Goal: Information Seeking & Learning: Learn about a topic

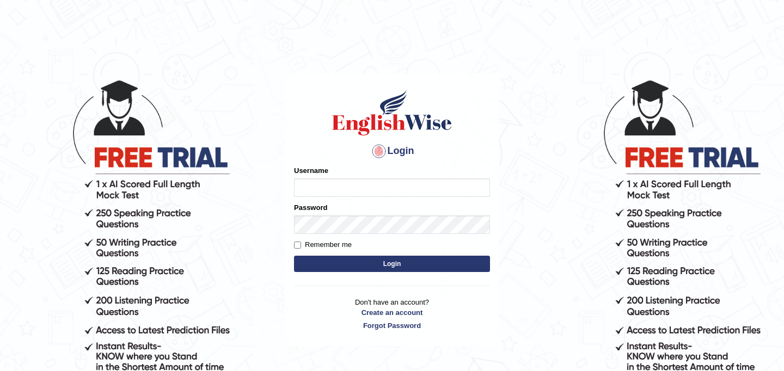
type input "JyotiJ"
click at [404, 268] on button "Login" at bounding box center [392, 264] width 196 height 16
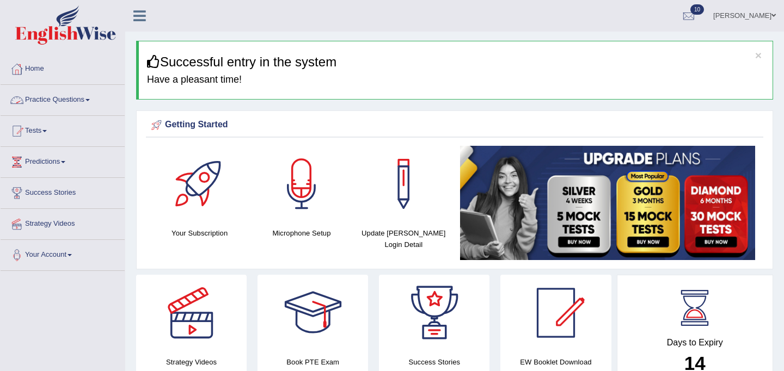
click at [72, 97] on link "Practice Questions" at bounding box center [63, 98] width 124 height 27
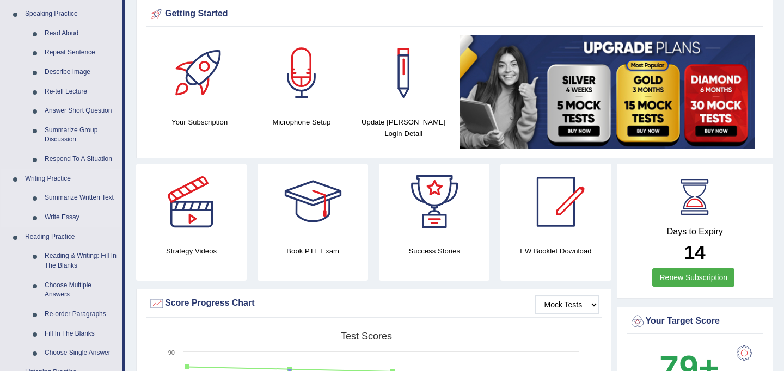
scroll to position [112, 0]
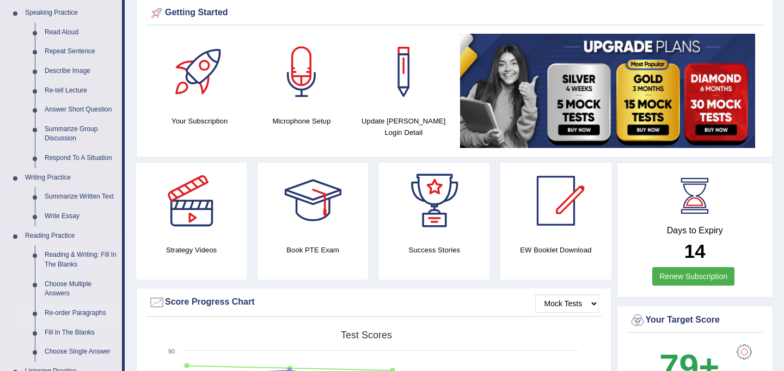
click at [64, 315] on link "Re-order Paragraphs" at bounding box center [81, 314] width 82 height 20
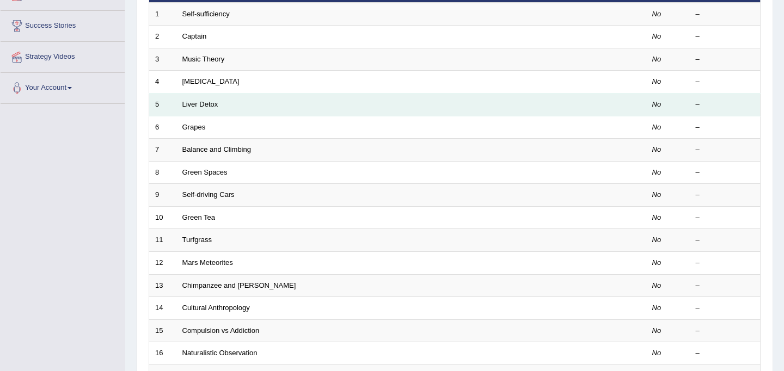
scroll to position [349, 0]
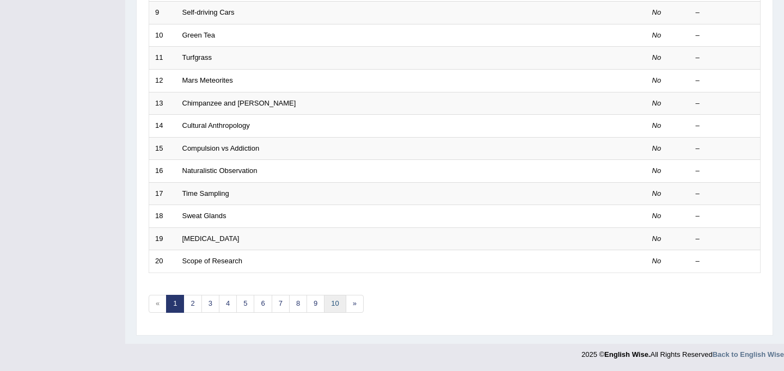
click at [337, 307] on link "10" at bounding box center [335, 304] width 22 height 18
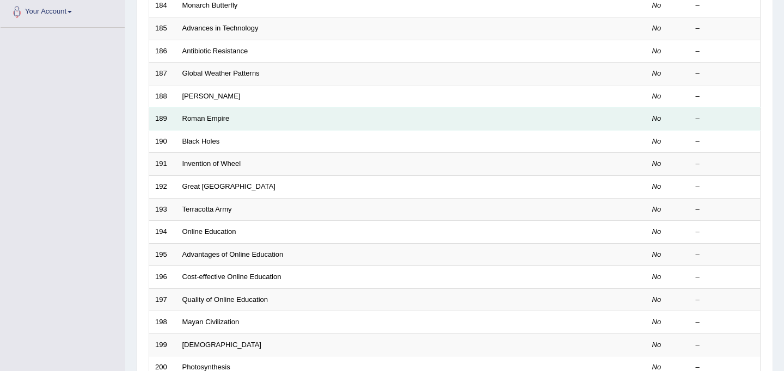
scroll to position [349, 0]
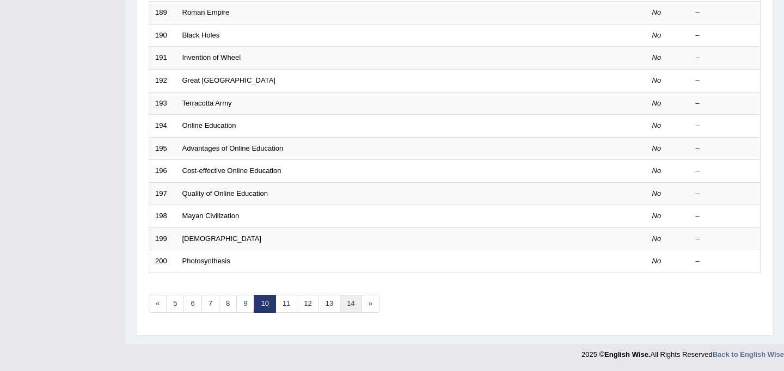
click at [352, 306] on link "14" at bounding box center [351, 304] width 22 height 18
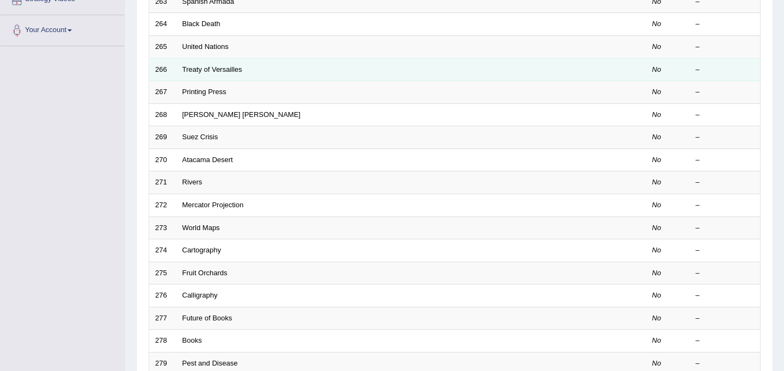
scroll to position [349, 0]
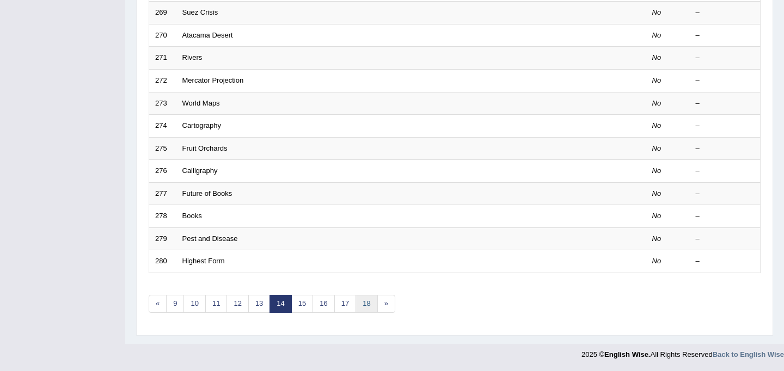
click at [366, 298] on link "18" at bounding box center [366, 304] width 22 height 18
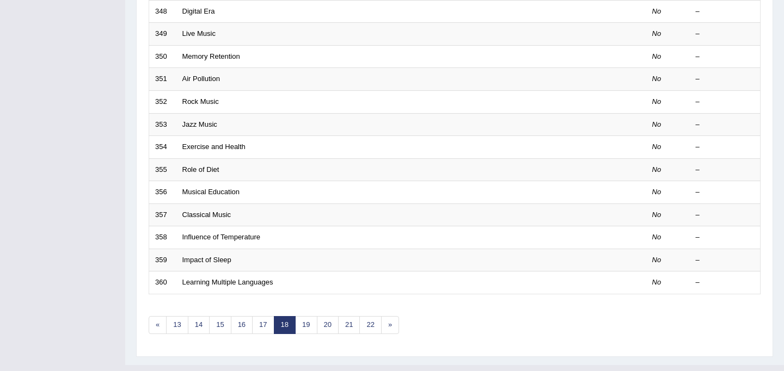
scroll to position [349, 0]
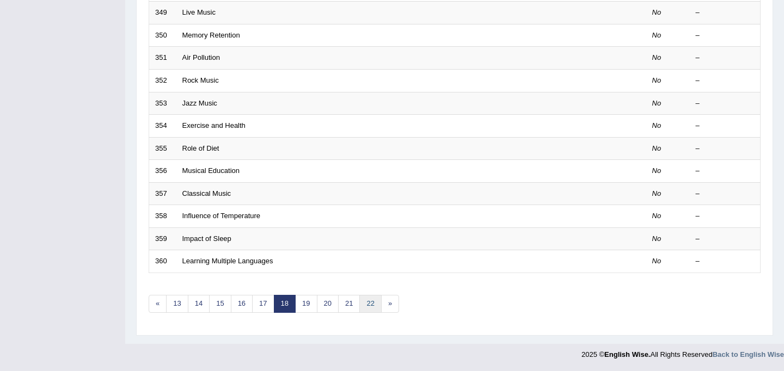
click at [369, 308] on link "22" at bounding box center [370, 304] width 22 height 18
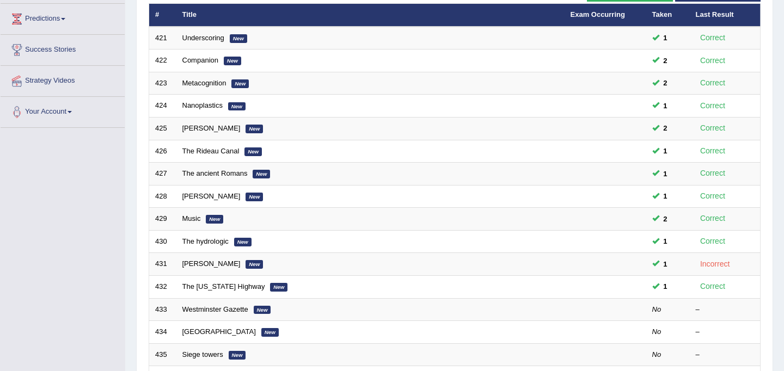
scroll to position [228, 0]
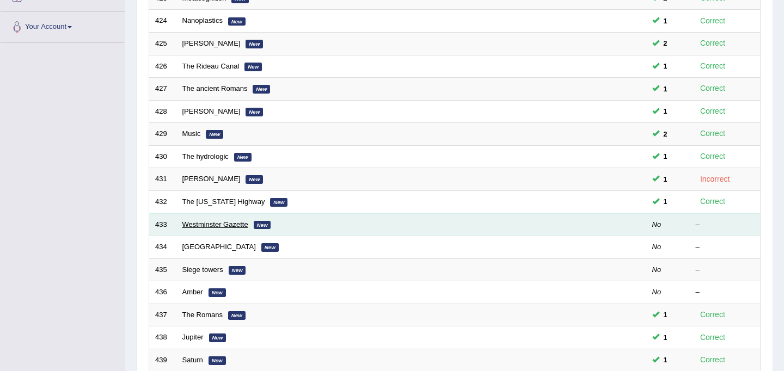
click at [229, 222] on link "Westminster Gazette" at bounding box center [215, 224] width 66 height 8
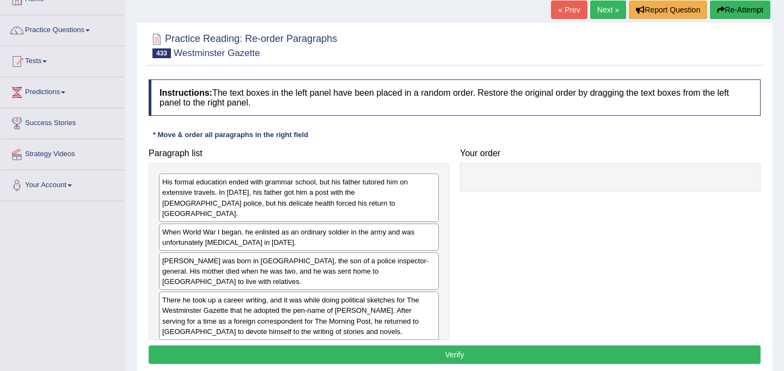
scroll to position [72, 0]
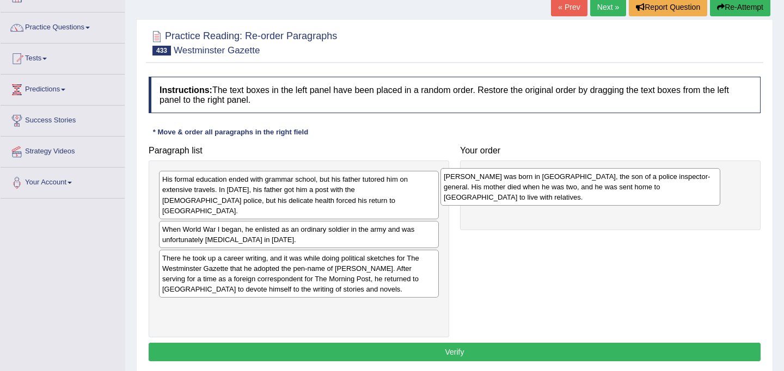
drag, startPoint x: 271, startPoint y: 250, endPoint x: 552, endPoint y: 179, distance: 290.4
click at [552, 179] on div "Hector Hugh Munro was born in Burma, the son of a police inspector-general. His…" at bounding box center [580, 187] width 280 height 38
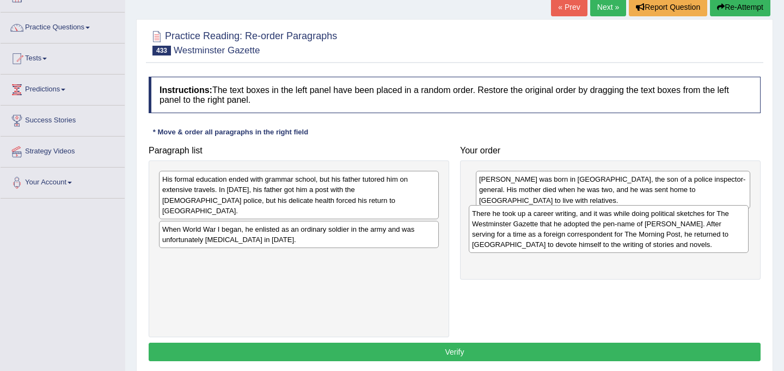
drag, startPoint x: 318, startPoint y: 262, endPoint x: 628, endPoint y: 228, distance: 311.6
click at [628, 228] on div "There he took up a career writing, and it was while doing political sketches fo…" at bounding box center [609, 229] width 280 height 48
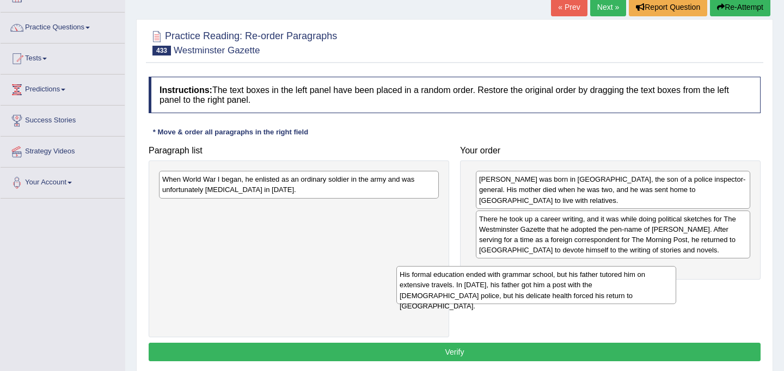
drag, startPoint x: 360, startPoint y: 194, endPoint x: 597, endPoint y: 289, distance: 255.7
click at [597, 289] on div "His formal education ended with grammar school, but his father tutored him on e…" at bounding box center [536, 285] width 280 height 38
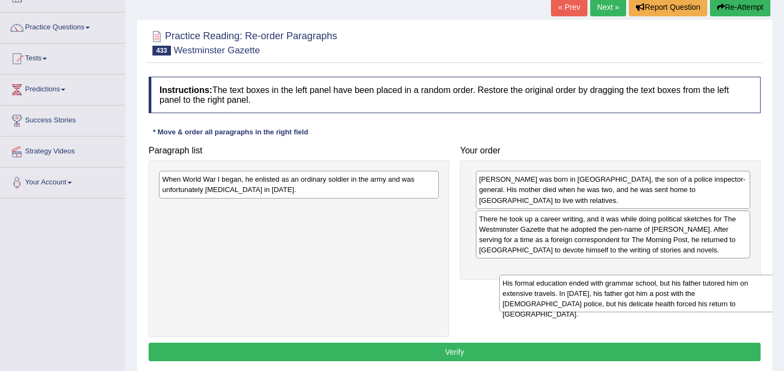
drag, startPoint x: 303, startPoint y: 228, endPoint x: 638, endPoint y: 303, distance: 343.1
click at [638, 303] on div "His formal education ended with grammar school, but his father tutored him on e…" at bounding box center [639, 294] width 280 height 38
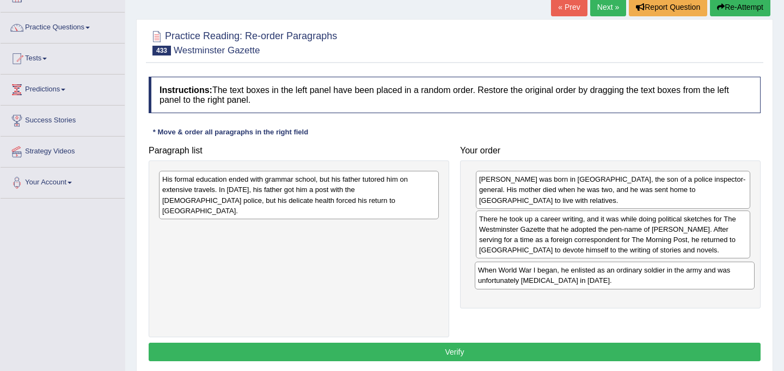
drag, startPoint x: 342, startPoint y: 188, endPoint x: 657, endPoint y: 279, distance: 328.4
click at [657, 279] on div "When World War I began, he enlisted as an ordinary soldier in the army and was …" at bounding box center [615, 275] width 280 height 27
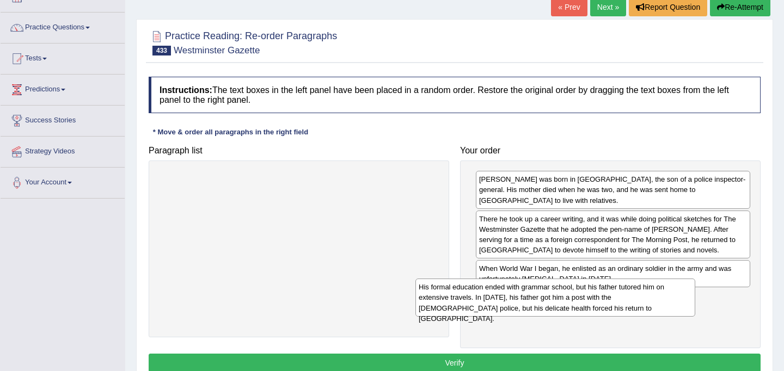
drag, startPoint x: 362, startPoint y: 192, endPoint x: 618, endPoint y: 300, distance: 278.3
click at [618, 300] on div "His formal education ended with grammar school, but his father tutored him on e…" at bounding box center [555, 298] width 280 height 38
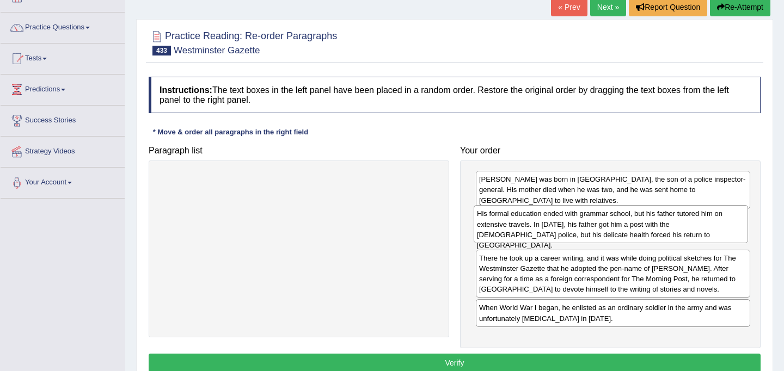
drag, startPoint x: 618, startPoint y: 300, endPoint x: 616, endPoint y: 216, distance: 83.8
click at [616, 216] on div "His formal education ended with grammar school, but his father tutored him on e…" at bounding box center [611, 224] width 274 height 38
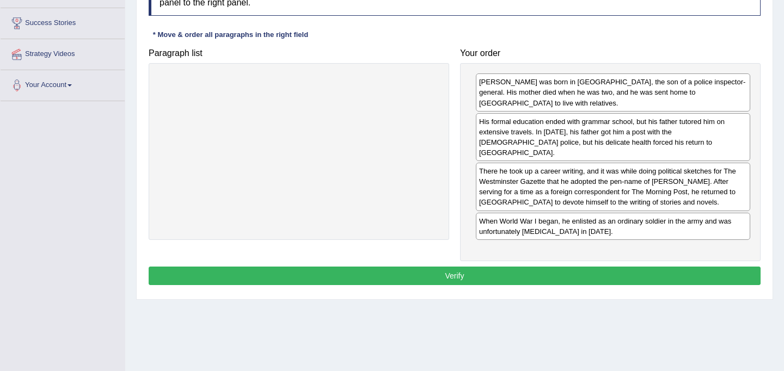
scroll to position [172, 0]
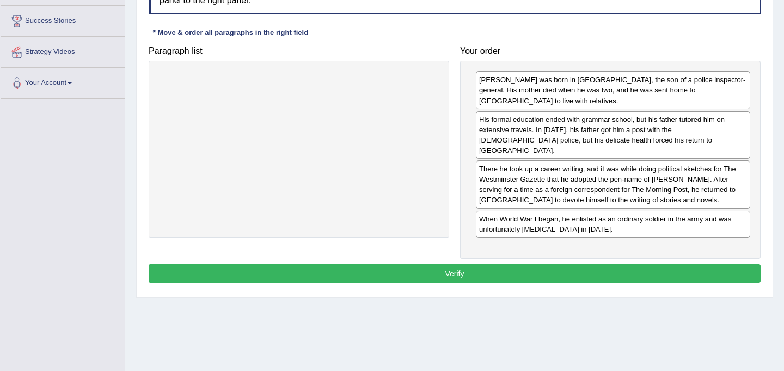
click at [550, 266] on button "Verify" at bounding box center [455, 274] width 612 height 19
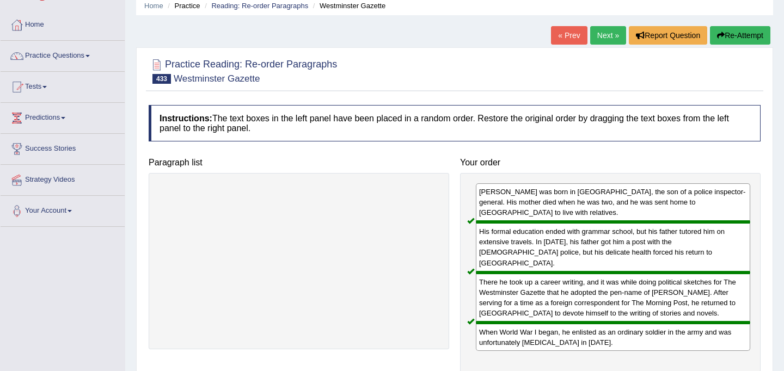
scroll to position [0, 0]
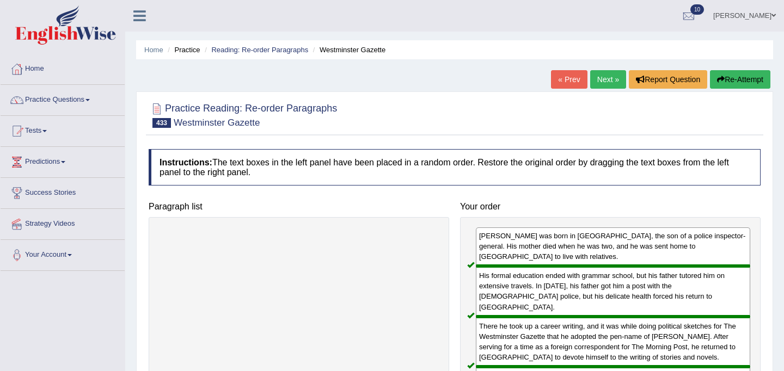
click at [609, 85] on link "Next »" at bounding box center [608, 79] width 36 height 19
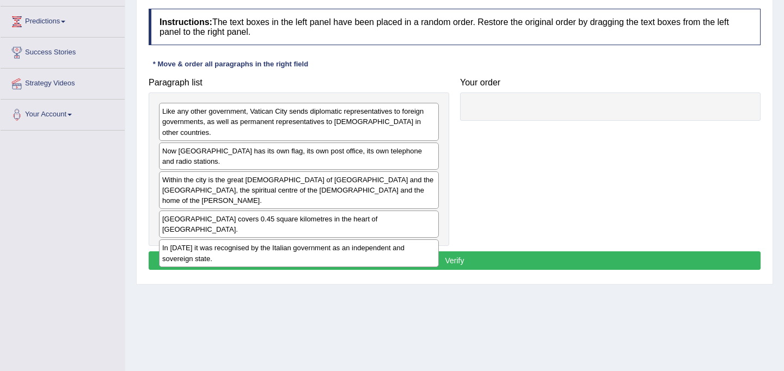
scroll to position [142, 0]
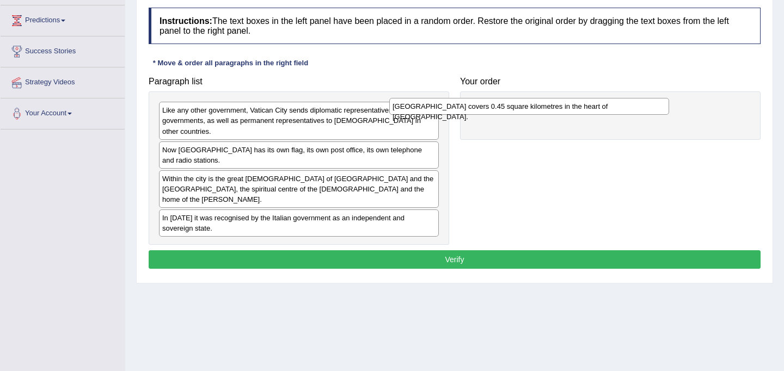
drag, startPoint x: 305, startPoint y: 198, endPoint x: 536, endPoint y: 107, distance: 247.5
click at [536, 107] on div "Vatican City covers 0.45 square kilometres in the heart of Rome." at bounding box center [529, 106] width 280 height 17
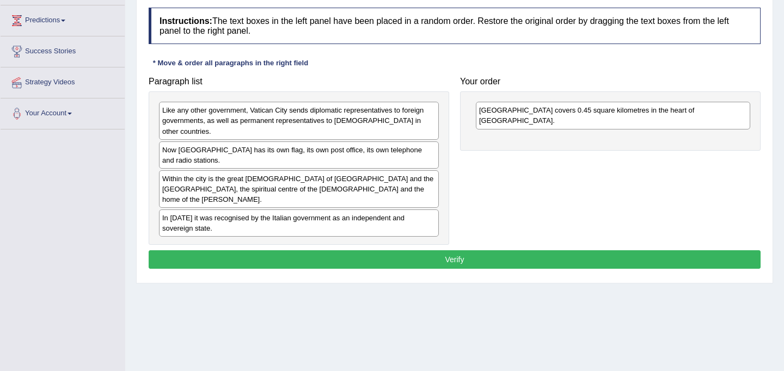
click at [403, 210] on div "In [DATE] it was recognised by the Italian government as an independent and sov…" at bounding box center [299, 223] width 280 height 27
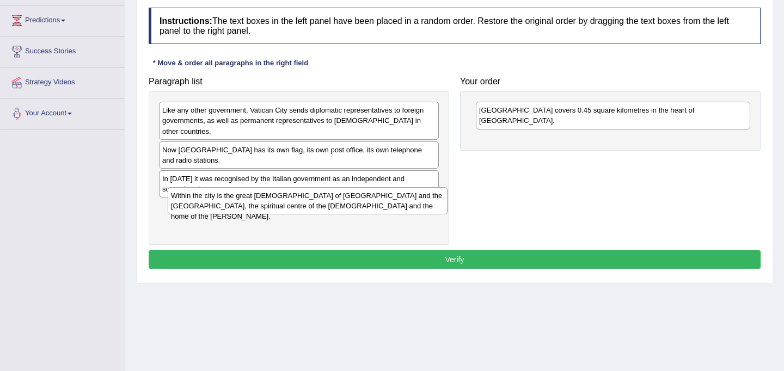
drag, startPoint x: 333, startPoint y: 170, endPoint x: 340, endPoint y: 197, distance: 27.6
click at [340, 197] on div "Within the city is the great [DEMOGRAPHIC_DATA] of [GEOGRAPHIC_DATA] and the [G…" at bounding box center [308, 200] width 280 height 27
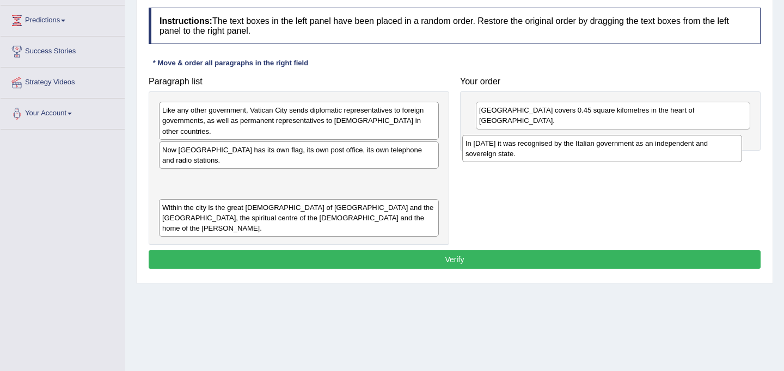
drag, startPoint x: 346, startPoint y: 170, endPoint x: 649, endPoint y: 145, distance: 304.2
click at [649, 145] on div "In [DATE] it was recognised by the Italian government as an independent and sov…" at bounding box center [602, 148] width 280 height 27
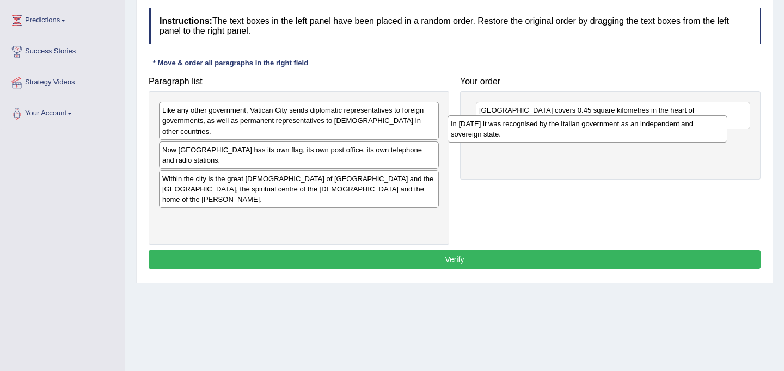
drag, startPoint x: 309, startPoint y: 177, endPoint x: 598, endPoint y: 132, distance: 291.9
click at [598, 132] on div "In 1929 it was recognised by the Italian government as an independent and sover…" at bounding box center [587, 128] width 280 height 27
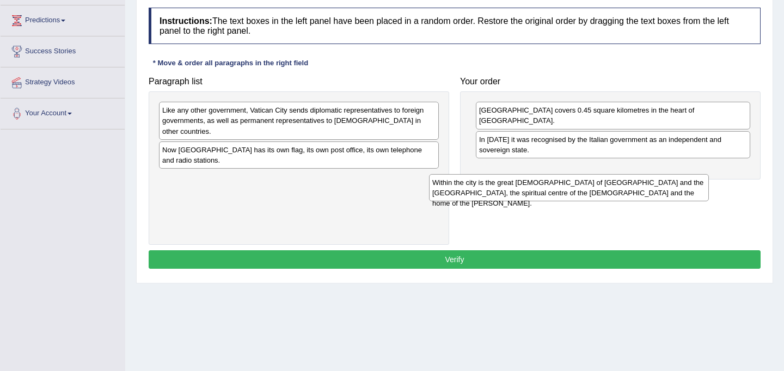
drag, startPoint x: 304, startPoint y: 183, endPoint x: 595, endPoint y: 200, distance: 291.7
click at [595, 200] on div "Within the city is the great church of St Peter's and the Vatican Palace, the s…" at bounding box center [569, 187] width 280 height 27
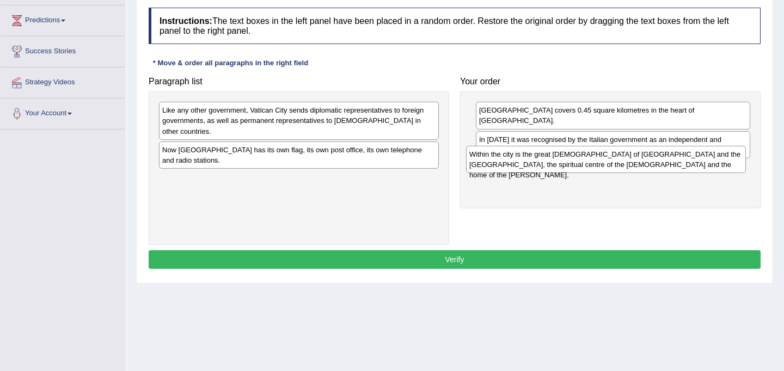
drag, startPoint x: 317, startPoint y: 175, endPoint x: 624, endPoint y: 161, distance: 307.3
click at [624, 161] on div "Within the city is the great church of St Peter's and the Vatican Palace, the s…" at bounding box center [606, 159] width 280 height 27
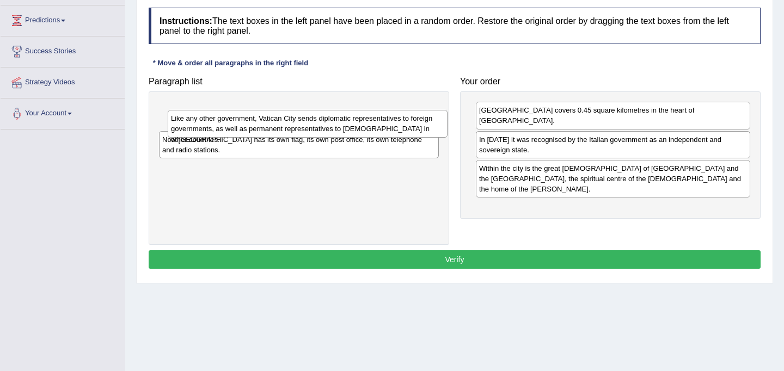
drag, startPoint x: 365, startPoint y: 115, endPoint x: 373, endPoint y: 123, distance: 11.9
click at [373, 123] on div "Like any other government, Vatican City sends diplomatic representatives to for…" at bounding box center [308, 123] width 280 height 27
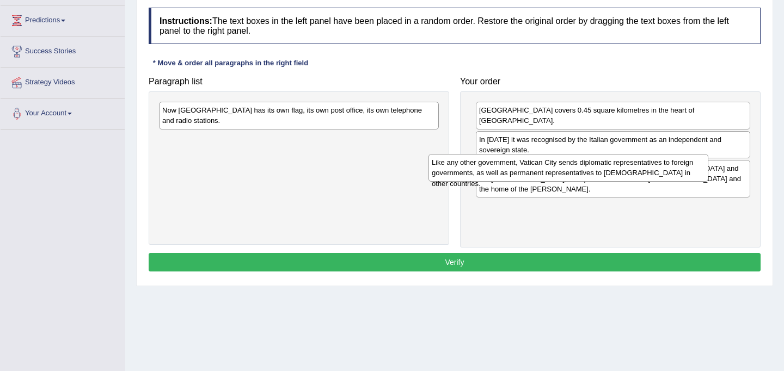
drag, startPoint x: 335, startPoint y: 113, endPoint x: 605, endPoint y: 165, distance: 274.4
click at [605, 165] on div "Like any other government, Vatican City sends diplomatic representatives to for…" at bounding box center [568, 167] width 280 height 27
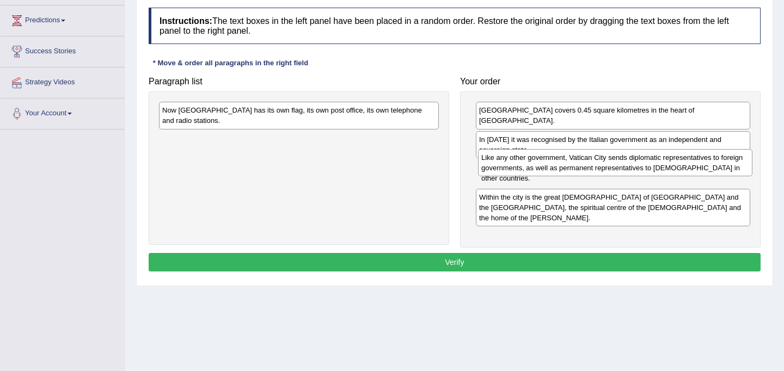
drag, startPoint x: 565, startPoint y: 192, endPoint x: 567, endPoint y: 163, distance: 28.9
click at [567, 163] on div "Like any other government, Vatican City sends diplomatic representatives to for…" at bounding box center [615, 162] width 274 height 27
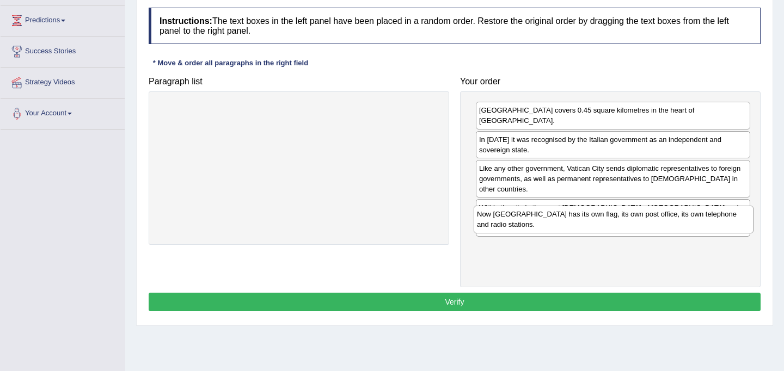
drag, startPoint x: 322, startPoint y: 119, endPoint x: 637, endPoint y: 223, distance: 331.3
click at [637, 223] on div "Now Vatican City has its own flag, its own post office, its own telephone and r…" at bounding box center [614, 219] width 280 height 27
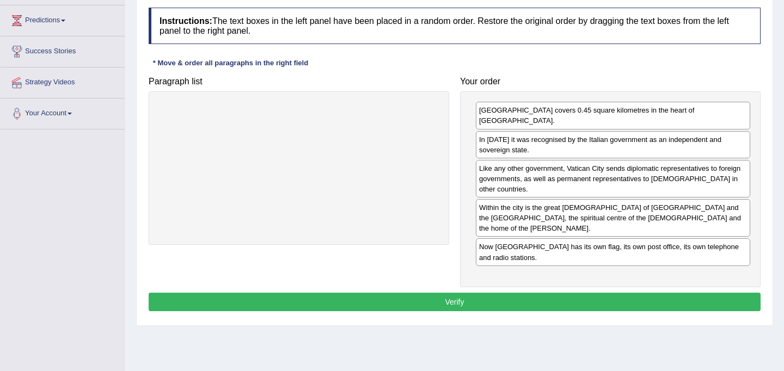
click at [597, 293] on button "Verify" at bounding box center [455, 302] width 612 height 19
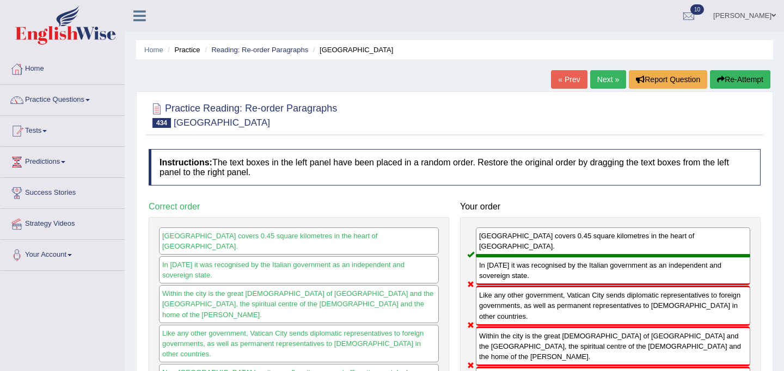
scroll to position [13, 0]
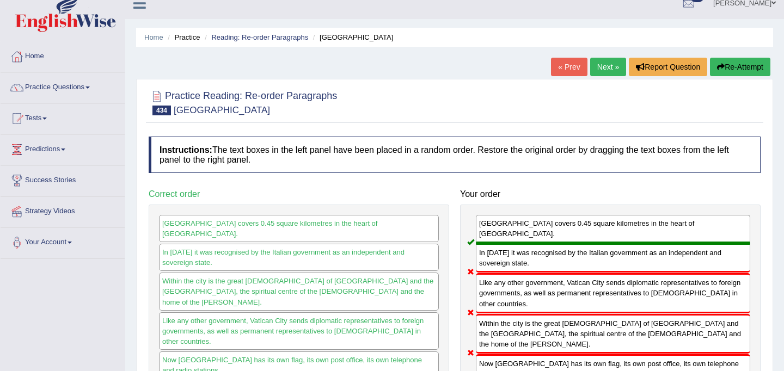
click at [734, 63] on button "Re-Attempt" at bounding box center [740, 67] width 60 height 19
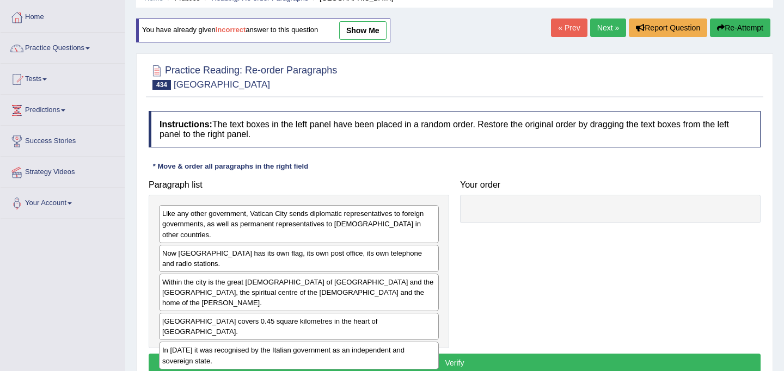
scroll to position [53, 0]
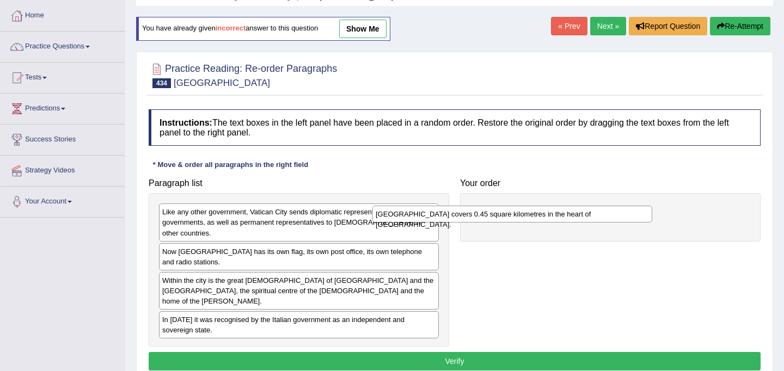
drag, startPoint x: 324, startPoint y: 301, endPoint x: 538, endPoint y: 216, distance: 229.8
click at [538, 216] on div "Vatican City covers 0.45 square kilometres in the heart of Rome." at bounding box center [512, 214] width 280 height 17
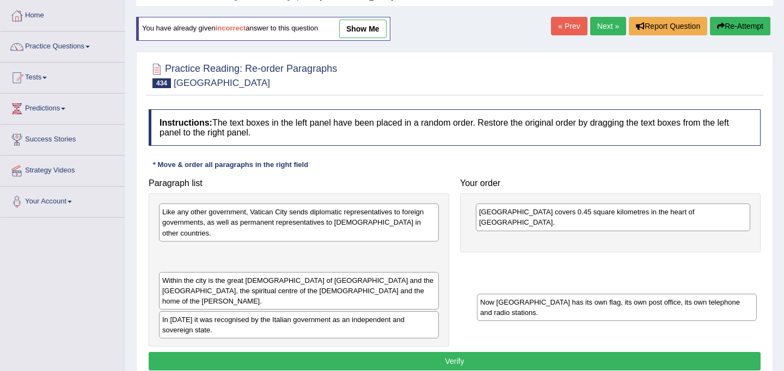
drag, startPoint x: 292, startPoint y: 253, endPoint x: 610, endPoint y: 314, distance: 323.7
click at [610, 314] on div "Now Vatican City has its own flag, its own post office, its own telephone and r…" at bounding box center [617, 307] width 280 height 27
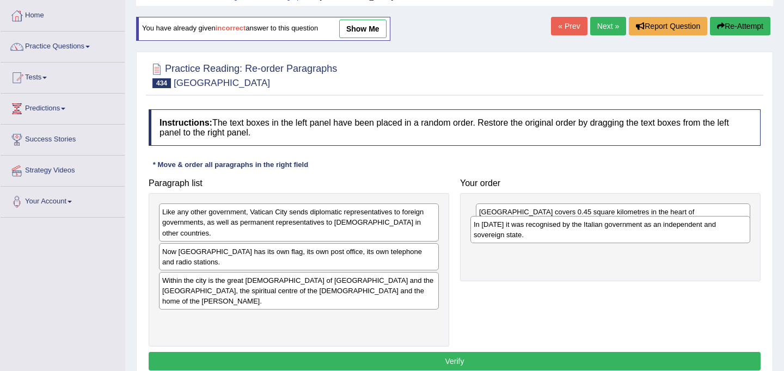
drag, startPoint x: 357, startPoint y: 305, endPoint x: 668, endPoint y: 231, distance: 320.0
click at [668, 231] on div "In 1929 it was recognised by the Italian government as an independent and sover…" at bounding box center [610, 229] width 280 height 27
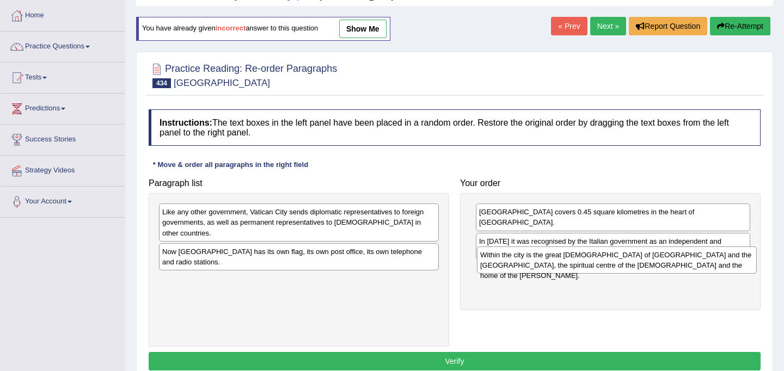
drag, startPoint x: 316, startPoint y: 277, endPoint x: 634, endPoint y: 262, distance: 318.2
click at [634, 262] on div "Within the city is the great church of St Peter's and the Vatican Palace, the s…" at bounding box center [617, 260] width 280 height 27
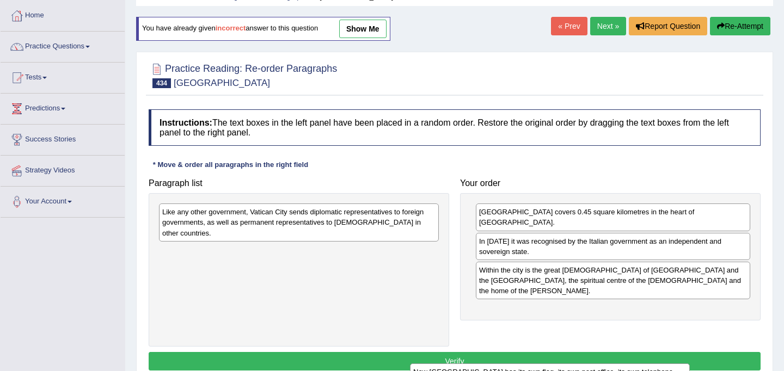
drag, startPoint x: 379, startPoint y: 243, endPoint x: 683, endPoint y: 362, distance: 326.3
click at [683, 364] on div "Now Vatican City has its own flag, its own post office, its own telephone and r…" at bounding box center [550, 377] width 280 height 27
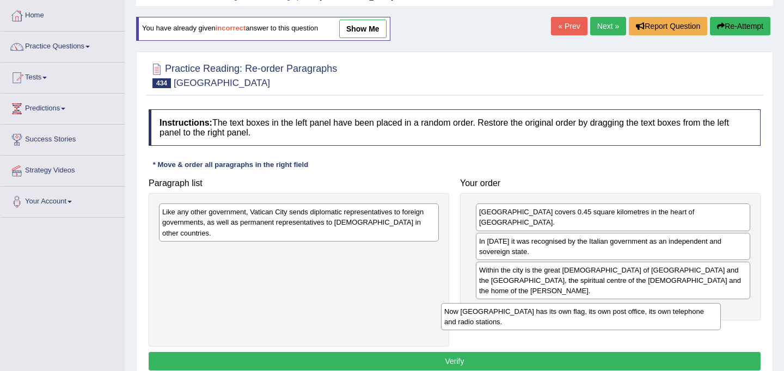
drag, startPoint x: 378, startPoint y: 249, endPoint x: 678, endPoint y: 320, distance: 308.7
click at [678, 320] on div "Now Vatican City has its own flag, its own post office, its own telephone and r…" at bounding box center [581, 316] width 280 height 27
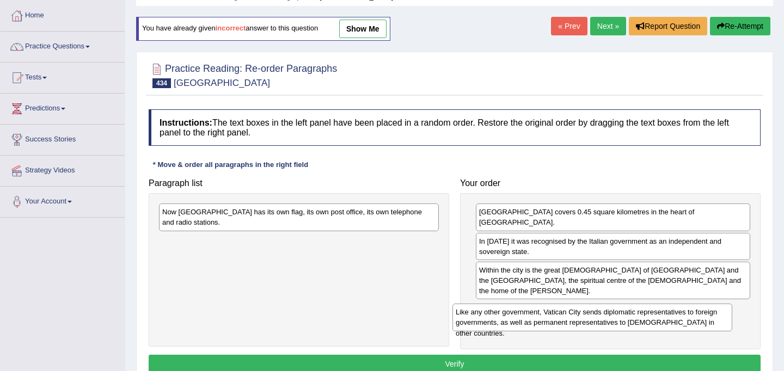
drag, startPoint x: 308, startPoint y: 211, endPoint x: 601, endPoint y: 306, distance: 308.4
click at [601, 306] on div "Like any other government, Vatican City sends diplomatic representatives to for…" at bounding box center [592, 317] width 280 height 27
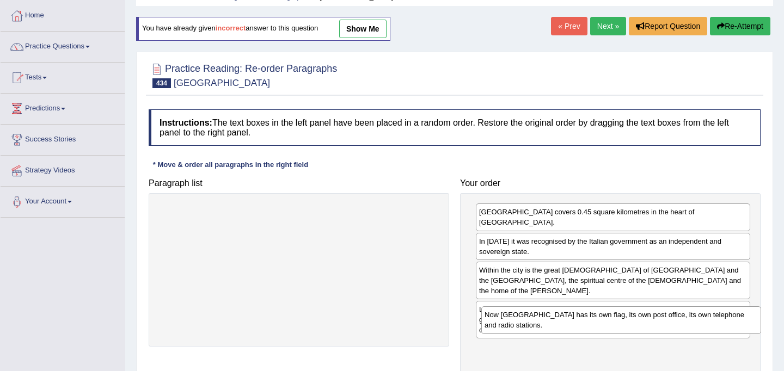
drag, startPoint x: 261, startPoint y: 217, endPoint x: 583, endPoint y: 319, distance: 338.2
click at [583, 319] on div "Now Vatican City has its own flag, its own post office, its own telephone and r…" at bounding box center [621, 319] width 280 height 27
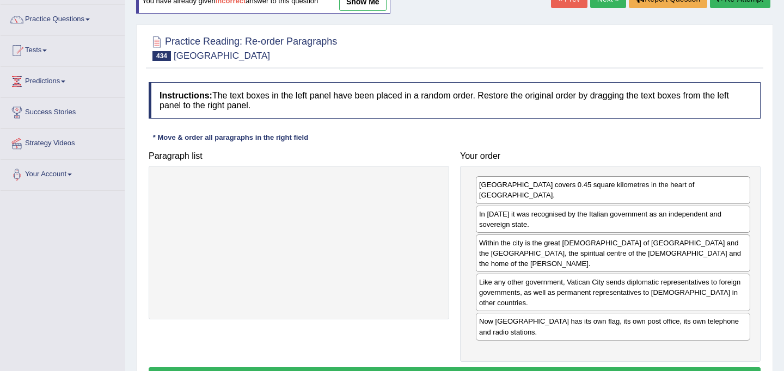
scroll to position [86, 0]
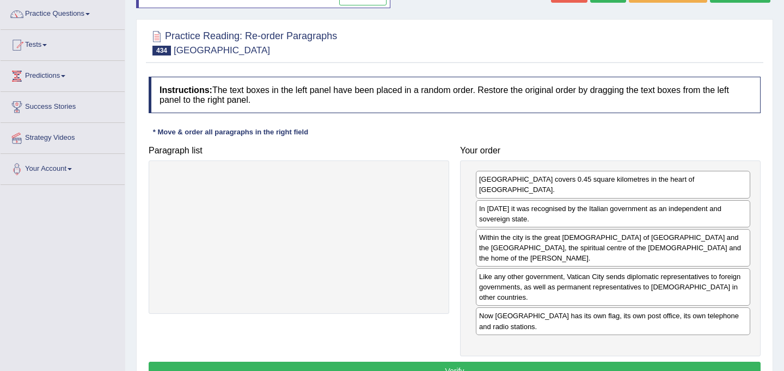
click at [570, 362] on button "Verify" at bounding box center [455, 371] width 612 height 19
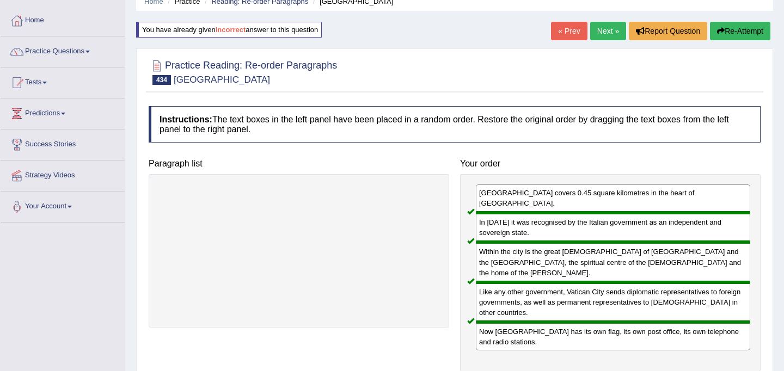
scroll to position [52, 0]
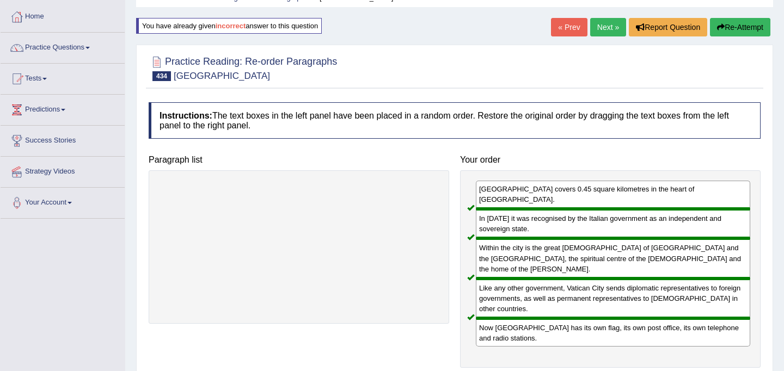
click at [605, 26] on link "Next »" at bounding box center [608, 27] width 36 height 19
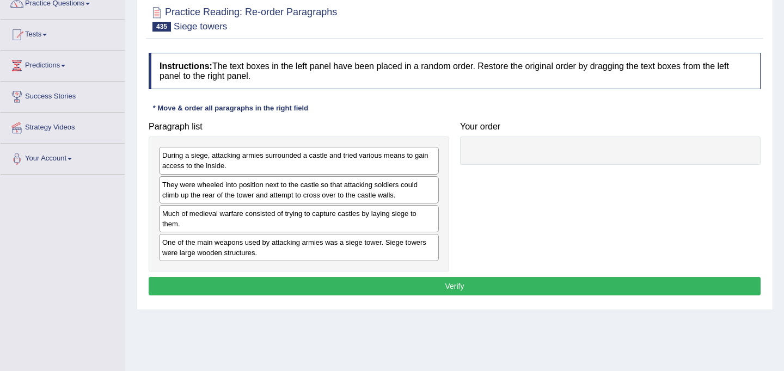
scroll to position [99, 0]
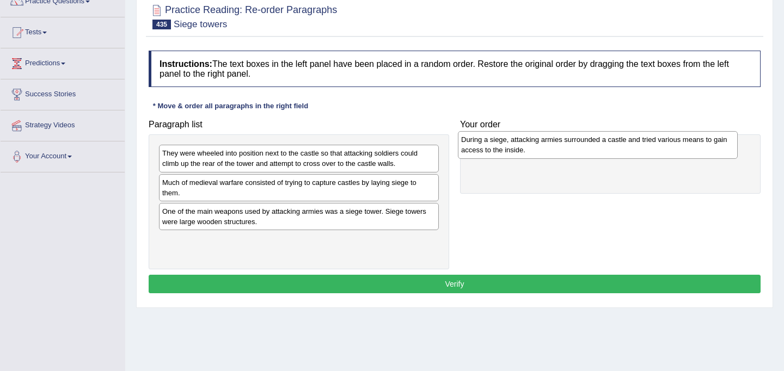
drag, startPoint x: 264, startPoint y: 157, endPoint x: 562, endPoint y: 140, distance: 298.2
click at [562, 140] on div "During a siege, attacking armies surrounded a castle and tried various means to…" at bounding box center [598, 144] width 280 height 27
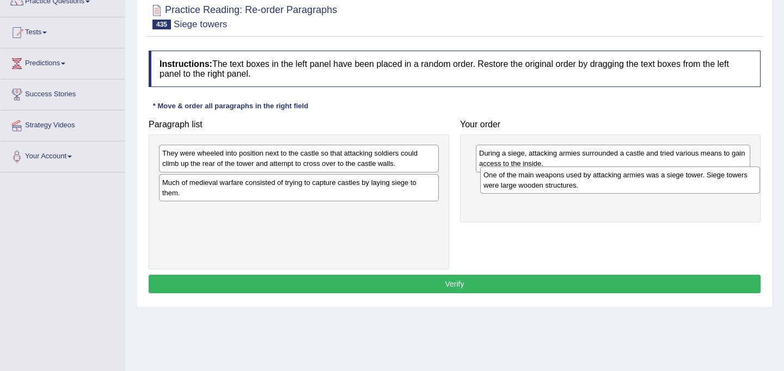
drag, startPoint x: 359, startPoint y: 217, endPoint x: 680, endPoint y: 180, distance: 323.2
click at [680, 180] on div "One of the main weapons used by attacking armies was a siege tower. Siege tower…" at bounding box center [620, 180] width 280 height 27
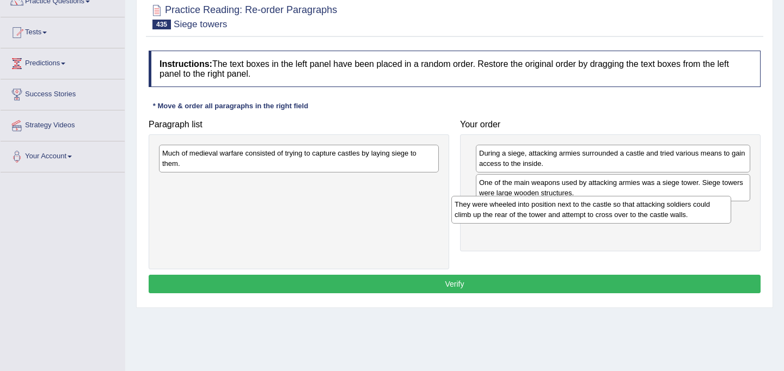
drag, startPoint x: 337, startPoint y: 167, endPoint x: 630, endPoint y: 218, distance: 296.7
click at [630, 218] on div "They were wheeled into position next to the castle so that attacking soldiers c…" at bounding box center [591, 209] width 280 height 27
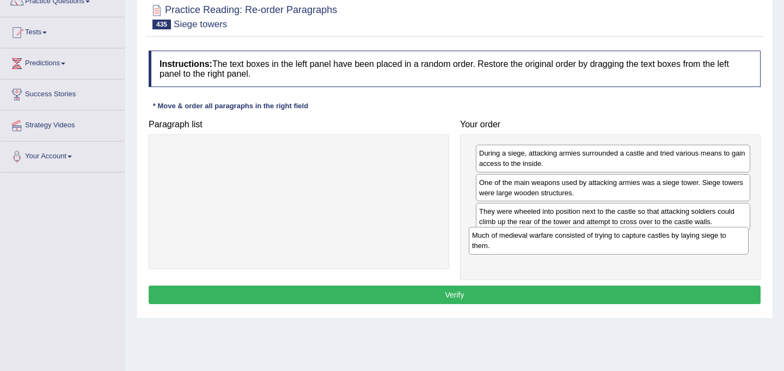
drag, startPoint x: 331, startPoint y: 160, endPoint x: 641, endPoint y: 242, distance: 320.3
click at [641, 242] on div "Much of medieval warfare consisted of trying to capture castles by laying siege…" at bounding box center [609, 240] width 280 height 27
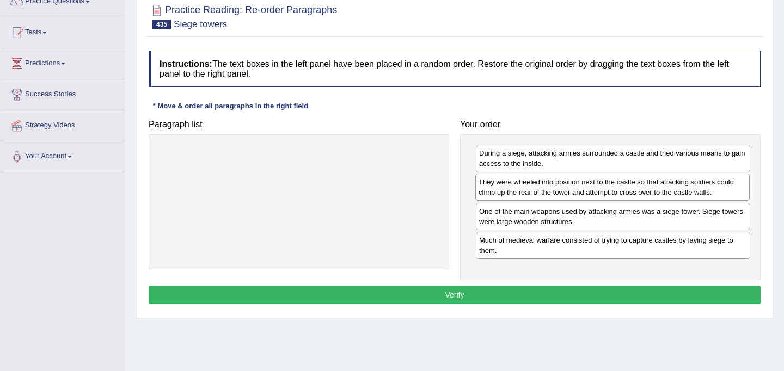
drag, startPoint x: 606, startPoint y: 218, endPoint x: 606, endPoint y: 189, distance: 29.4
click at [606, 189] on div "They were wheeled into position next to the castle so that attacking soldiers c…" at bounding box center [612, 187] width 274 height 27
click at [561, 297] on button "Verify" at bounding box center [455, 295] width 612 height 19
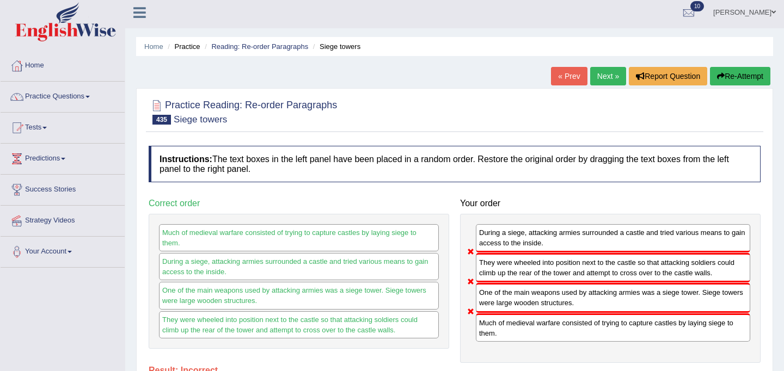
scroll to position [0, 0]
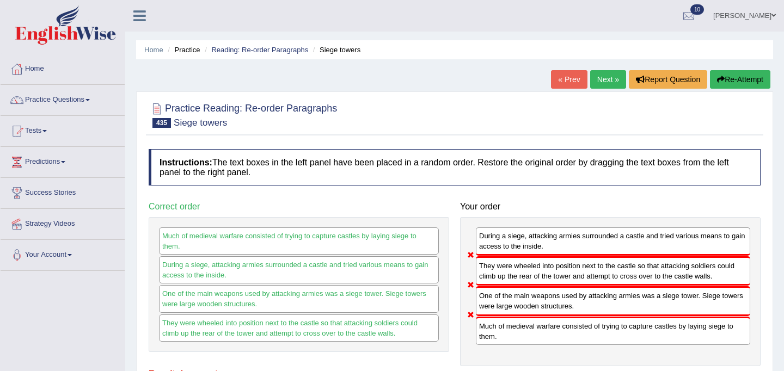
click at [727, 83] on button "Re-Attempt" at bounding box center [740, 79] width 60 height 19
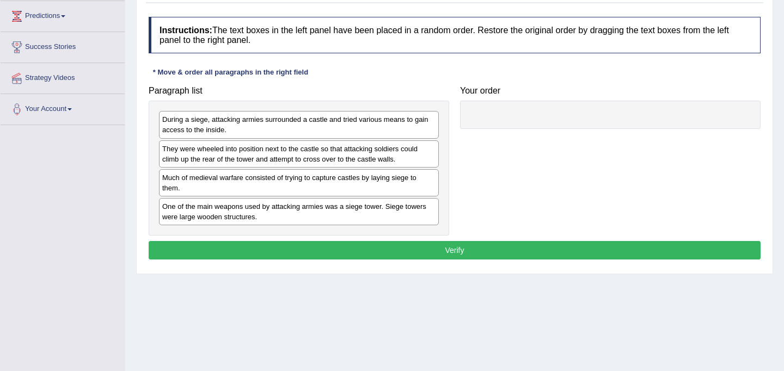
scroll to position [147, 0]
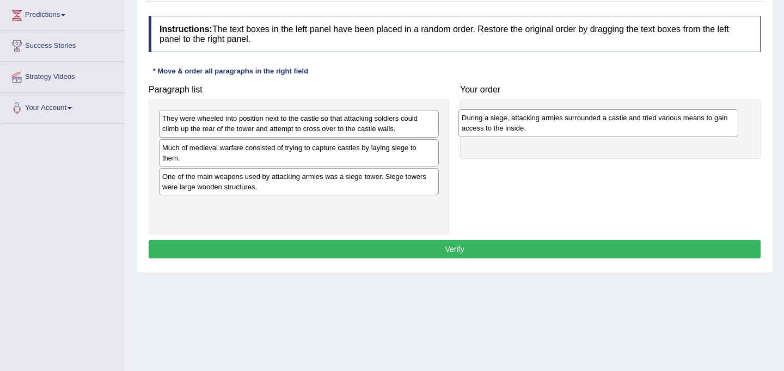
drag, startPoint x: 279, startPoint y: 133, endPoint x: 579, endPoint y: 133, distance: 299.4
click at [579, 133] on div "During a siege, attacking armies surrounded a castle and tried various means to…" at bounding box center [598, 122] width 280 height 27
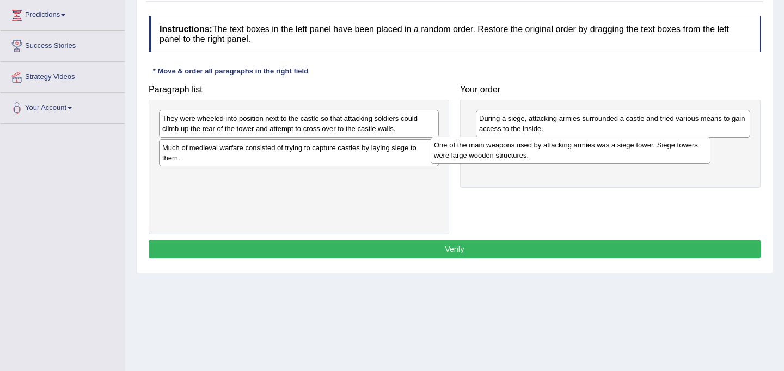
drag, startPoint x: 330, startPoint y: 184, endPoint x: 607, endPoint y: 150, distance: 279.2
click at [607, 150] on div "One of the main weapons used by attacking armies was a siege tower. Siege tower…" at bounding box center [571, 150] width 280 height 27
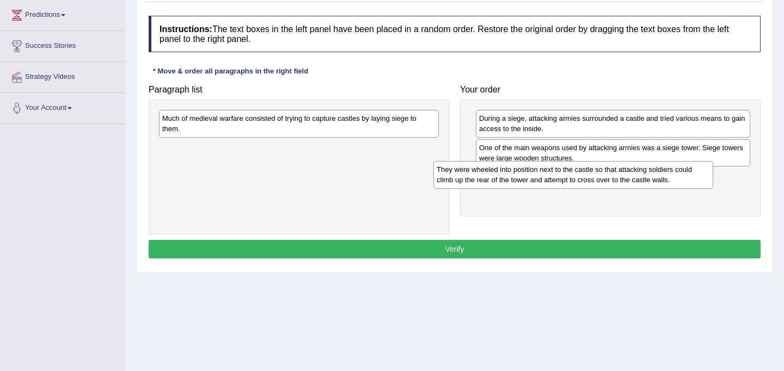
drag, startPoint x: 355, startPoint y: 126, endPoint x: 630, endPoint y: 177, distance: 279.1
click at [630, 177] on div "They were wheeled into position next to the castle so that attacking soldiers c…" at bounding box center [573, 174] width 280 height 27
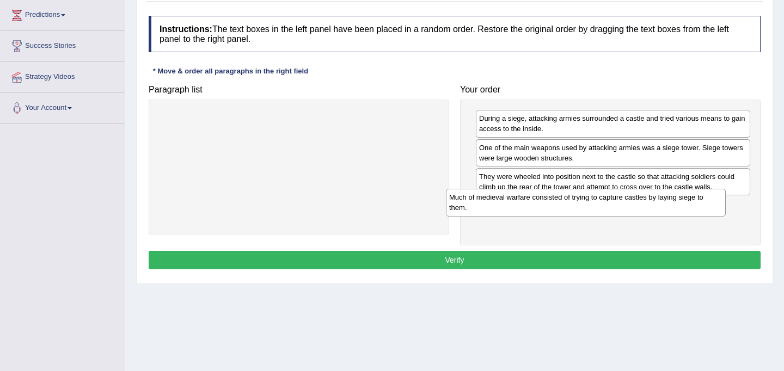
drag, startPoint x: 315, startPoint y: 129, endPoint x: 602, endPoint y: 208, distance: 297.5
click at [602, 208] on div "Much of medieval warfare consisted of trying to capture castles by laying siege…" at bounding box center [586, 202] width 280 height 27
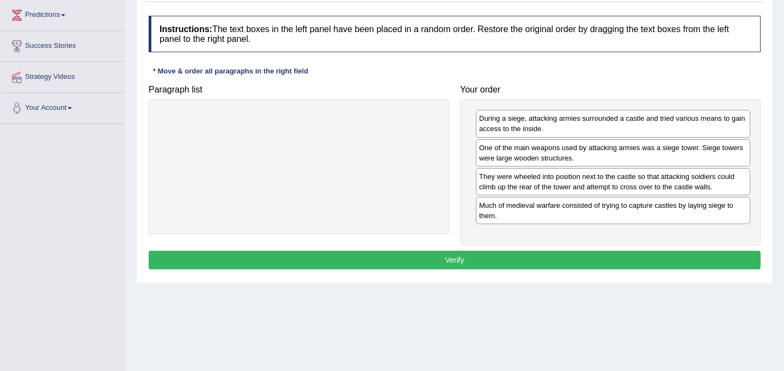
click at [533, 268] on button "Verify" at bounding box center [455, 260] width 612 height 19
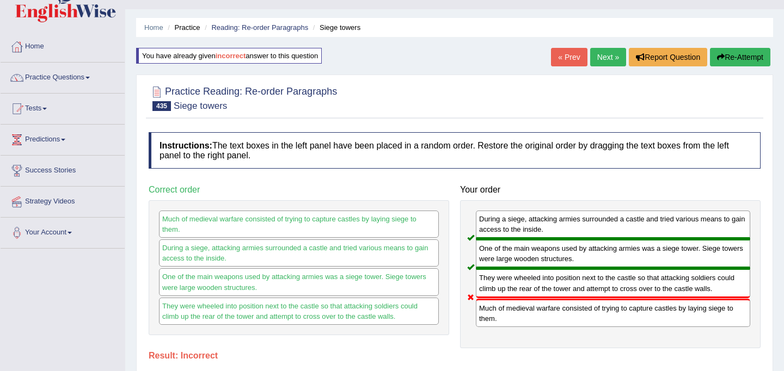
scroll to position [0, 0]
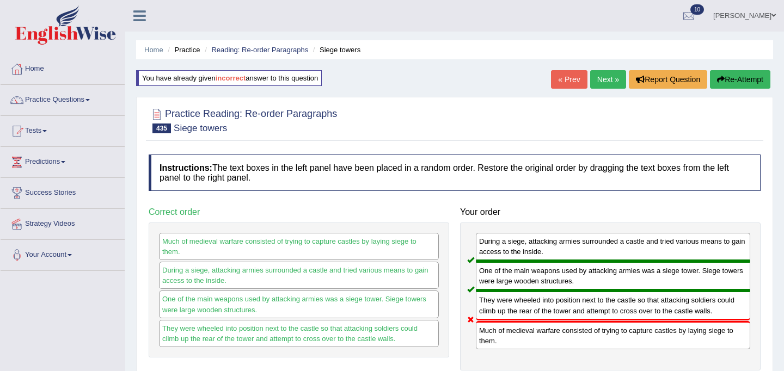
click at [607, 78] on link "Next »" at bounding box center [608, 79] width 36 height 19
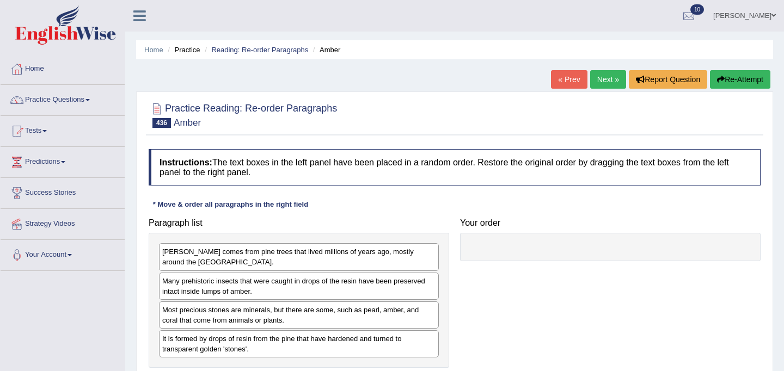
click at [469, 323] on div "Paragraph list [PERSON_NAME] comes from pine trees that lived millions of years…" at bounding box center [454, 291] width 623 height 156
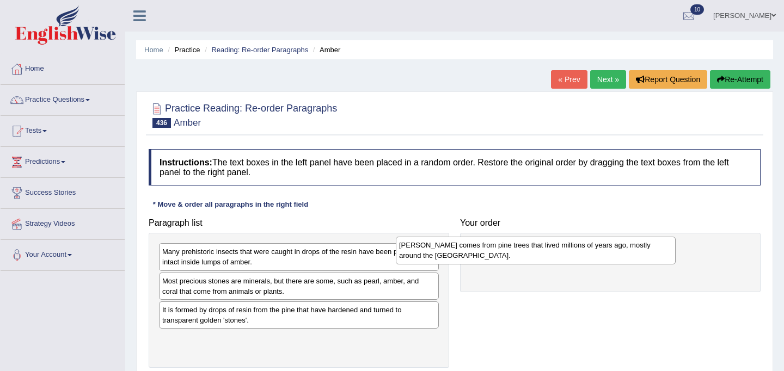
drag, startPoint x: 338, startPoint y: 257, endPoint x: 575, endPoint y: 251, distance: 236.9
click at [575, 251] on div "Amber comes from pine trees that lived millions of years ago, mostly around the…" at bounding box center [536, 250] width 280 height 27
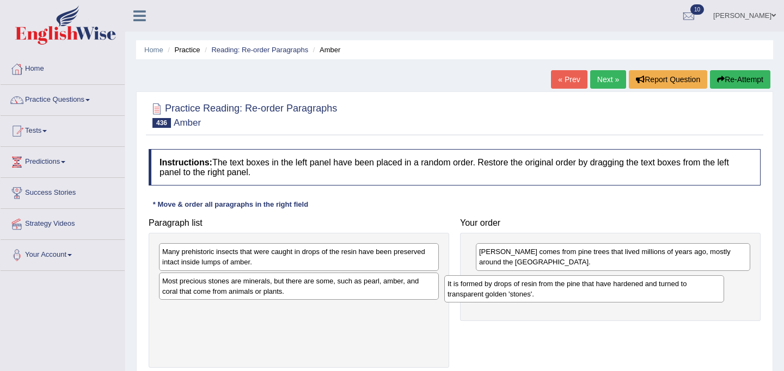
drag, startPoint x: 319, startPoint y: 315, endPoint x: 604, endPoint y: 288, distance: 286.4
click at [604, 288] on div "It is formed by drops of resin from the pine that have hardened and turned to t…" at bounding box center [584, 288] width 280 height 27
drag, startPoint x: 346, startPoint y: 284, endPoint x: 481, endPoint y: 321, distance: 140.0
click at [366, 291] on div "Most precious stones are minerals, but there are some, such as pearl, amber, an…" at bounding box center [299, 286] width 280 height 27
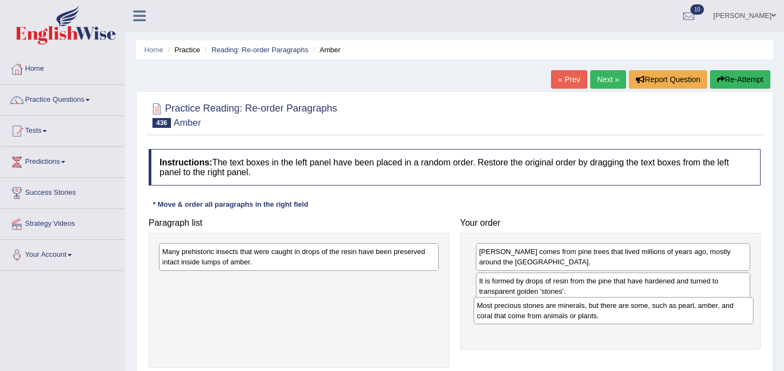
drag, startPoint x: 280, startPoint y: 287, endPoint x: 594, endPoint y: 311, distance: 315.5
click at [594, 311] on div "Most precious stones are minerals, but there are some, such as pearl, amber, an…" at bounding box center [614, 310] width 280 height 27
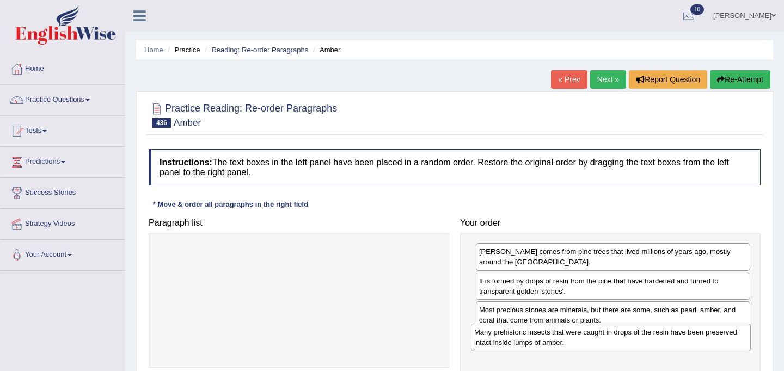
drag, startPoint x: 301, startPoint y: 248, endPoint x: 613, endPoint y: 329, distance: 322.1
click at [613, 329] on div "Many prehistoric insects that were caught in drops of the resin have been prese…" at bounding box center [611, 337] width 280 height 27
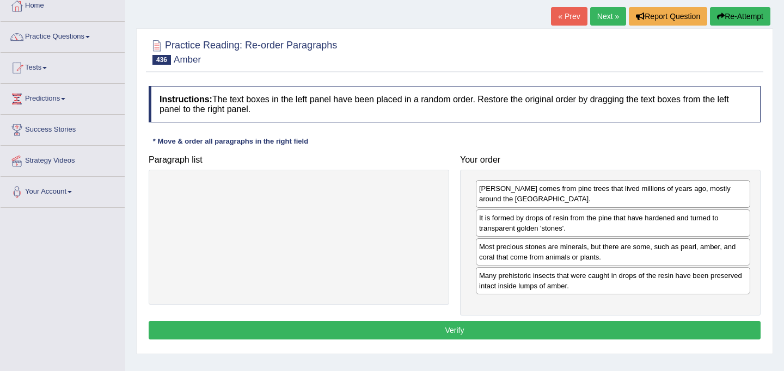
scroll to position [67, 0]
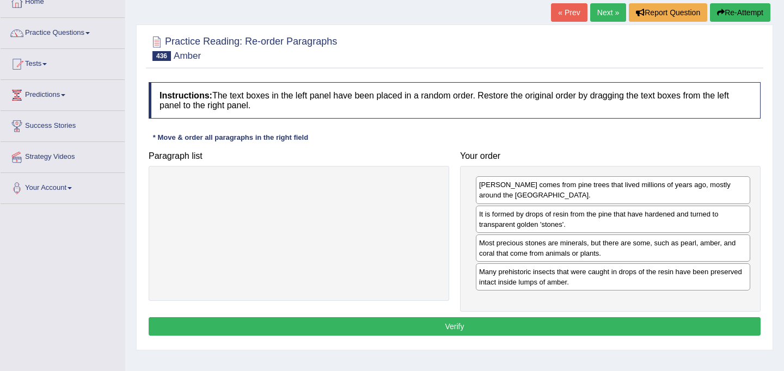
click at [606, 329] on button "Verify" at bounding box center [455, 326] width 612 height 19
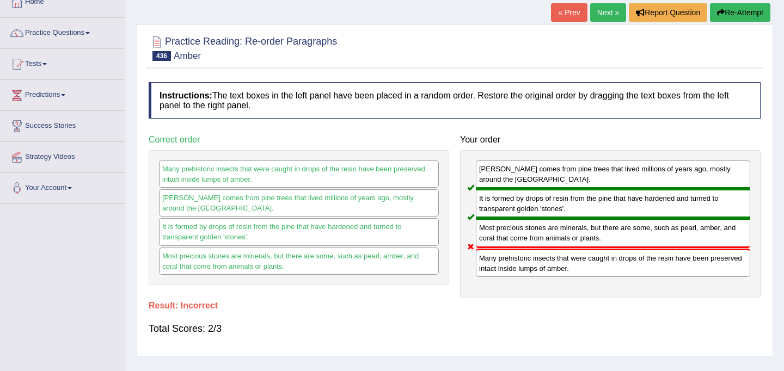
click at [598, 21] on link "Next »" at bounding box center [608, 12] width 36 height 19
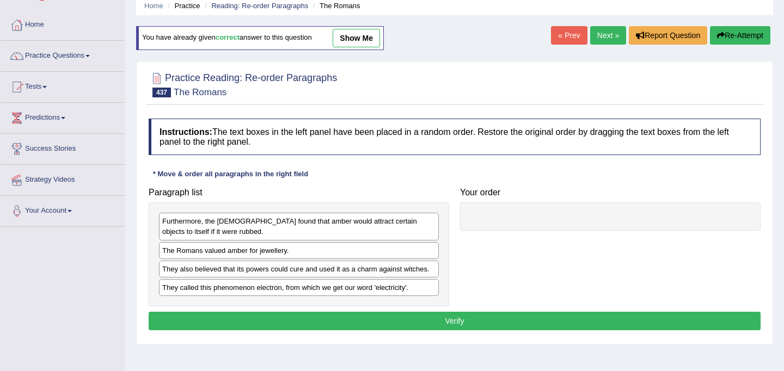
scroll to position [46, 0]
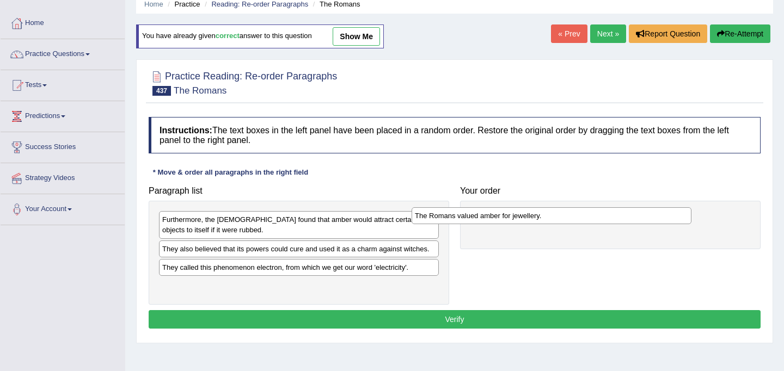
drag, startPoint x: 312, startPoint y: 252, endPoint x: 565, endPoint y: 219, distance: 254.7
click at [565, 219] on div "The Romans valued amber for jewellery." at bounding box center [551, 215] width 280 height 17
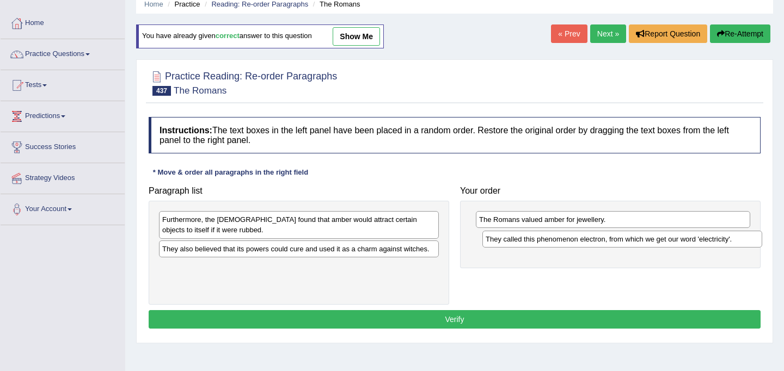
drag, startPoint x: 309, startPoint y: 269, endPoint x: 632, endPoint y: 241, distance: 324.5
click at [632, 241] on div "They called this phenomenon electron, from which we get our word 'electricity'." at bounding box center [622, 239] width 280 height 17
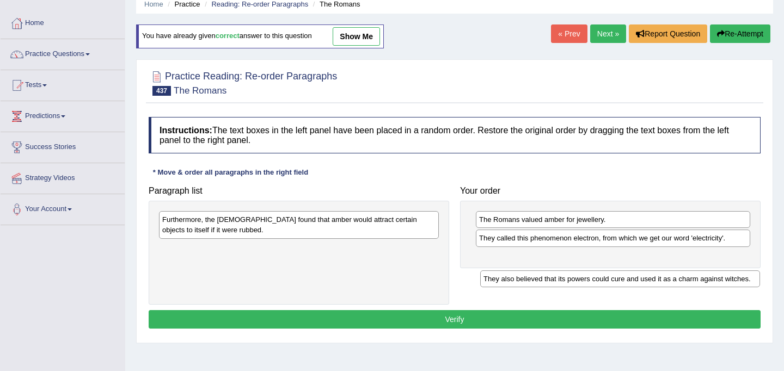
drag, startPoint x: 379, startPoint y: 254, endPoint x: 703, endPoint y: 275, distance: 325.1
click at [703, 275] on div "They also believed that its powers could cure and used it as a charm against wi…" at bounding box center [620, 279] width 280 height 17
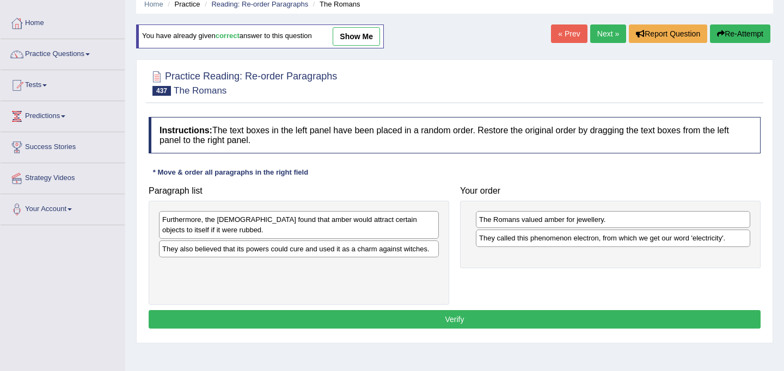
click at [343, 258] on div "Furthermore, the Greeks found that amber would attract certain objects to itsel…" at bounding box center [299, 253] width 300 height 104
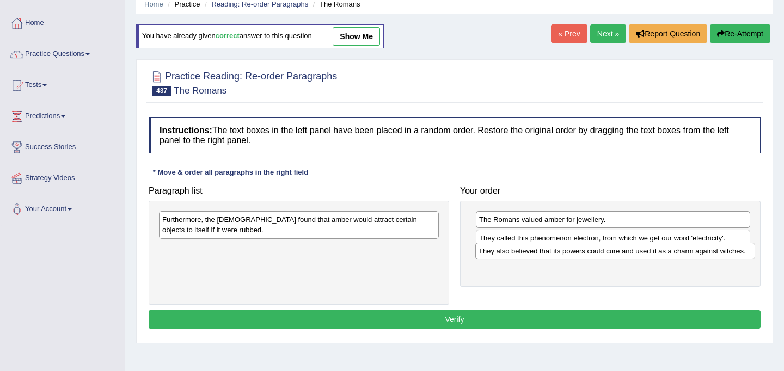
drag, startPoint x: 340, startPoint y: 250, endPoint x: 656, endPoint y: 253, distance: 316.2
click at [656, 253] on div "They also believed that its powers could cure and used it as a charm against wi…" at bounding box center [615, 251] width 280 height 17
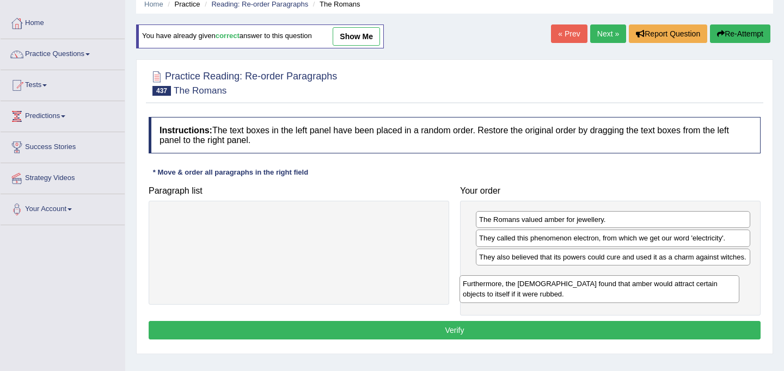
drag, startPoint x: 349, startPoint y: 223, endPoint x: 650, endPoint y: 287, distance: 307.2
click at [650, 287] on div "Furthermore, the [DEMOGRAPHIC_DATA] found that amber would attract certain obje…" at bounding box center [599, 288] width 280 height 27
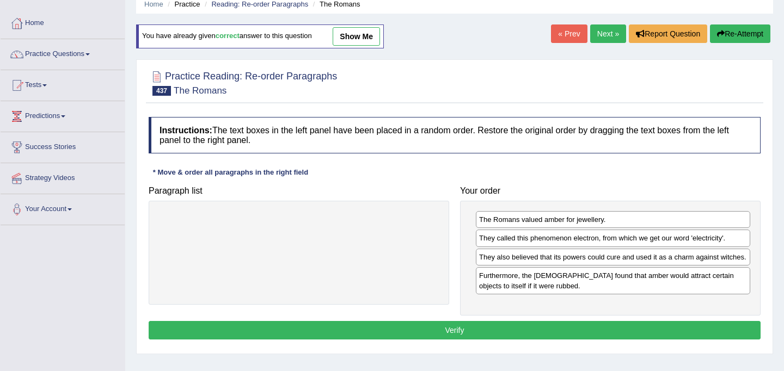
click at [478, 340] on button "Verify" at bounding box center [455, 330] width 612 height 19
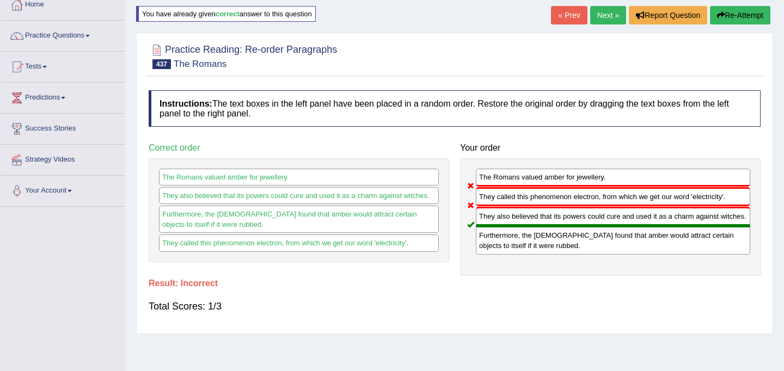
scroll to position [64, 0]
click at [224, 11] on b "correct" at bounding box center [228, 14] width 24 height 8
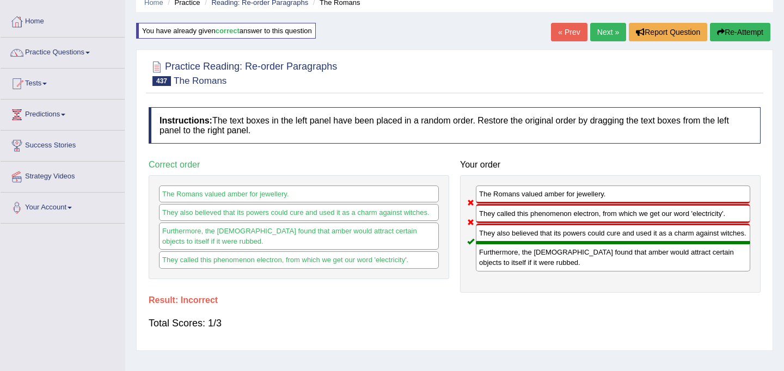
scroll to position [58, 0]
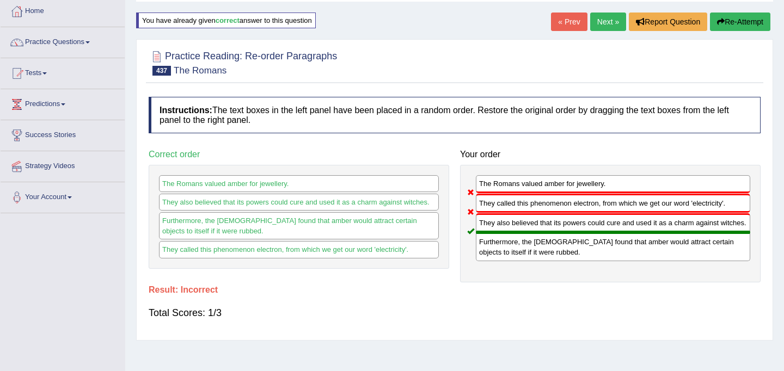
click at [730, 20] on button "Re-Attempt" at bounding box center [740, 22] width 60 height 19
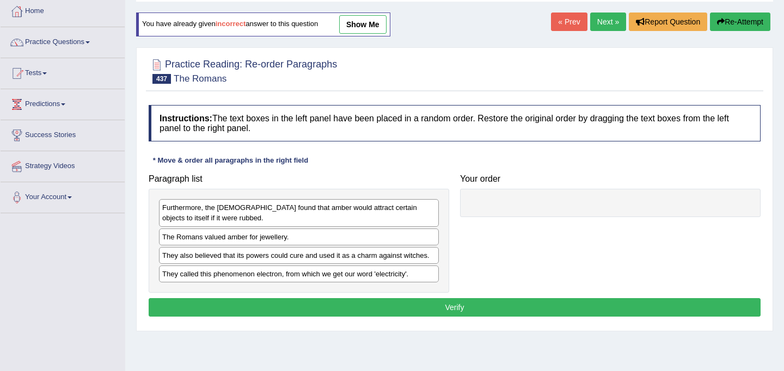
click at [375, 26] on link "show me" at bounding box center [362, 24] width 47 height 19
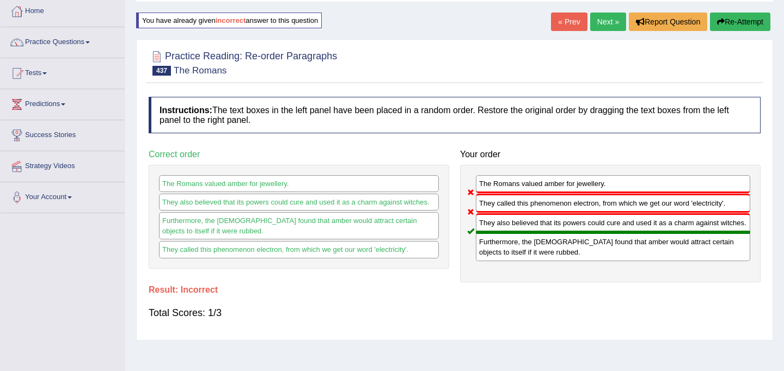
click at [723, 20] on button "Re-Attempt" at bounding box center [740, 22] width 60 height 19
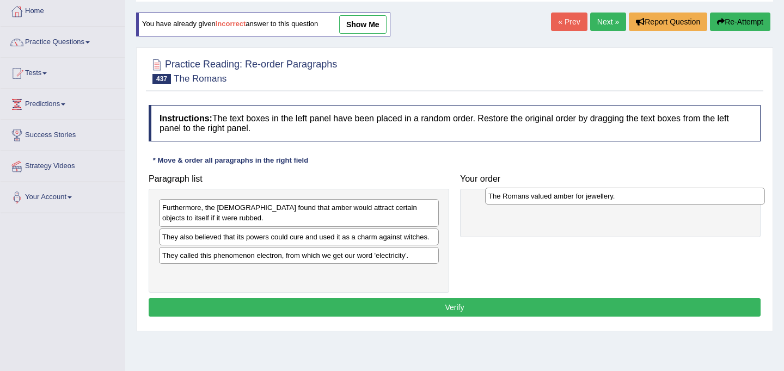
drag, startPoint x: 292, startPoint y: 239, endPoint x: 610, endPoint y: 203, distance: 319.9
click at [610, 203] on div "The Romans valued amber for jewellery." at bounding box center [625, 196] width 280 height 17
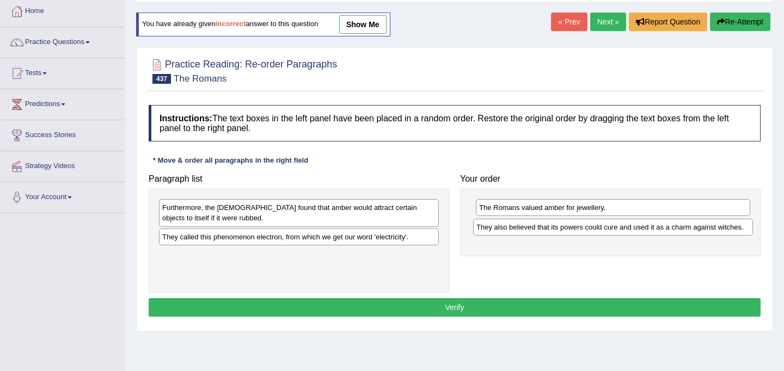
drag, startPoint x: 346, startPoint y: 239, endPoint x: 660, endPoint y: 230, distance: 314.2
click at [660, 230] on div "They also believed that its powers could cure and used it as a charm against wi…" at bounding box center [613, 227] width 280 height 17
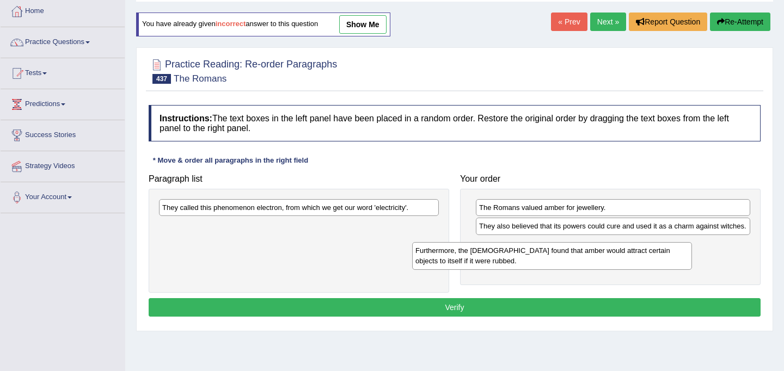
drag, startPoint x: 341, startPoint y: 207, endPoint x: 594, endPoint y: 250, distance: 256.6
click at [594, 250] on div "Furthermore, the [DEMOGRAPHIC_DATA] found that amber would attract certain obje…" at bounding box center [552, 255] width 280 height 27
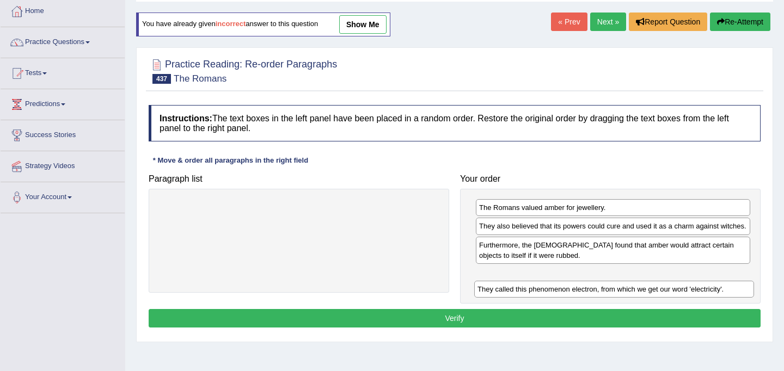
drag, startPoint x: 351, startPoint y: 208, endPoint x: 666, endPoint y: 290, distance: 325.4
click at [666, 290] on div "They called this phenomenon electron, from which we get our word 'electricity'." at bounding box center [614, 289] width 280 height 17
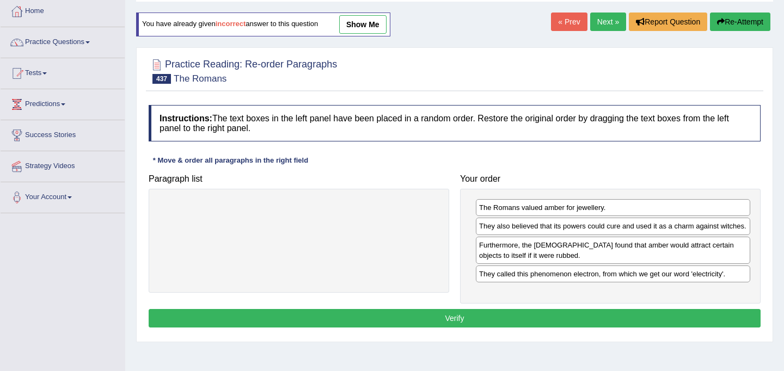
click at [609, 328] on button "Verify" at bounding box center [455, 318] width 612 height 19
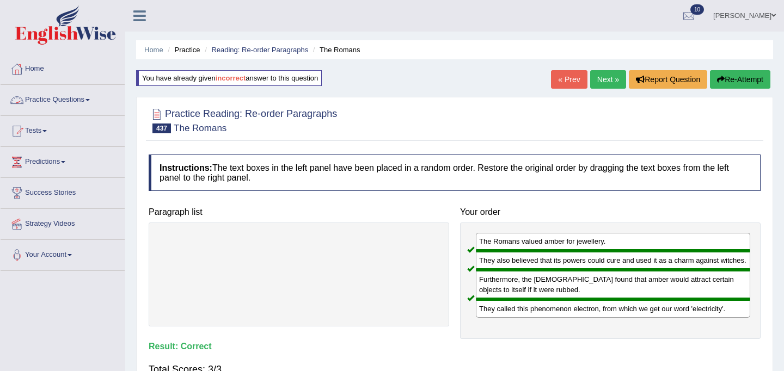
click at [70, 102] on link "Practice Questions" at bounding box center [63, 98] width 124 height 27
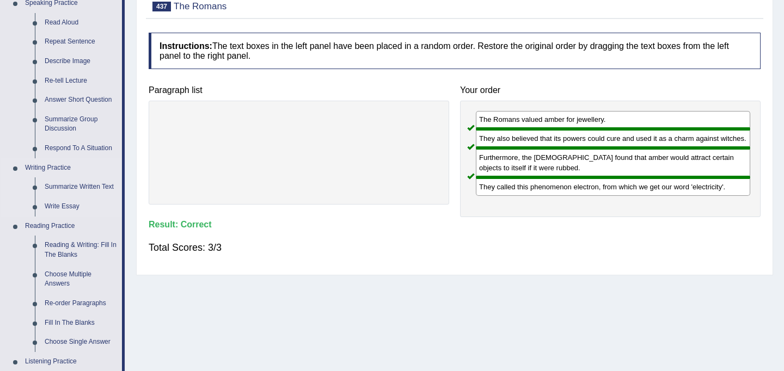
scroll to position [127, 0]
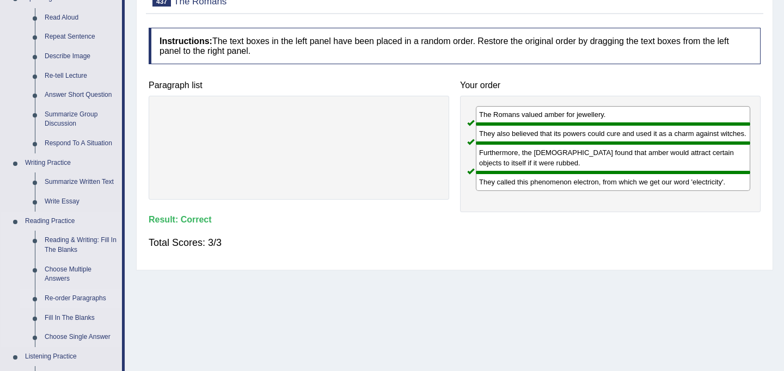
click at [87, 299] on link "Re-order Paragraphs" at bounding box center [81, 299] width 82 height 20
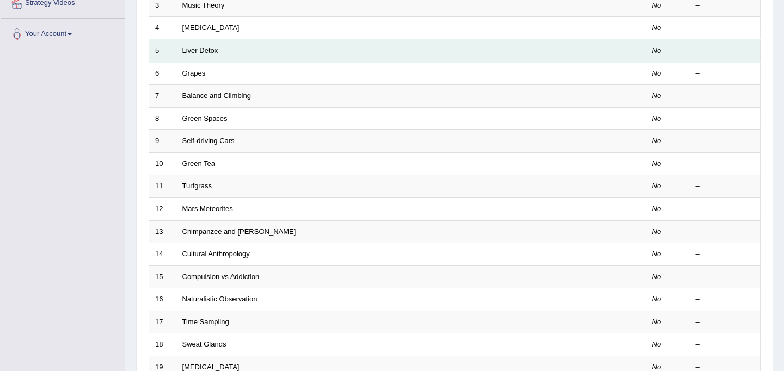
scroll to position [349, 0]
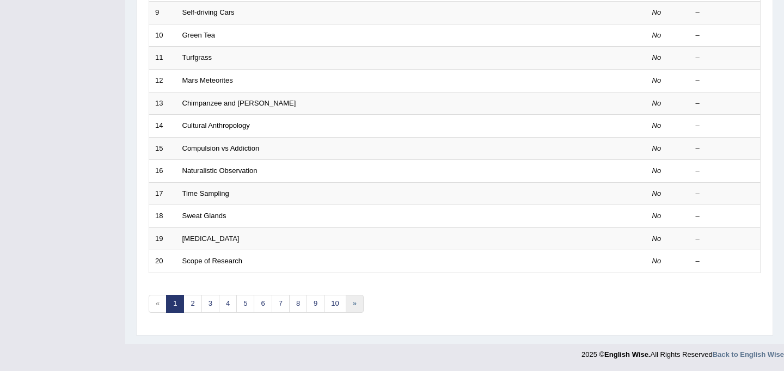
click at [353, 299] on link "»" at bounding box center [355, 304] width 18 height 18
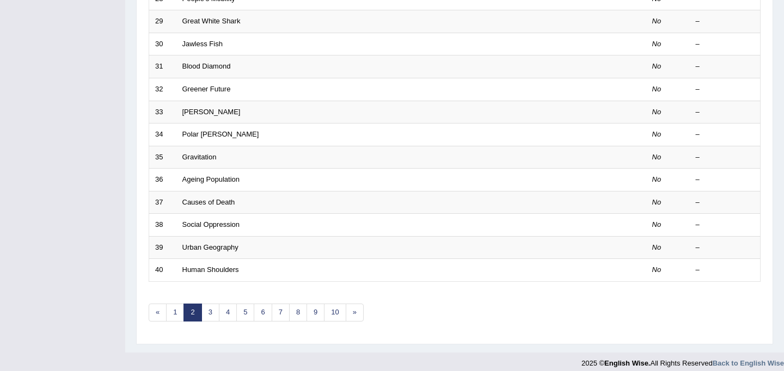
scroll to position [349, 0]
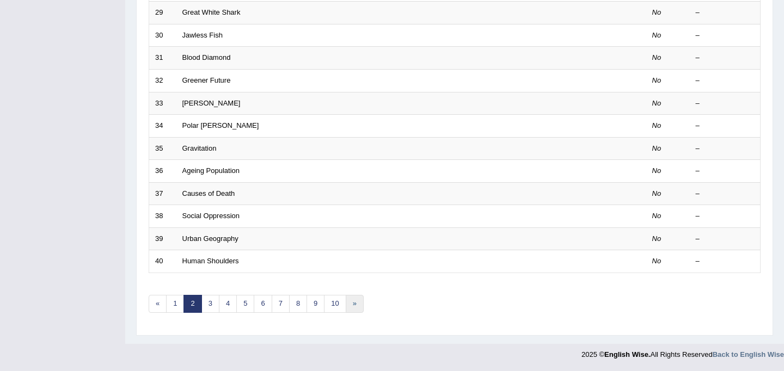
click at [354, 300] on link "»" at bounding box center [355, 304] width 18 height 18
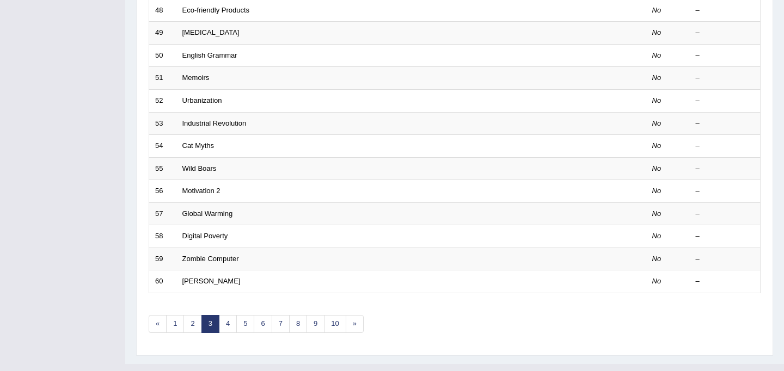
scroll to position [349, 0]
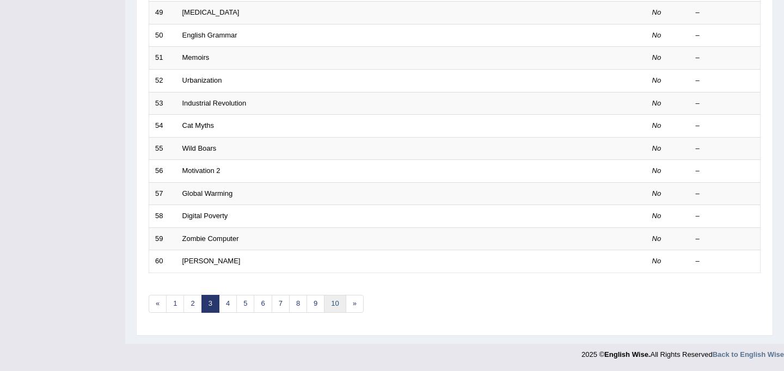
click at [333, 304] on link "10" at bounding box center [335, 304] width 22 height 18
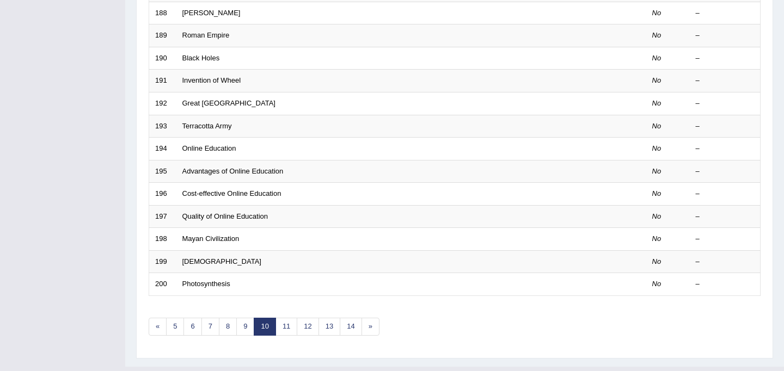
scroll to position [349, 0]
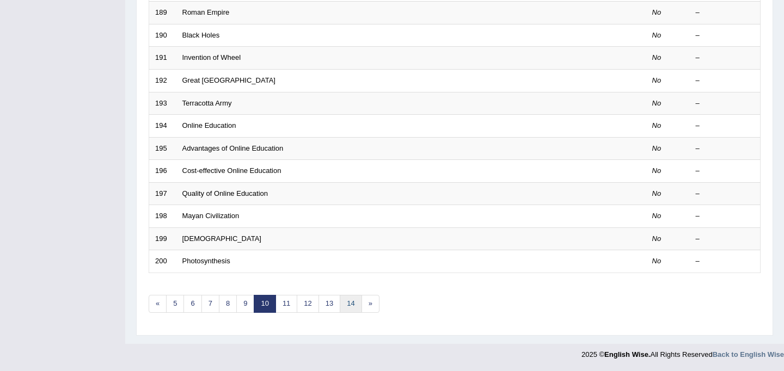
click at [353, 304] on link "14" at bounding box center [351, 304] width 22 height 18
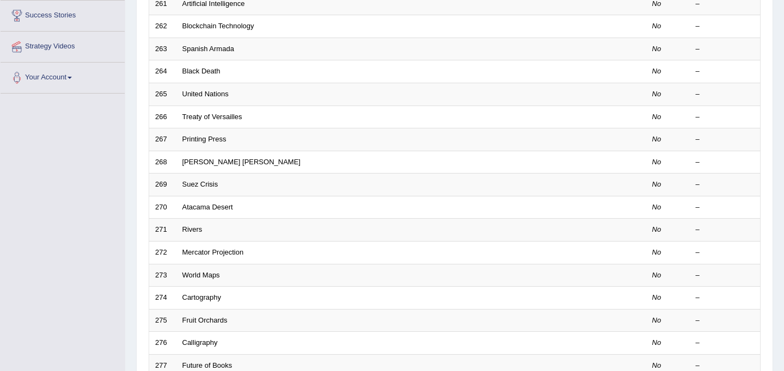
scroll to position [349, 0]
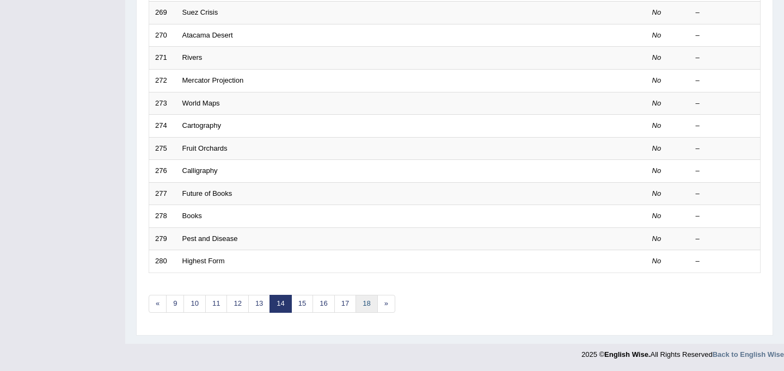
click at [364, 304] on link "18" at bounding box center [366, 304] width 22 height 18
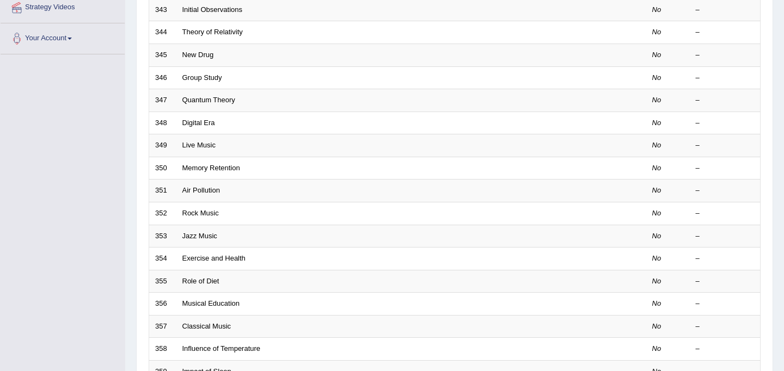
scroll to position [349, 0]
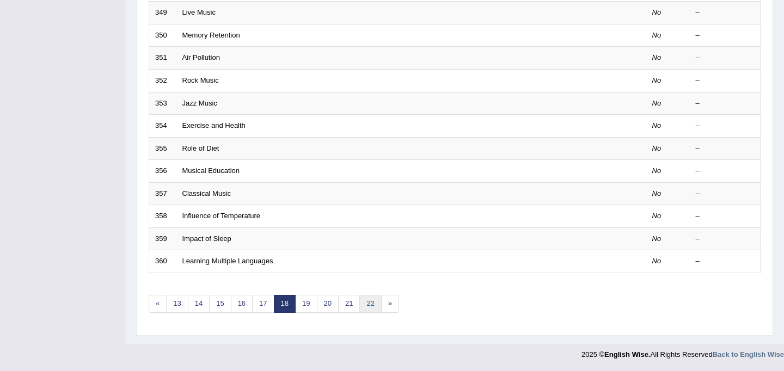
click at [371, 305] on link "22" at bounding box center [370, 304] width 22 height 18
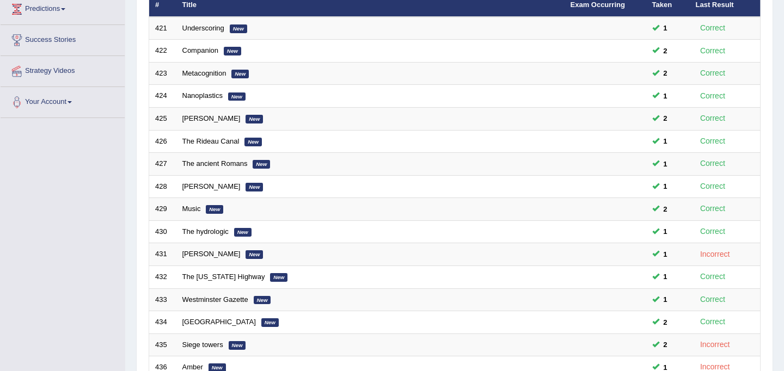
scroll to position [349, 0]
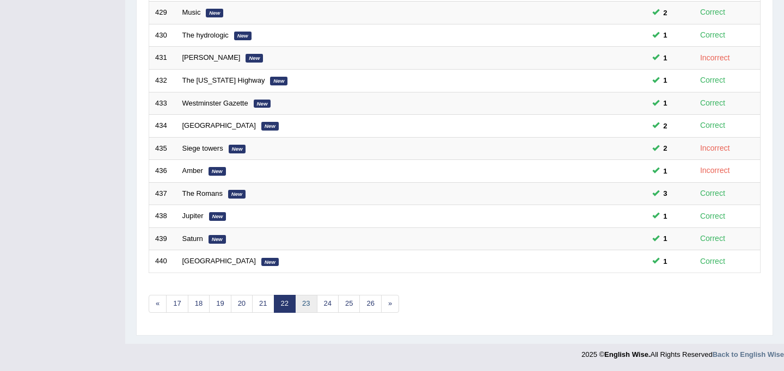
click at [304, 306] on link "23" at bounding box center [306, 304] width 22 height 18
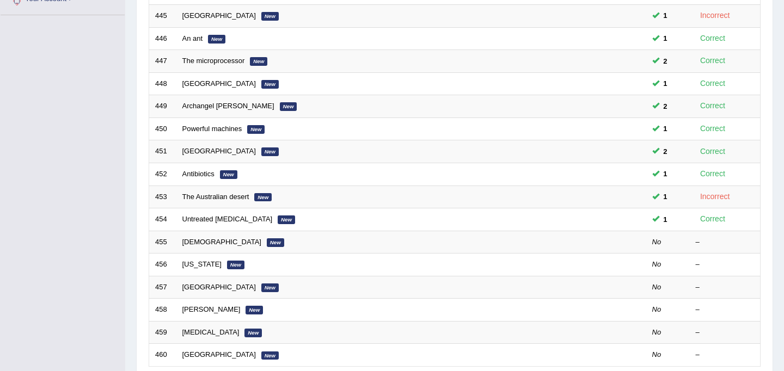
scroll to position [315, 0]
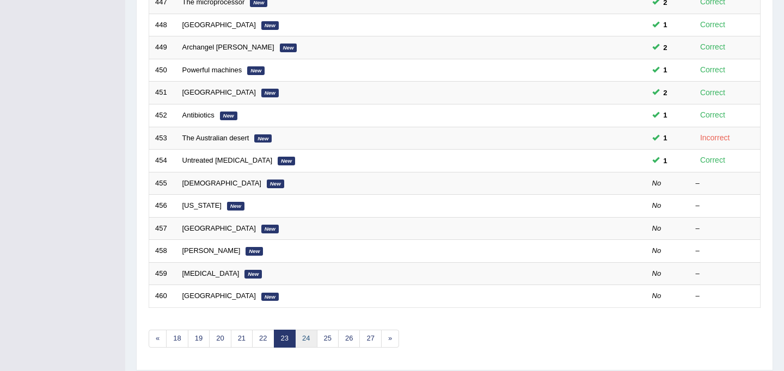
click at [305, 336] on link "24" at bounding box center [306, 339] width 22 height 18
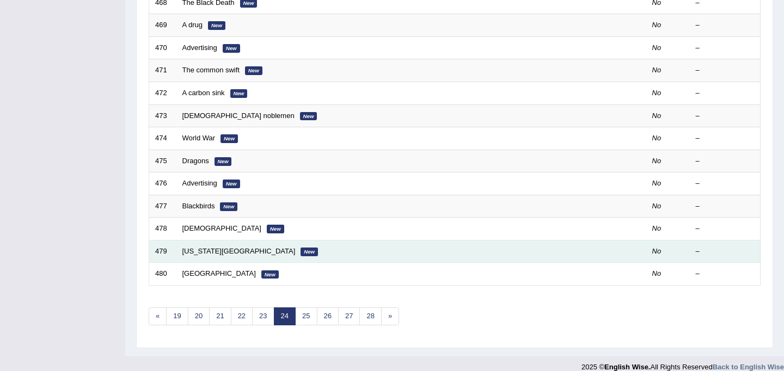
scroll to position [349, 0]
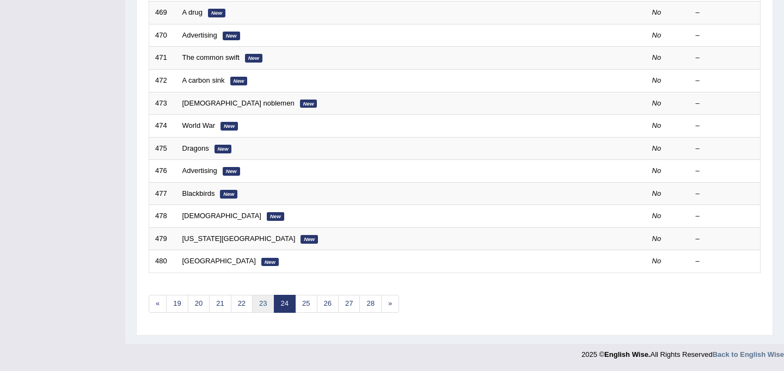
click at [261, 310] on link "23" at bounding box center [263, 304] width 22 height 18
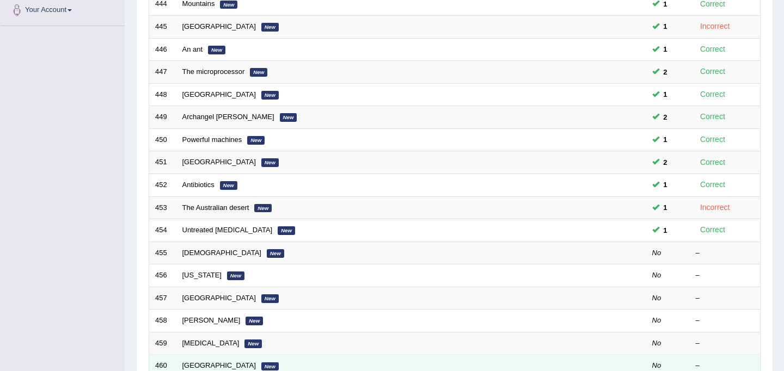
scroll to position [296, 0]
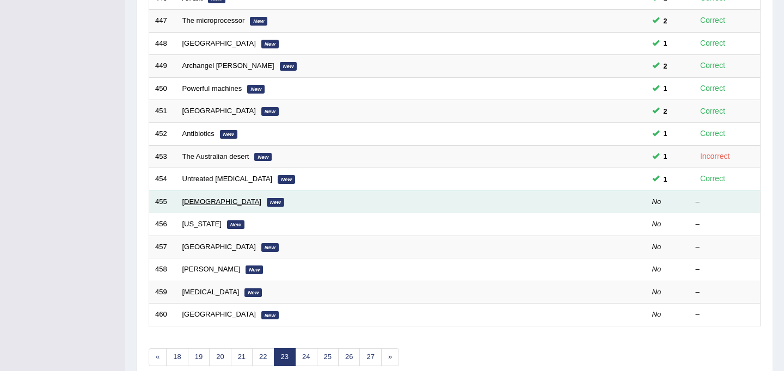
click at [209, 204] on link "[DEMOGRAPHIC_DATA]" at bounding box center [221, 202] width 79 height 8
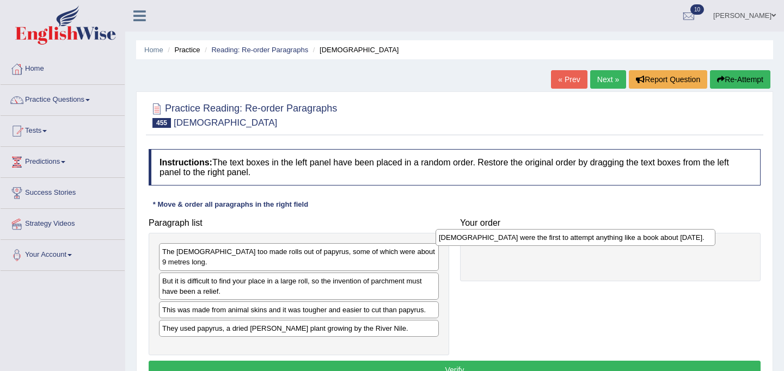
drag, startPoint x: 303, startPoint y: 319, endPoint x: 579, endPoint y: 239, distance: 287.8
click at [579, 239] on div "Egyptians were the first to attempt anything like a book about 5000 years ago." at bounding box center [575, 237] width 280 height 17
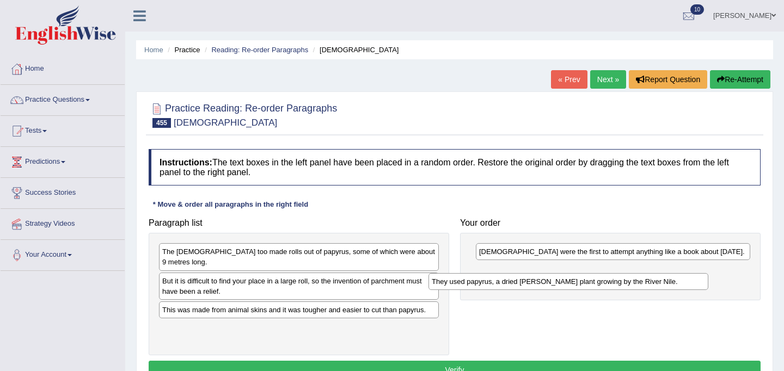
drag, startPoint x: 342, startPoint y: 323, endPoint x: 612, endPoint y: 286, distance: 272.0
click at [612, 286] on div "They used papyrus, a dried reedy plant growing by the River Nile." at bounding box center [568, 281] width 280 height 17
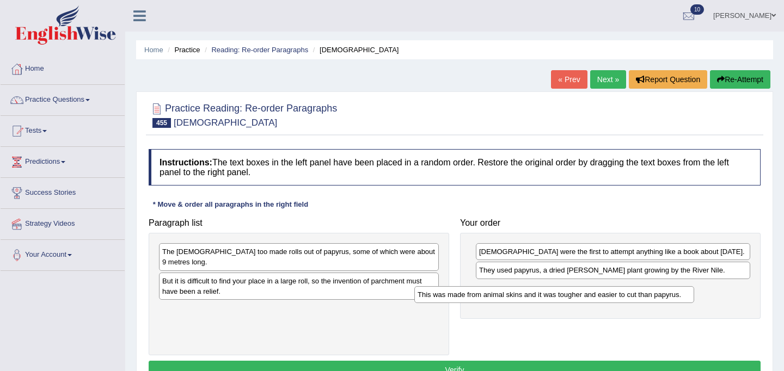
drag, startPoint x: 353, startPoint y: 303, endPoint x: 609, endPoint y: 298, distance: 255.3
click at [609, 298] on div "This was made from animal skins and it was tougher and easier to cut than papyr…" at bounding box center [554, 294] width 280 height 17
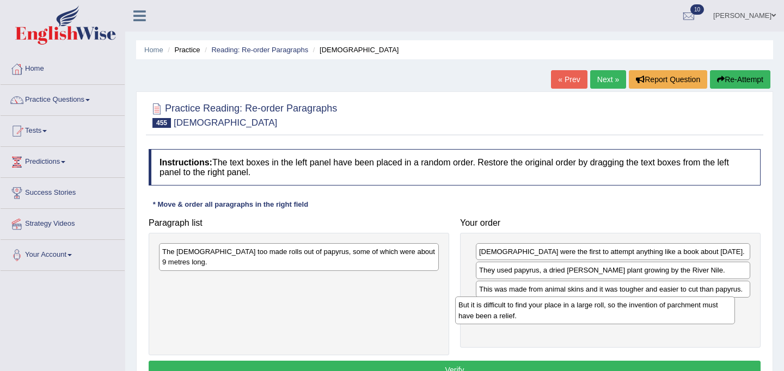
drag, startPoint x: 388, startPoint y: 271, endPoint x: 684, endPoint y: 306, distance: 298.1
click at [684, 306] on div "But it is difficult to find your place in a large roll, so the invention of par…" at bounding box center [595, 310] width 280 height 27
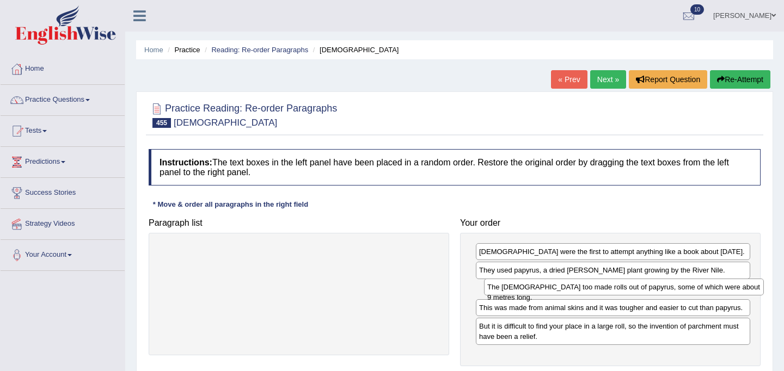
drag, startPoint x: 323, startPoint y: 257, endPoint x: 648, endPoint y: 291, distance: 326.7
click at [648, 291] on div "The Romans too made rolls out of papyrus, some of which were about 9 metres lon…" at bounding box center [624, 287] width 280 height 17
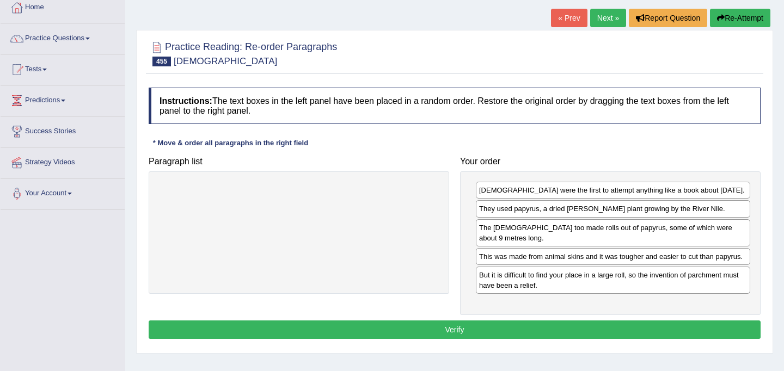
scroll to position [64, 0]
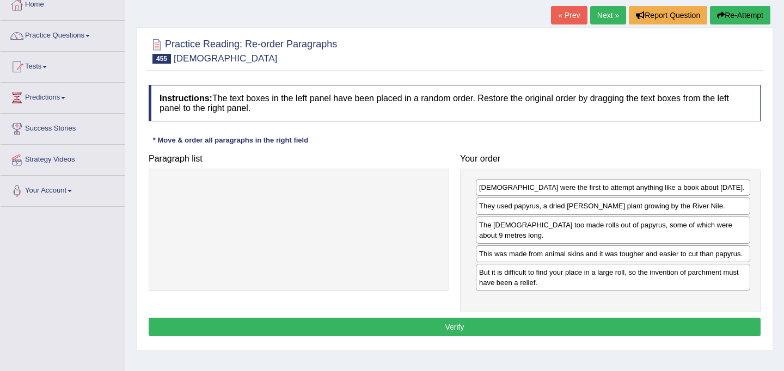
click at [647, 324] on button "Verify" at bounding box center [455, 327] width 612 height 19
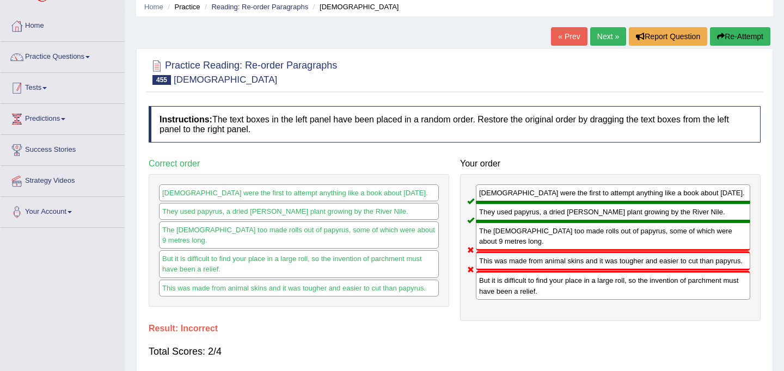
scroll to position [0, 0]
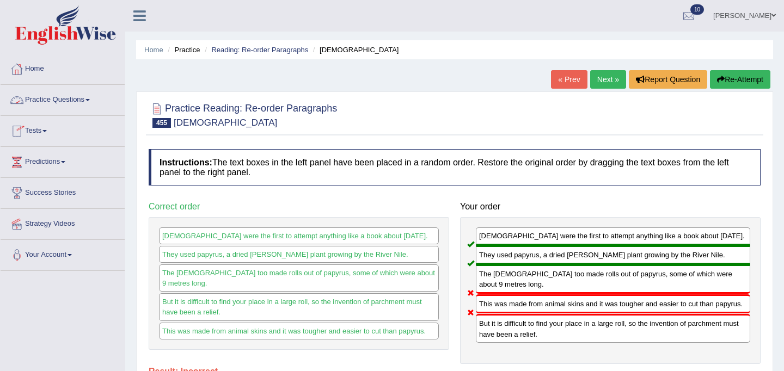
click at [45, 70] on link "Home" at bounding box center [63, 67] width 124 height 27
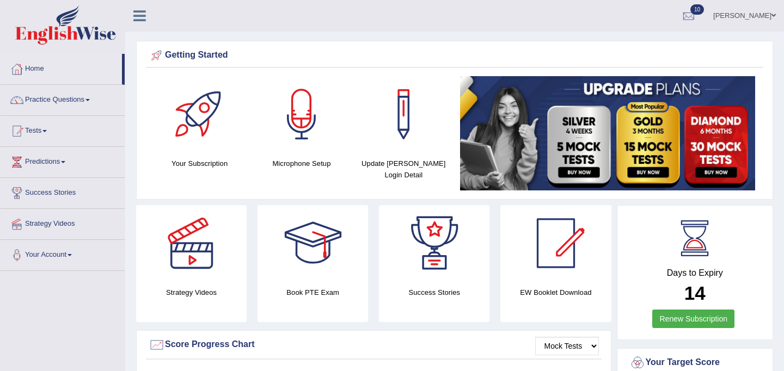
click at [59, 96] on link "Practice Questions" at bounding box center [63, 98] width 124 height 27
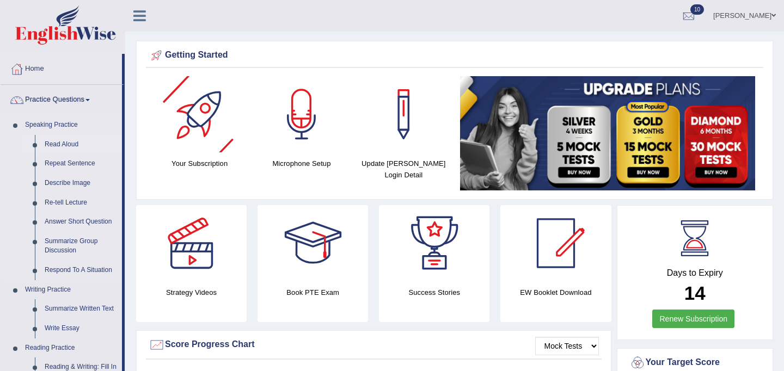
click at [66, 145] on link "Read Aloud" at bounding box center [81, 145] width 82 height 20
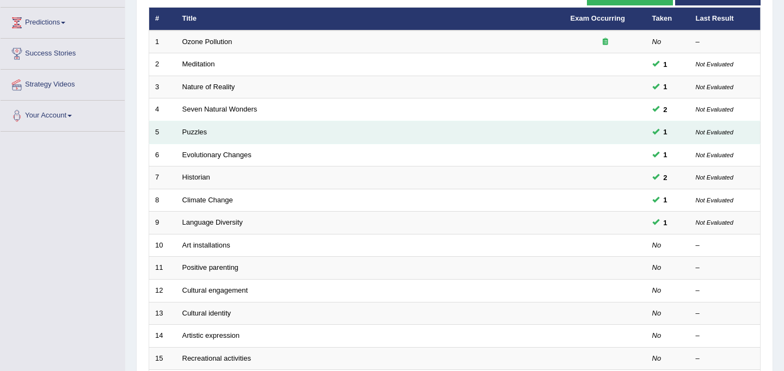
scroll to position [349, 0]
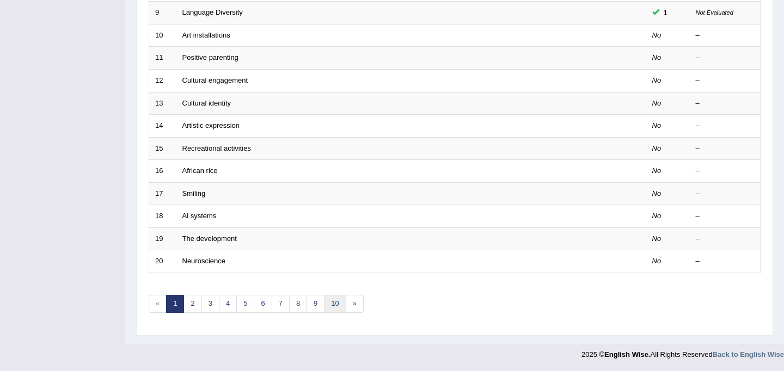
click at [331, 306] on link "10" at bounding box center [335, 304] width 22 height 18
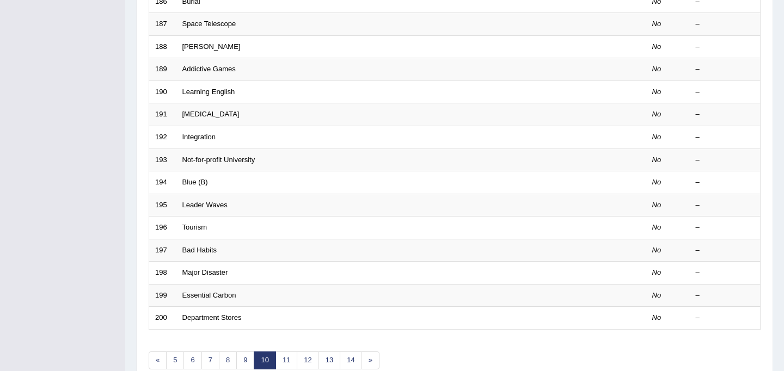
scroll to position [349, 0]
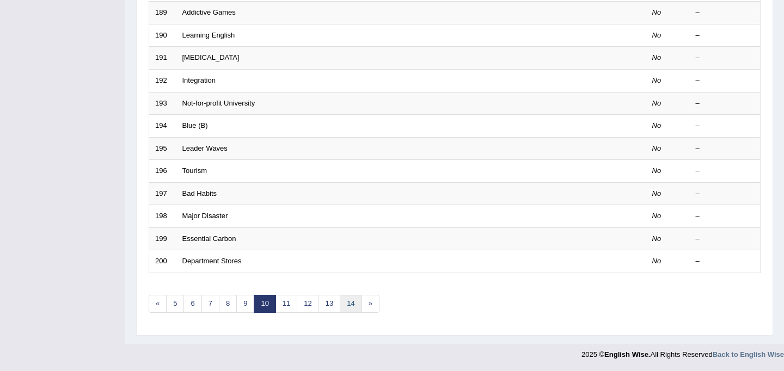
click at [349, 306] on link "14" at bounding box center [351, 304] width 22 height 18
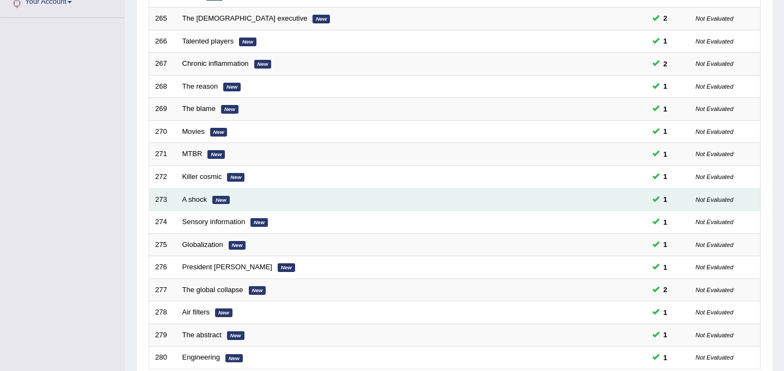
scroll to position [349, 0]
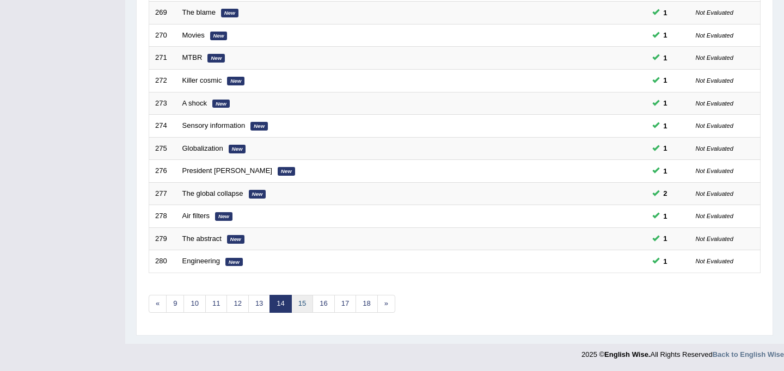
click at [302, 307] on link "15" at bounding box center [302, 304] width 22 height 18
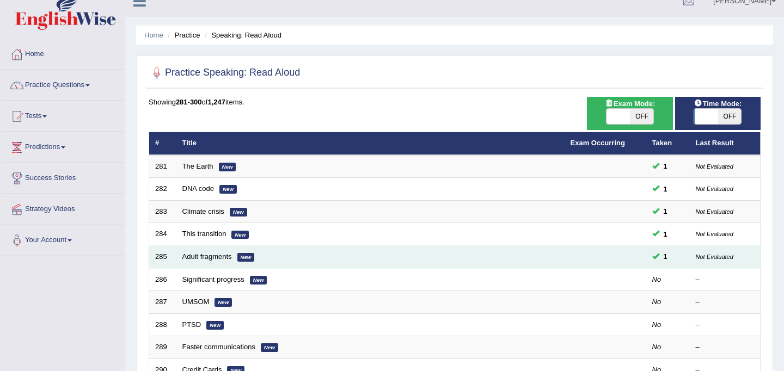
scroll to position [15, 0]
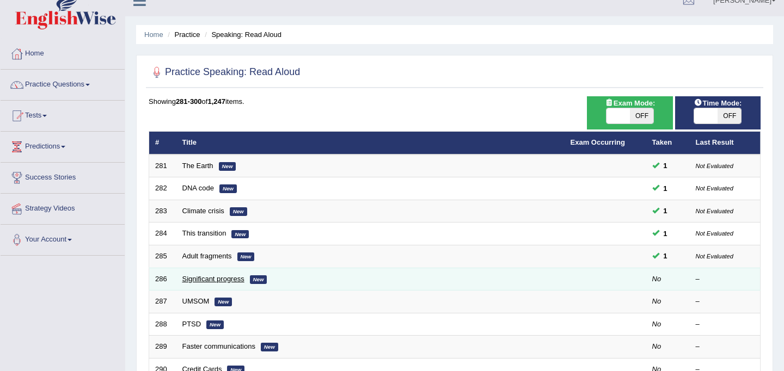
click at [228, 281] on link "Significant progress" at bounding box center [213, 279] width 62 height 8
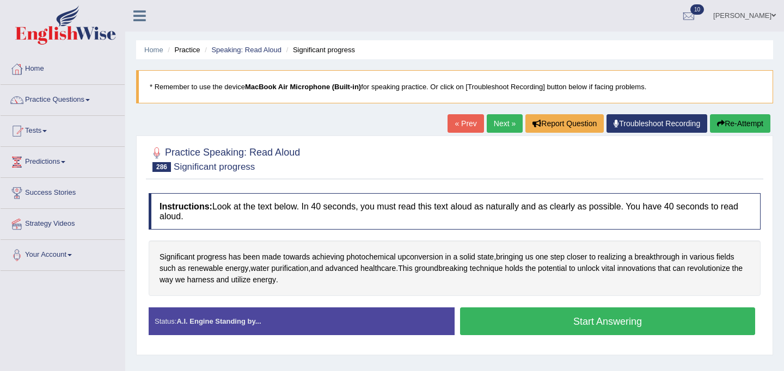
click at [520, 313] on button "Start Answering" at bounding box center [607, 322] width 295 height 28
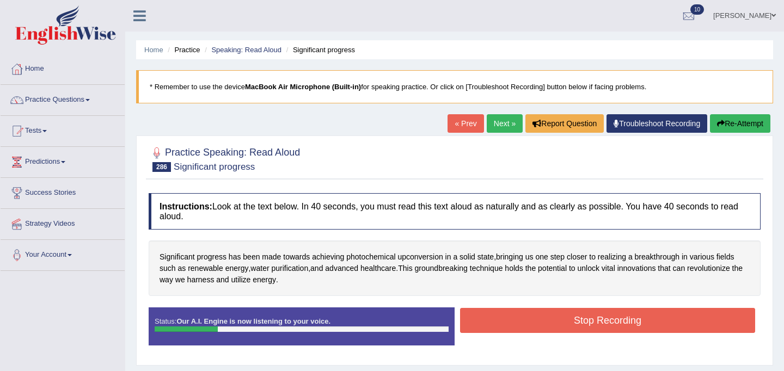
click at [572, 317] on button "Stop Recording" at bounding box center [607, 320] width 295 height 25
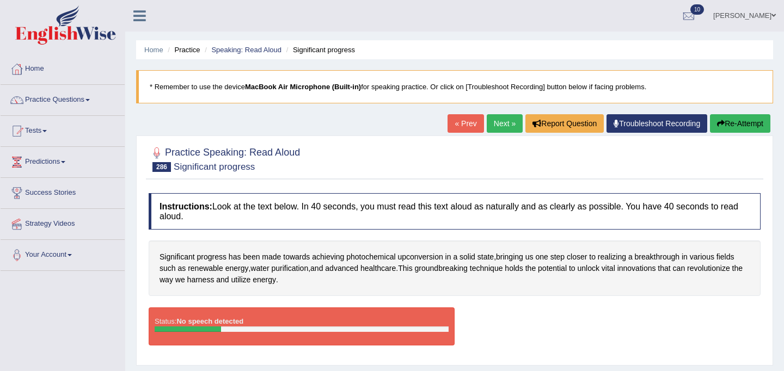
click at [737, 122] on button "Re-Attempt" at bounding box center [740, 123] width 60 height 19
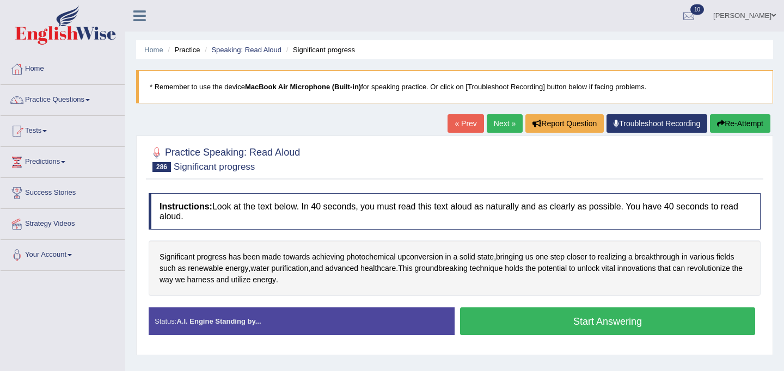
click at [591, 313] on button "Start Answering" at bounding box center [607, 322] width 295 height 28
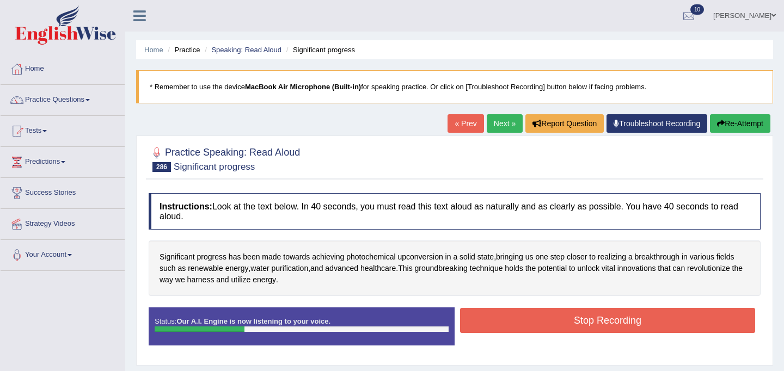
click at [618, 321] on button "Stop Recording" at bounding box center [607, 320] width 295 height 25
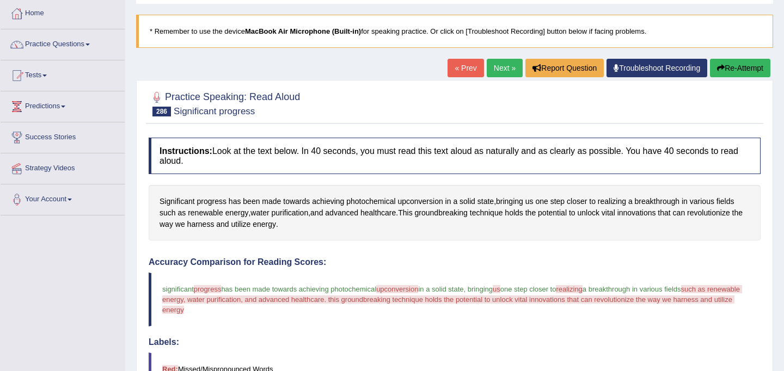
scroll to position [41, 0]
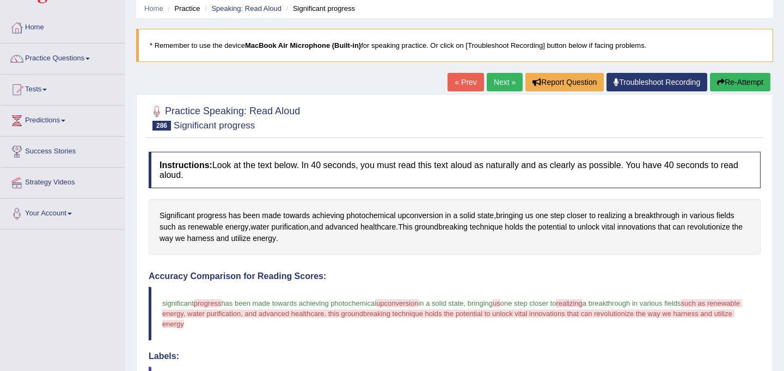
click at [500, 82] on link "Next »" at bounding box center [505, 82] width 36 height 19
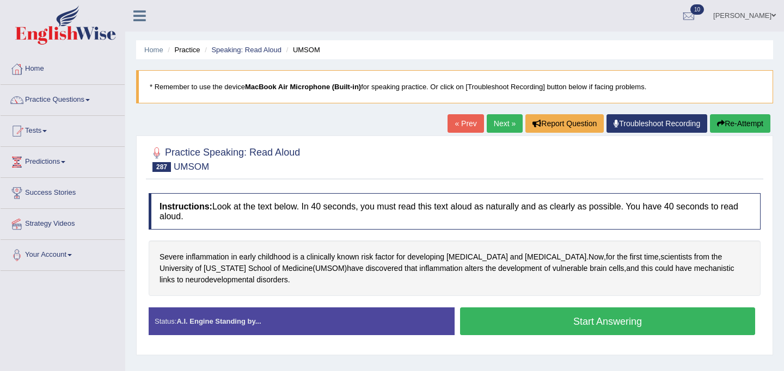
click at [520, 314] on button "Start Answering" at bounding box center [607, 322] width 295 height 28
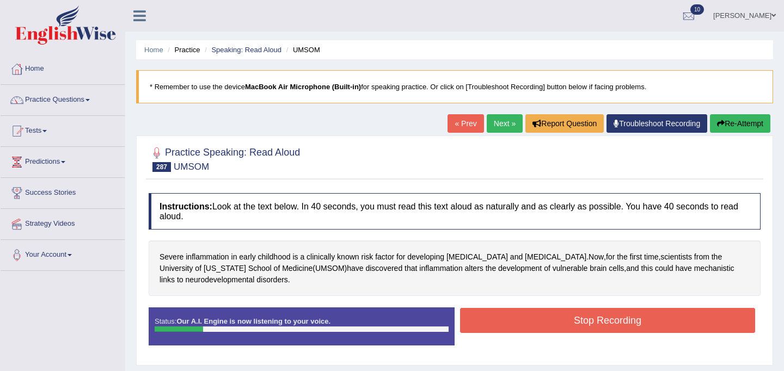
click at [537, 324] on button "Stop Recording" at bounding box center [607, 320] width 295 height 25
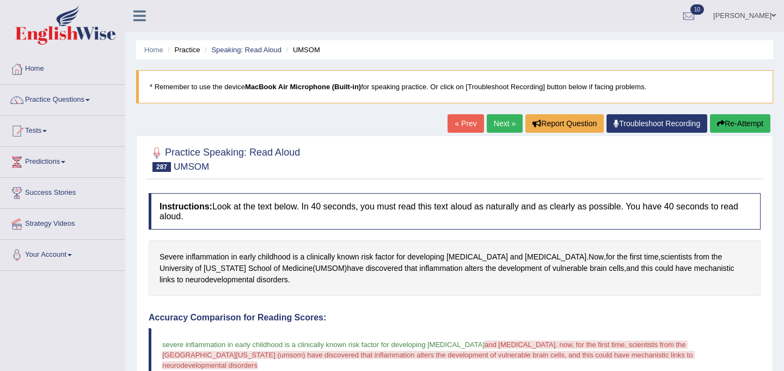
click at [726, 124] on button "Re-Attempt" at bounding box center [740, 123] width 60 height 19
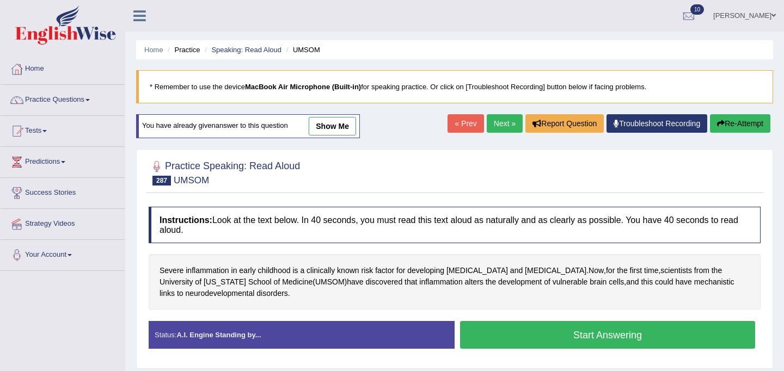
click at [642, 336] on button "Start Answering" at bounding box center [607, 335] width 295 height 28
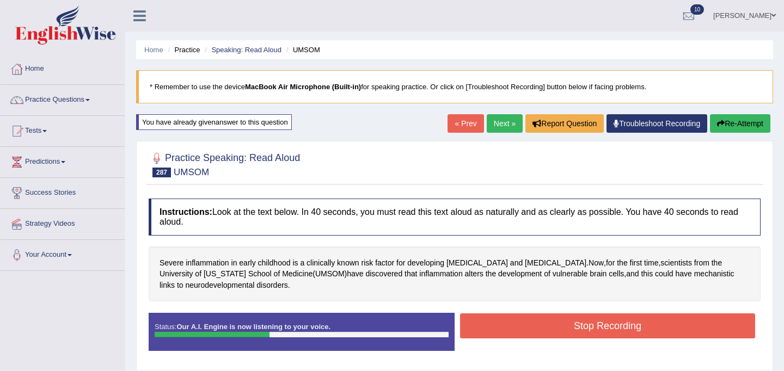
click at [616, 327] on button "Stop Recording" at bounding box center [607, 326] width 295 height 25
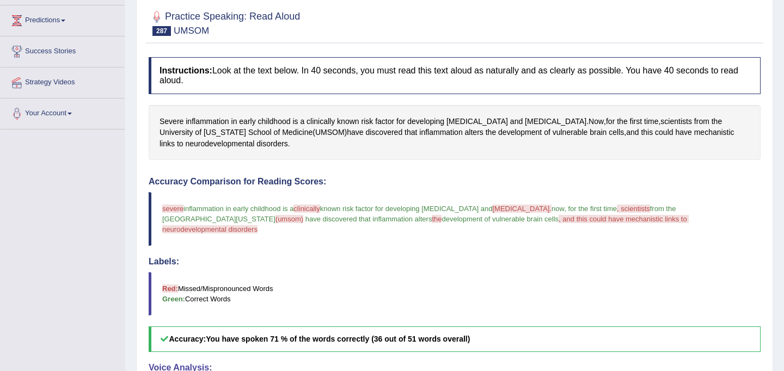
scroll to position [136, 0]
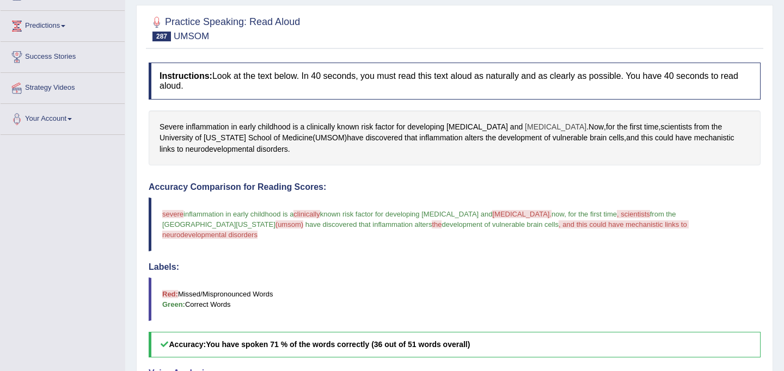
click at [525, 129] on span "schizophrenia" at bounding box center [556, 126] width 62 height 11
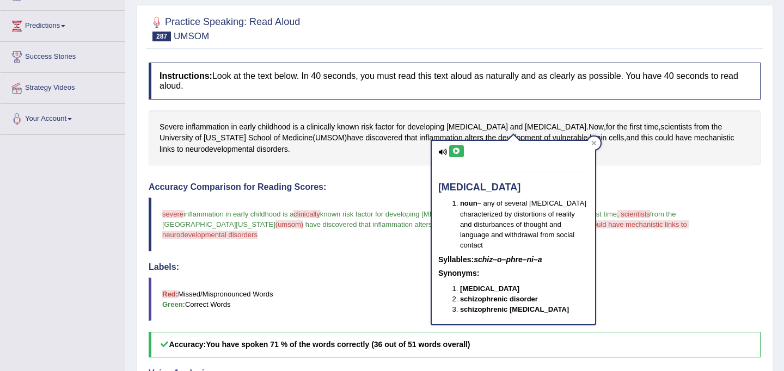
click at [460, 154] on button at bounding box center [456, 151] width 15 height 12
click at [452, 154] on icon at bounding box center [456, 151] width 8 height 7
click at [595, 144] on icon at bounding box center [593, 142] width 5 height 5
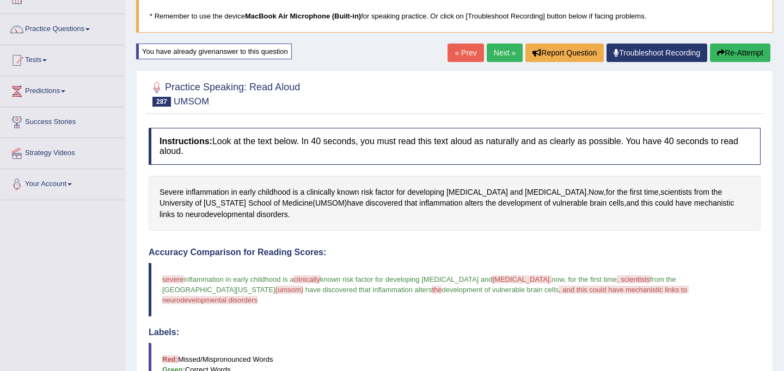
scroll to position [65, 0]
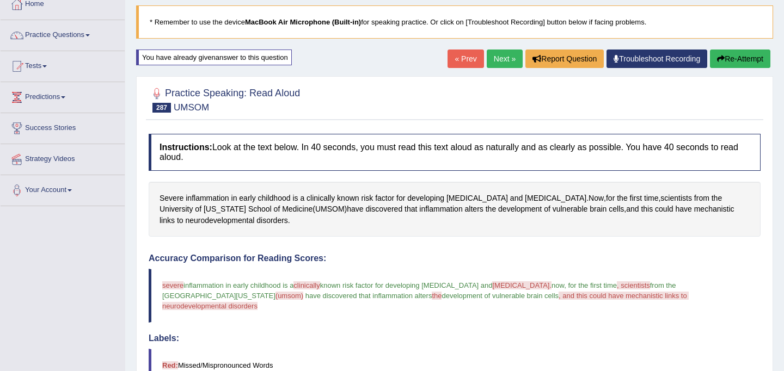
click at [738, 62] on button "Re-Attempt" at bounding box center [740, 59] width 60 height 19
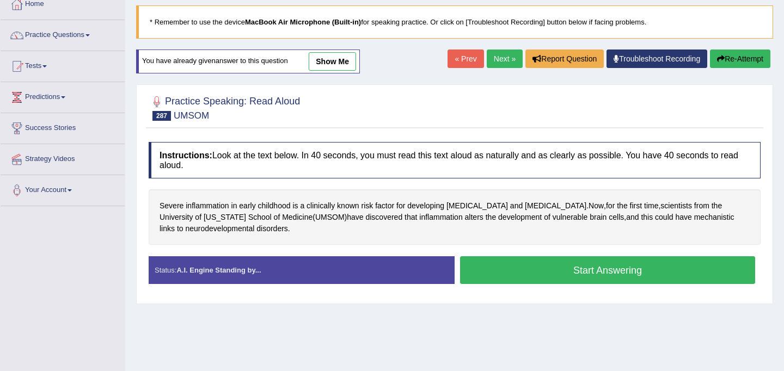
scroll to position [65, 0]
click at [586, 253] on div "Instructions: Look at the text below. In 40 seconds, you must read this text al…" at bounding box center [454, 218] width 617 height 162
click at [586, 267] on button "Start Answering" at bounding box center [607, 270] width 295 height 28
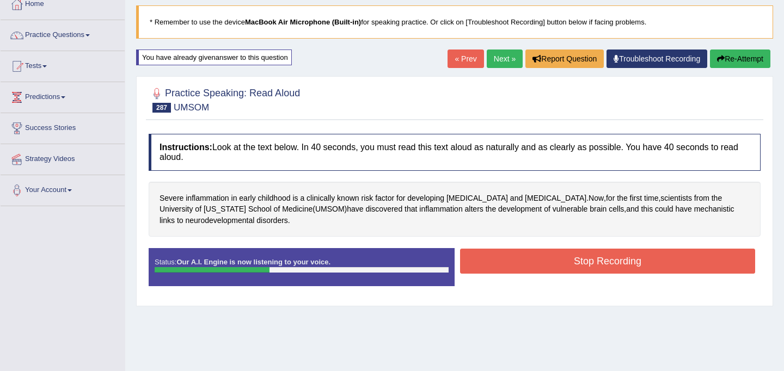
click at [586, 267] on button "Stop Recording" at bounding box center [607, 261] width 295 height 25
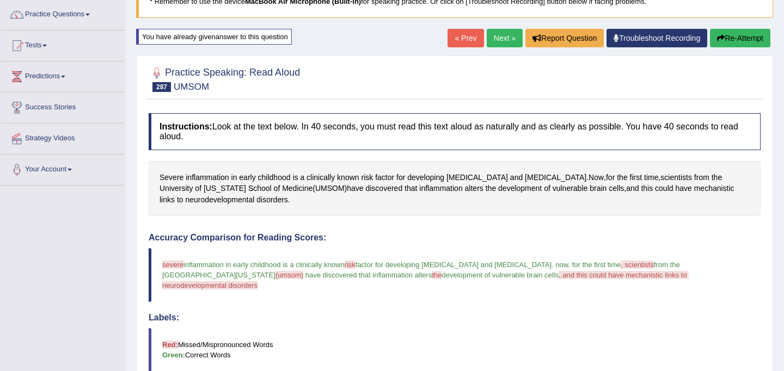
scroll to position [0, 0]
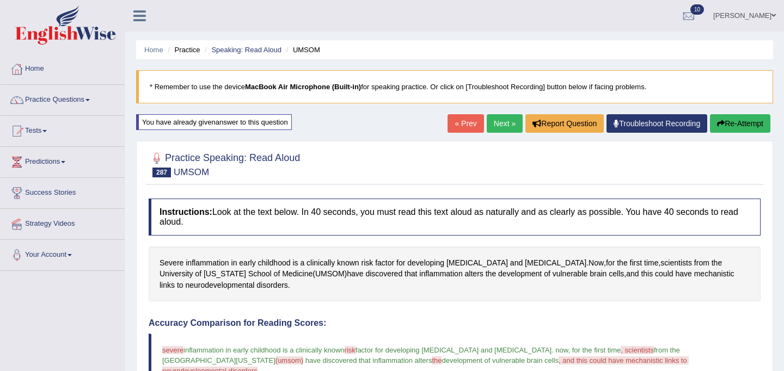
click at [503, 127] on link "Next »" at bounding box center [505, 123] width 36 height 19
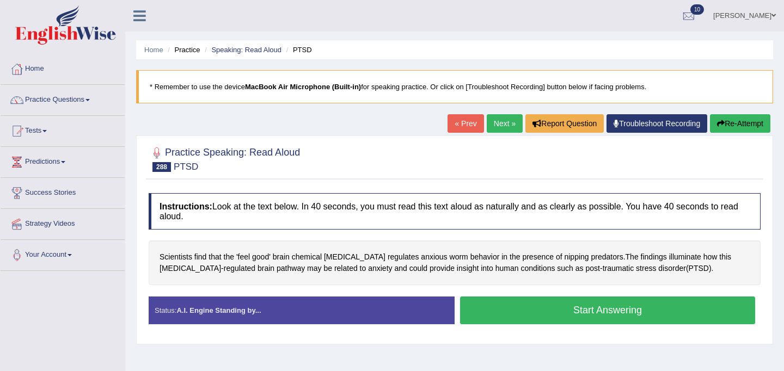
click at [491, 314] on button "Start Answering" at bounding box center [607, 311] width 295 height 28
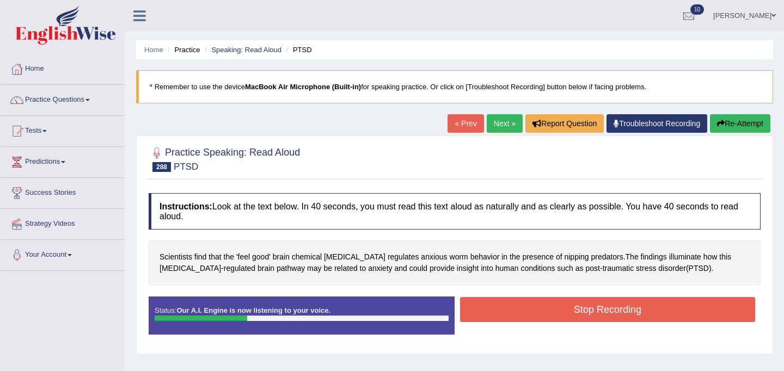
click at [537, 304] on button "Stop Recording" at bounding box center [607, 309] width 295 height 25
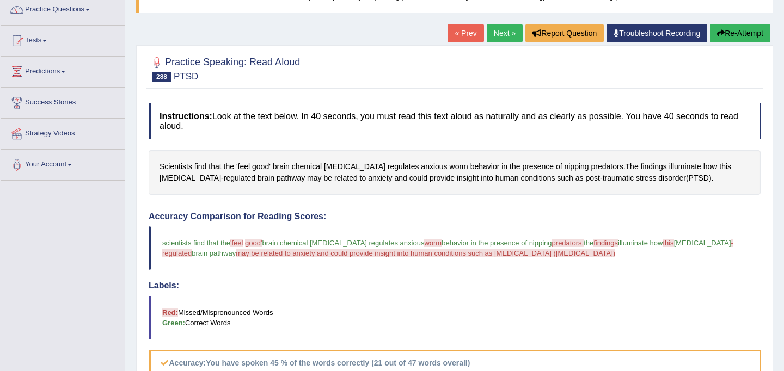
scroll to position [63, 0]
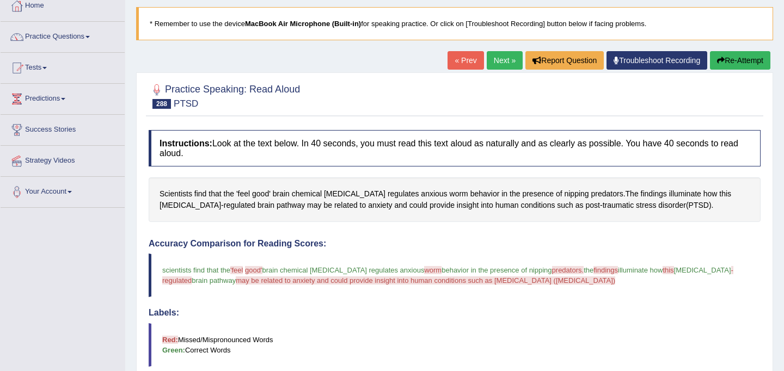
click at [734, 64] on button "Re-Attempt" at bounding box center [740, 60] width 60 height 19
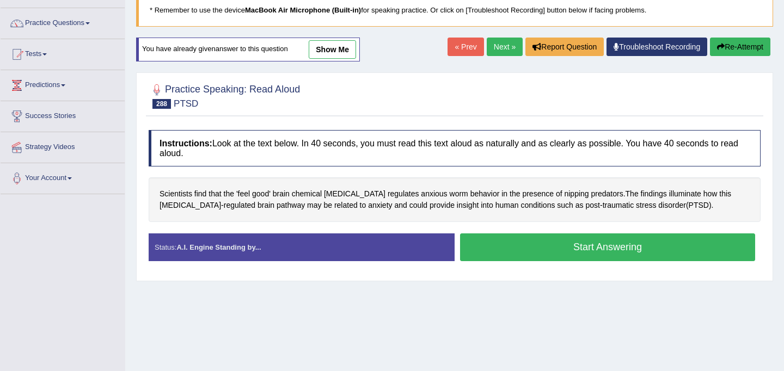
scroll to position [82, 0]
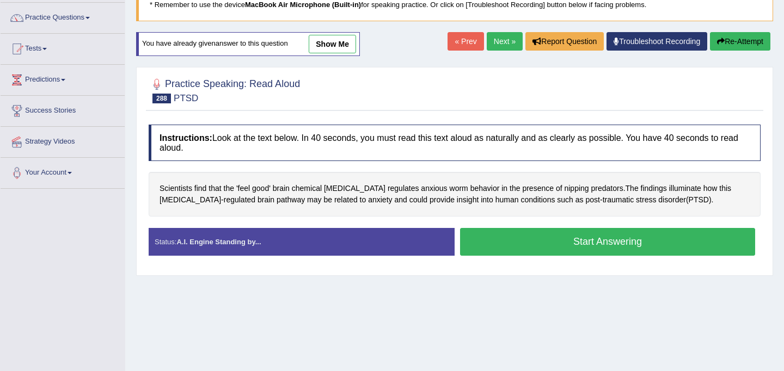
click at [640, 237] on button "Start Answering" at bounding box center [607, 242] width 295 height 28
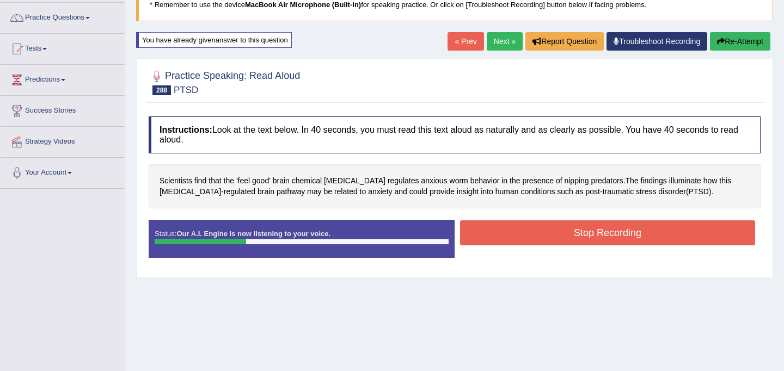
click at [569, 231] on button "Stop Recording" at bounding box center [607, 232] width 295 height 25
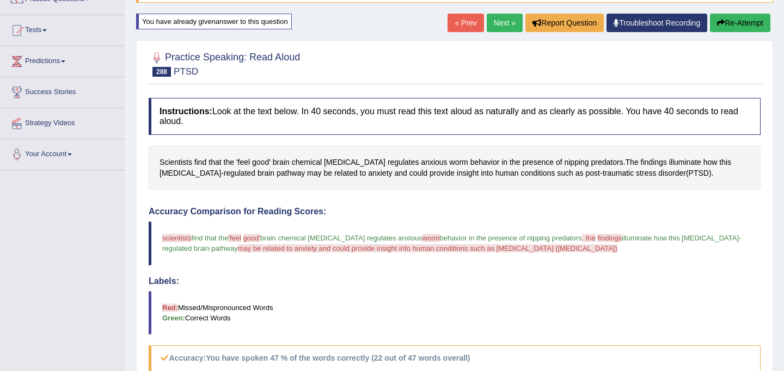
scroll to position [0, 0]
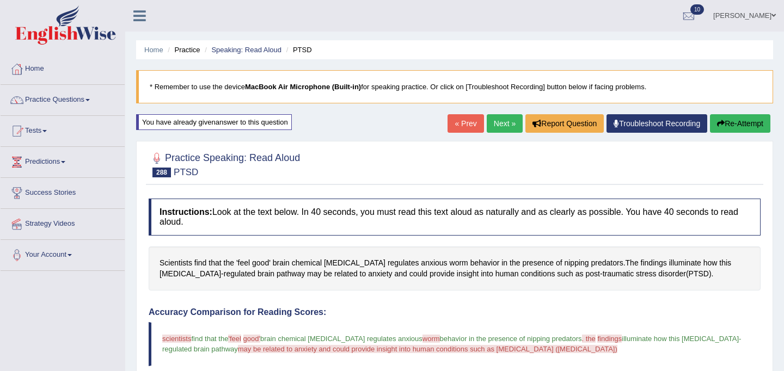
click at [507, 128] on link "Next »" at bounding box center [505, 123] width 36 height 19
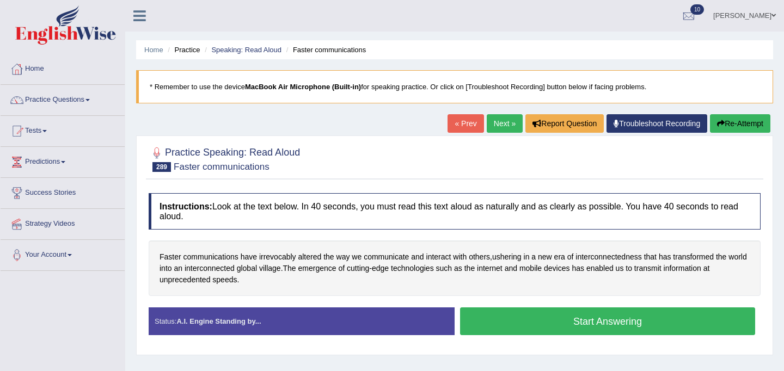
click at [517, 320] on button "Start Answering" at bounding box center [607, 322] width 295 height 28
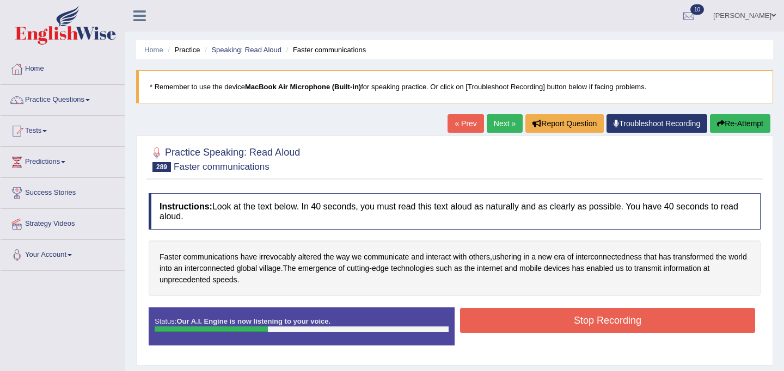
click at [532, 326] on button "Stop Recording" at bounding box center [607, 320] width 295 height 25
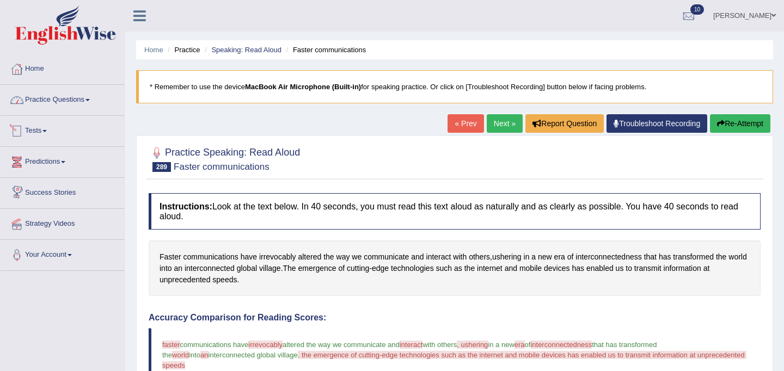
click at [47, 100] on link "Practice Questions" at bounding box center [63, 98] width 124 height 27
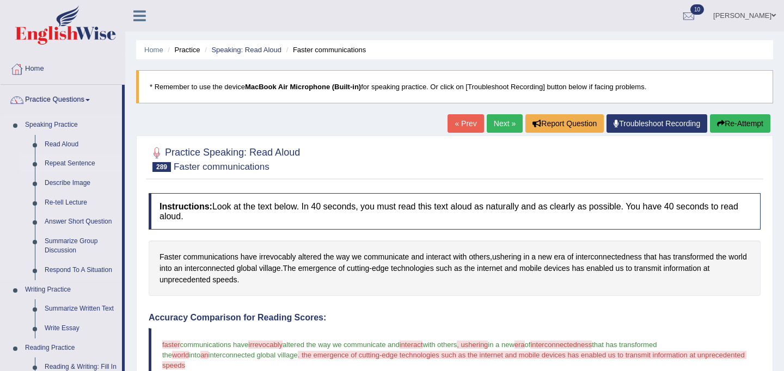
click at [74, 163] on link "Repeat Sentence" at bounding box center [81, 164] width 82 height 20
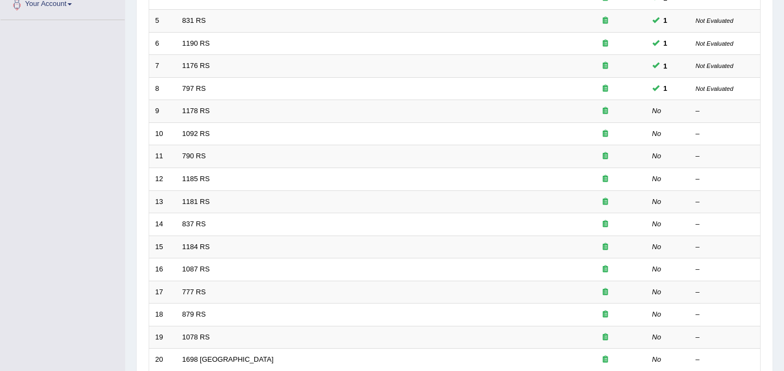
scroll to position [349, 0]
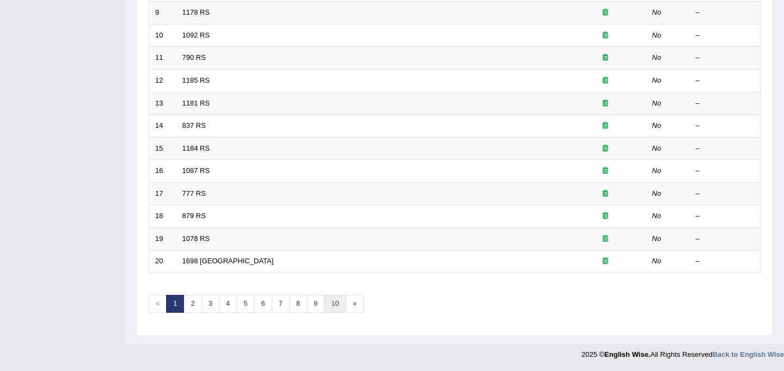
click at [334, 305] on link "10" at bounding box center [335, 304] width 22 height 18
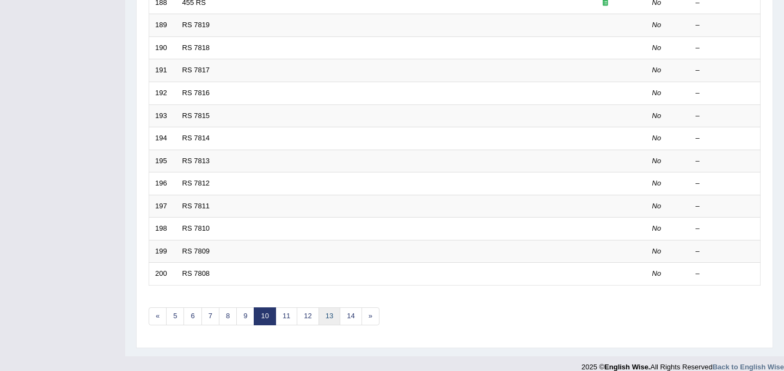
scroll to position [349, 0]
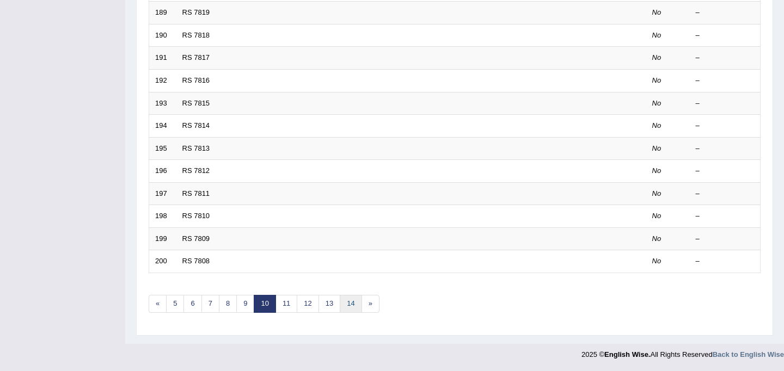
click at [349, 305] on link "14" at bounding box center [351, 304] width 22 height 18
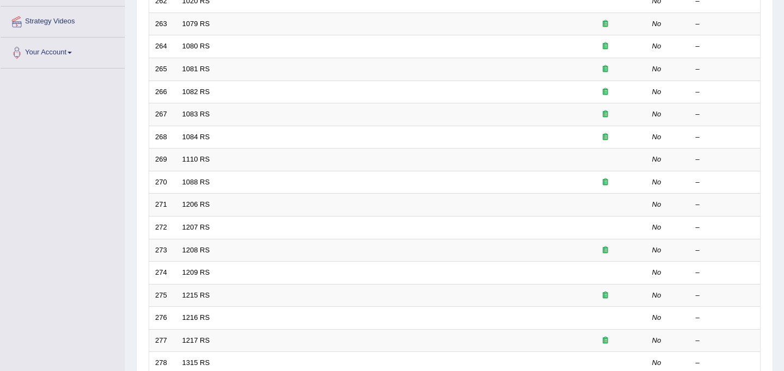
scroll to position [349, 0]
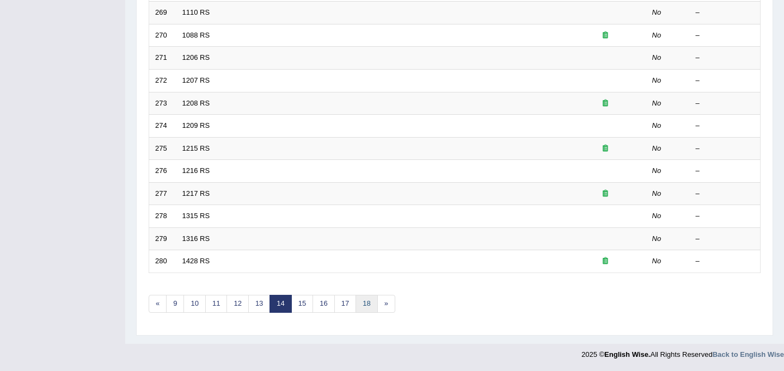
click at [365, 307] on link "18" at bounding box center [366, 304] width 22 height 18
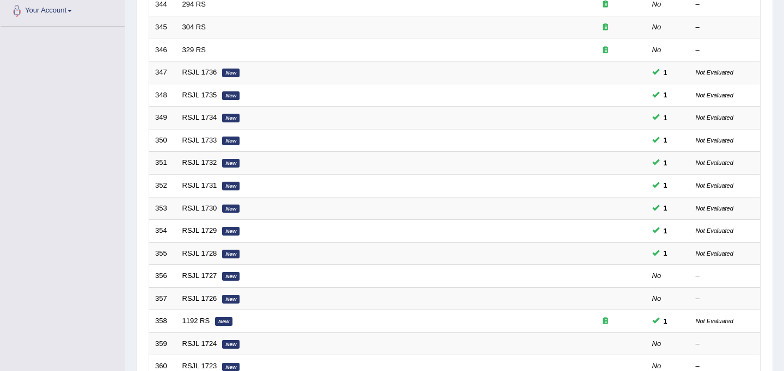
scroll to position [248, 0]
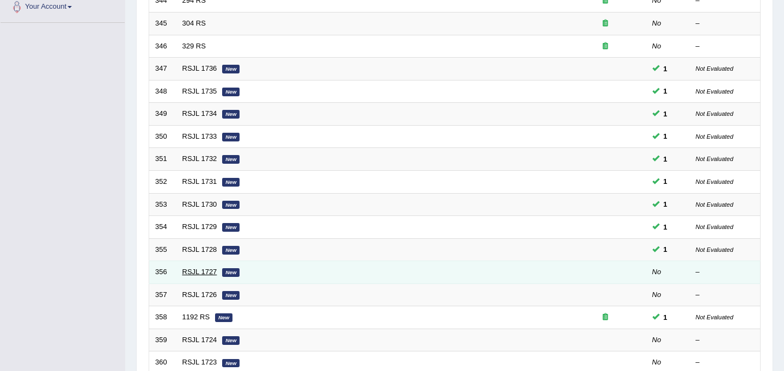
click at [207, 275] on link "RSJL 1727" at bounding box center [199, 272] width 35 height 8
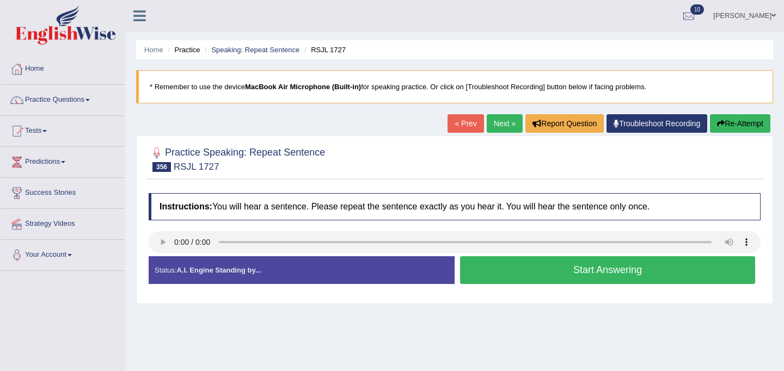
click at [552, 264] on button "Start Answering" at bounding box center [607, 270] width 295 height 28
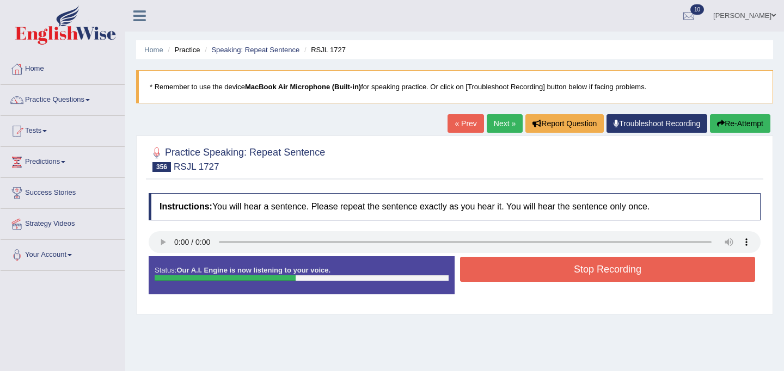
click at [560, 280] on button "Stop Recording" at bounding box center [607, 269] width 295 height 25
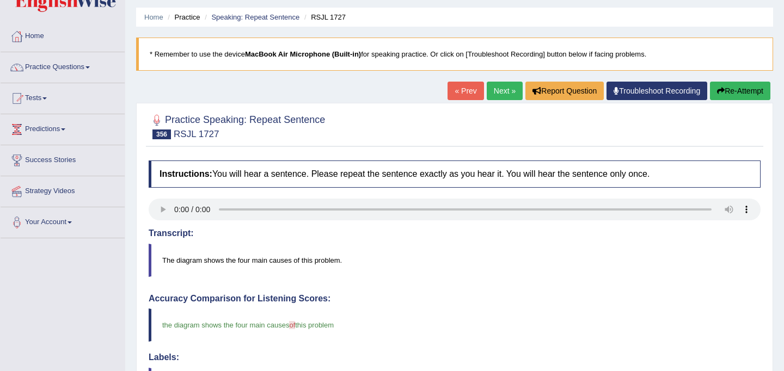
scroll to position [28, 0]
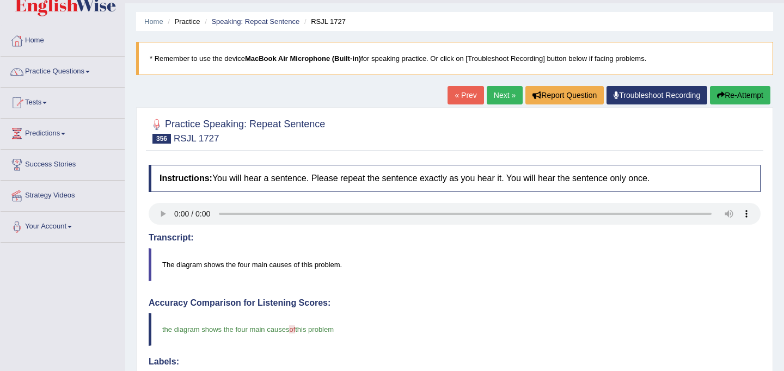
click at [500, 93] on link "Next »" at bounding box center [505, 95] width 36 height 19
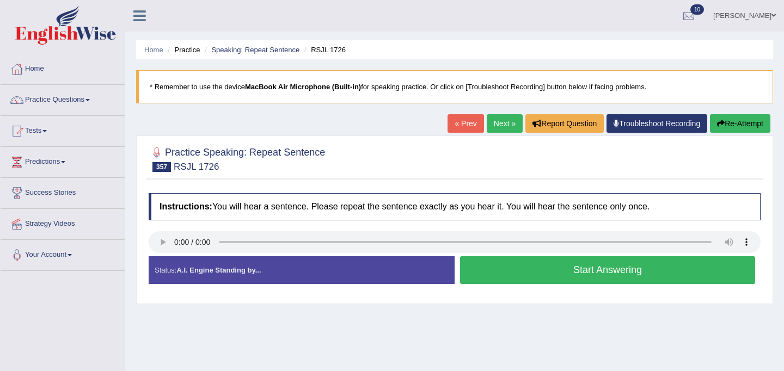
click at [527, 276] on button "Start Answering" at bounding box center [607, 270] width 295 height 28
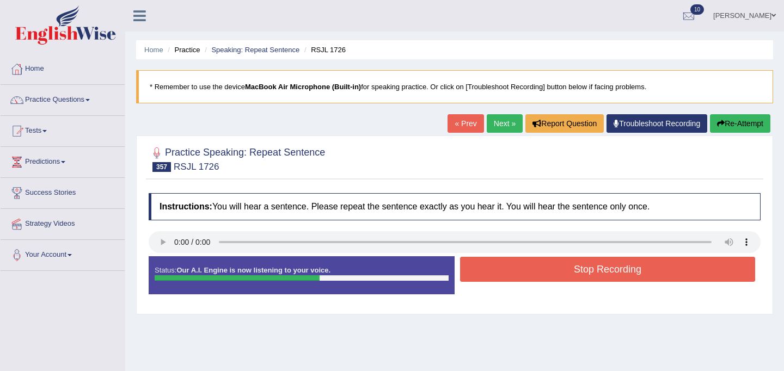
click at [527, 276] on button "Stop Recording" at bounding box center [607, 269] width 295 height 25
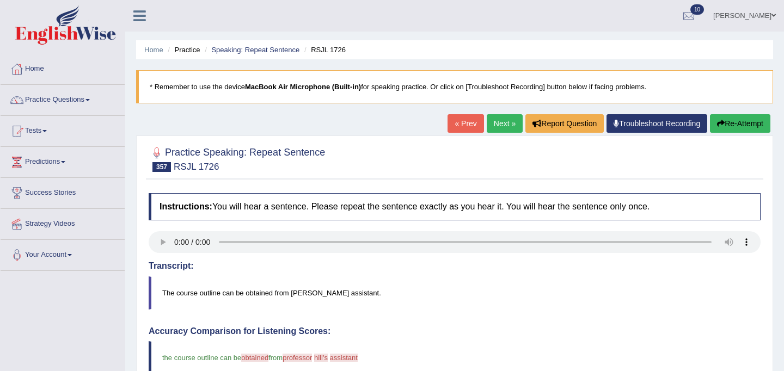
click at [501, 121] on link "Next »" at bounding box center [505, 123] width 36 height 19
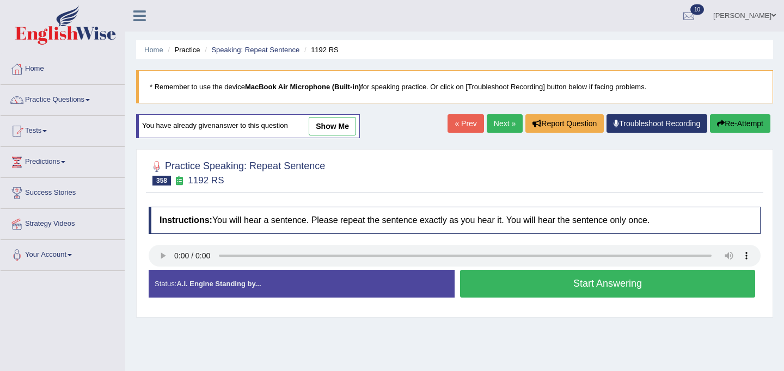
click at [493, 287] on button "Start Answering" at bounding box center [607, 284] width 295 height 28
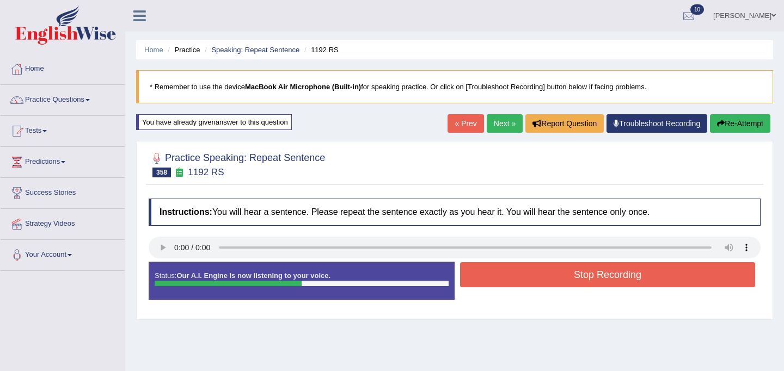
click at [532, 276] on button "Stop Recording" at bounding box center [607, 274] width 295 height 25
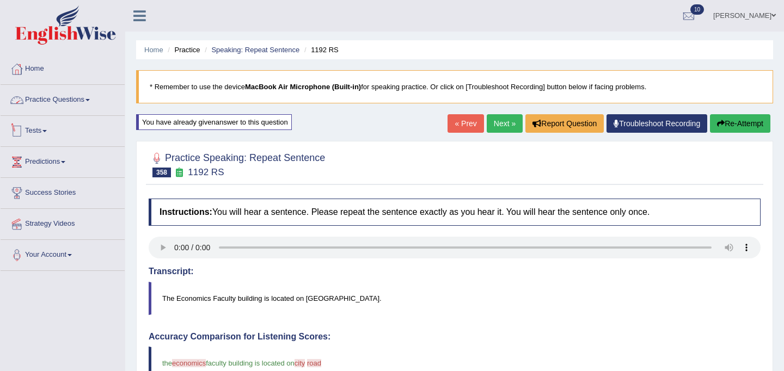
click at [81, 97] on link "Practice Questions" at bounding box center [63, 98] width 124 height 27
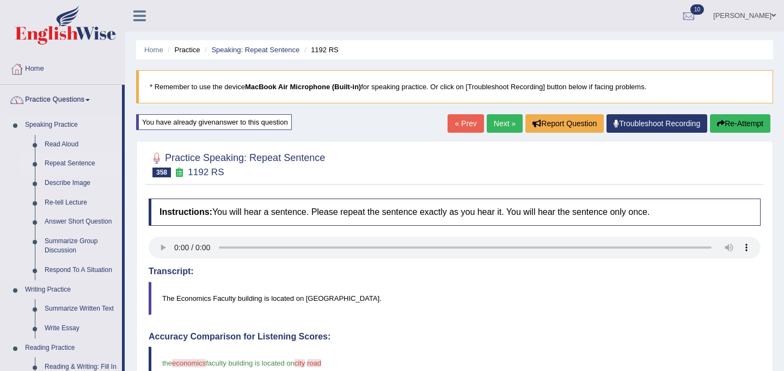
click at [73, 155] on link "Repeat Sentence" at bounding box center [81, 164] width 82 height 20
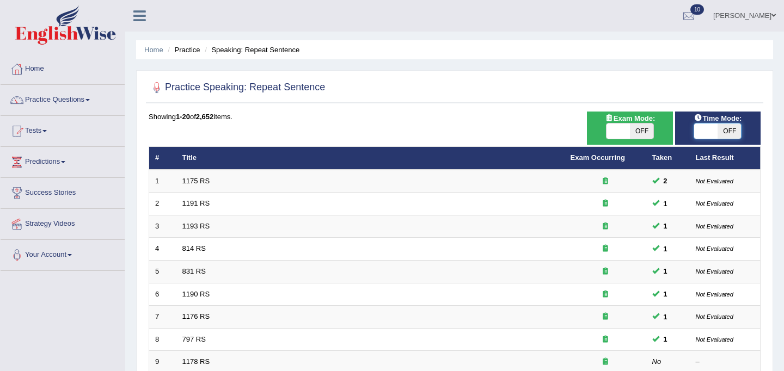
click at [716, 130] on span at bounding box center [705, 131] width 23 height 15
checkbox input "true"
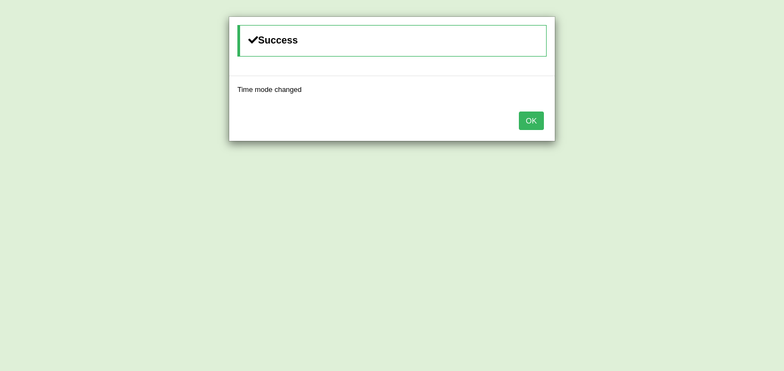
click at [532, 127] on button "OK" at bounding box center [531, 121] width 25 height 19
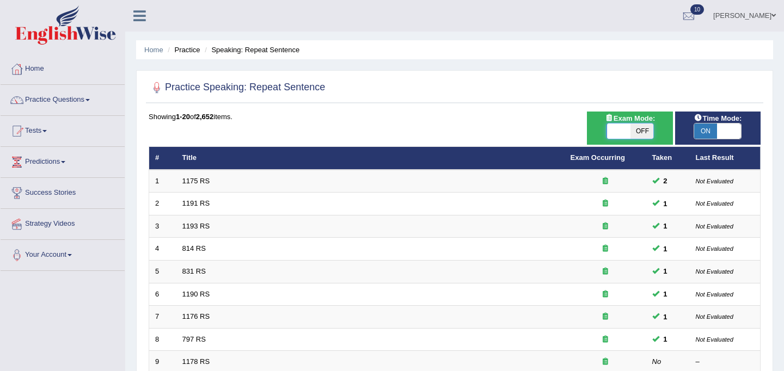
click at [629, 137] on span at bounding box center [618, 131] width 23 height 15
click at [629, 137] on span at bounding box center [617, 131] width 23 height 15
click at [636, 133] on span "OFF" at bounding box center [641, 131] width 23 height 15
checkbox input "true"
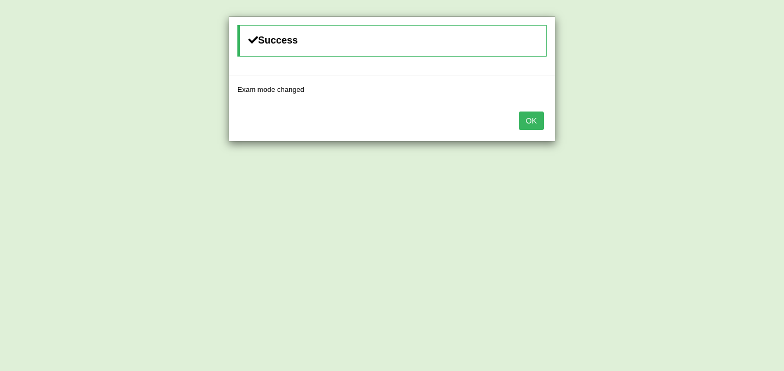
click at [542, 118] on button "OK" at bounding box center [531, 121] width 25 height 19
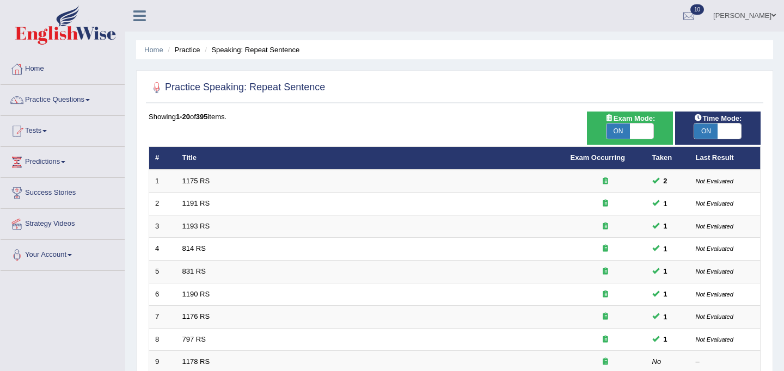
click at [702, 135] on span "ON" at bounding box center [705, 131] width 23 height 15
checkbox input "false"
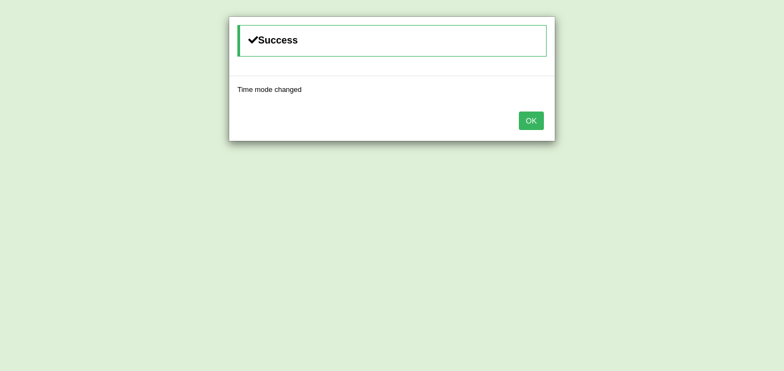
click at [536, 121] on button "OK" at bounding box center [531, 121] width 25 height 19
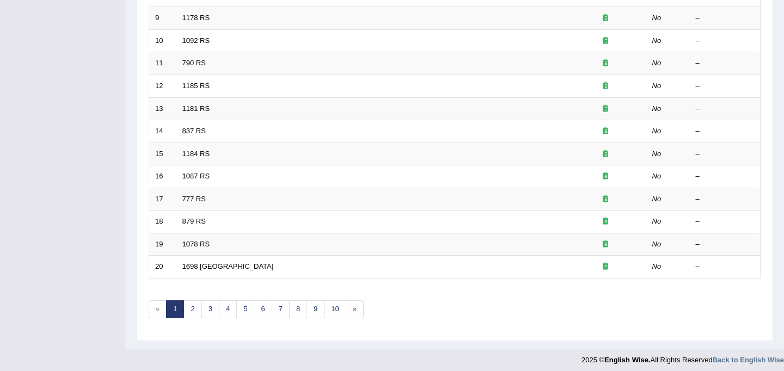
scroll to position [349, 0]
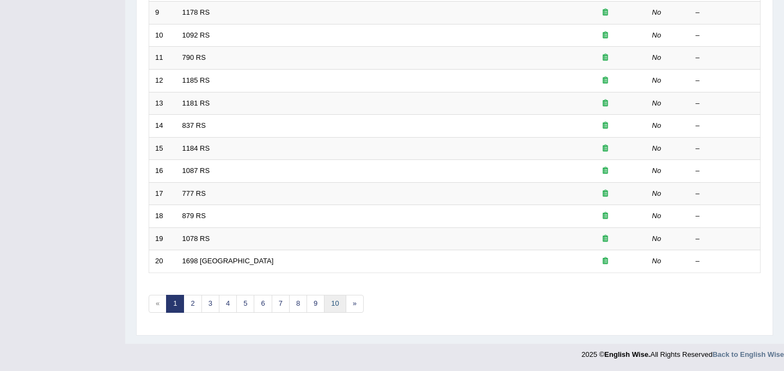
click at [338, 306] on link "10" at bounding box center [335, 304] width 22 height 18
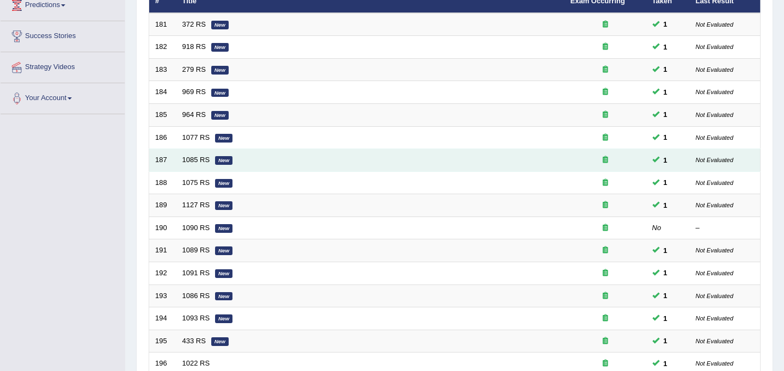
scroll to position [206, 0]
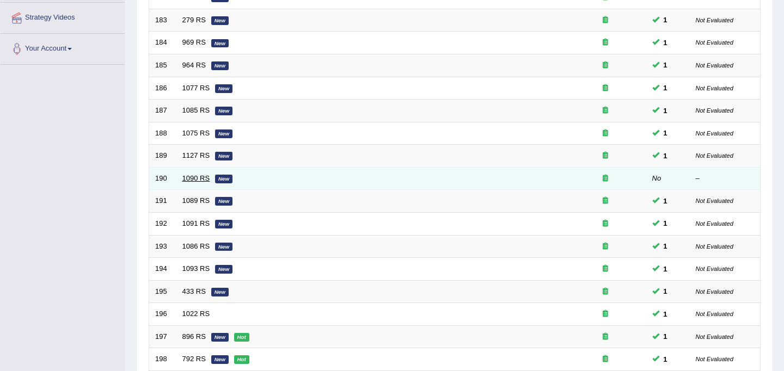
click at [201, 181] on link "1090 RS" at bounding box center [196, 178] width 28 height 8
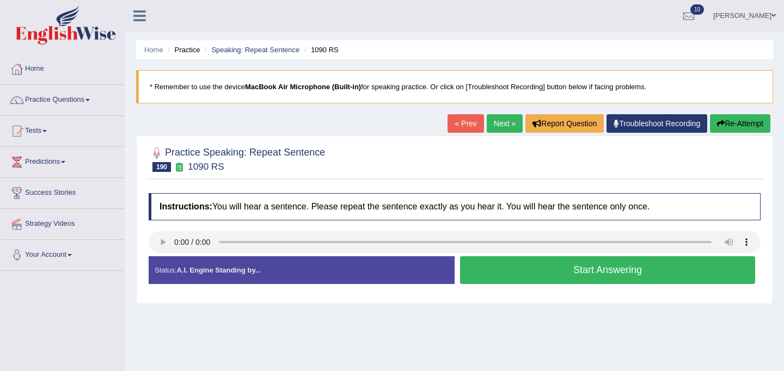
click at [586, 280] on button "Start Answering" at bounding box center [607, 270] width 295 height 28
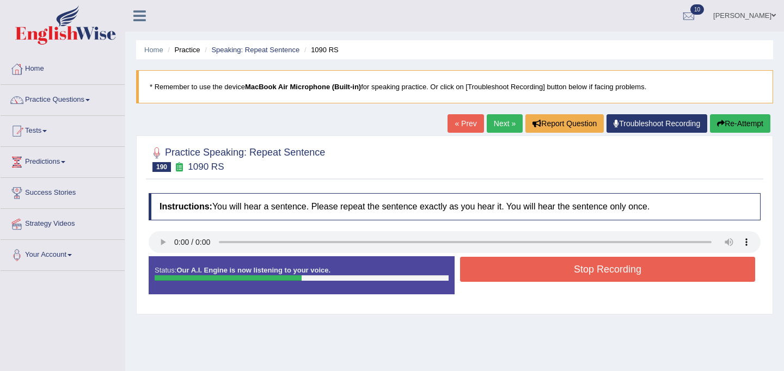
click at [582, 278] on button "Stop Recording" at bounding box center [607, 269] width 295 height 25
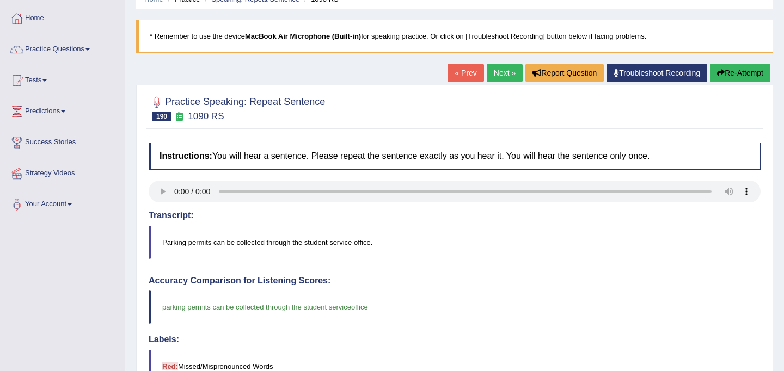
scroll to position [48, 0]
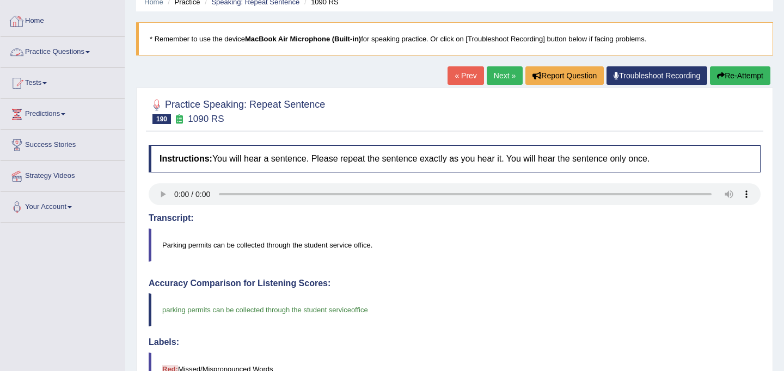
click at [45, 52] on link "Practice Questions" at bounding box center [63, 50] width 124 height 27
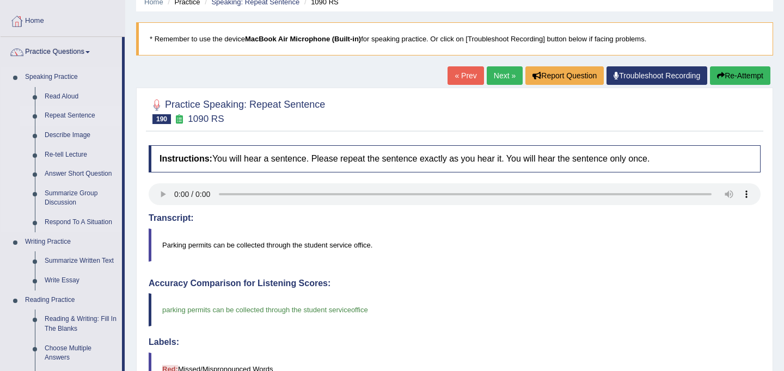
click at [63, 116] on link "Repeat Sentence" at bounding box center [81, 116] width 82 height 20
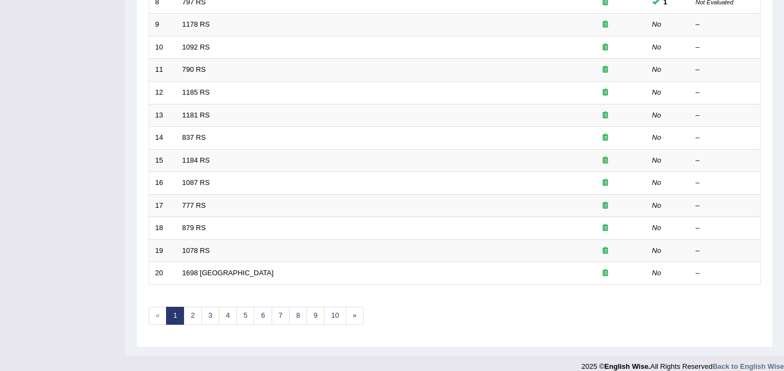
scroll to position [343, 0]
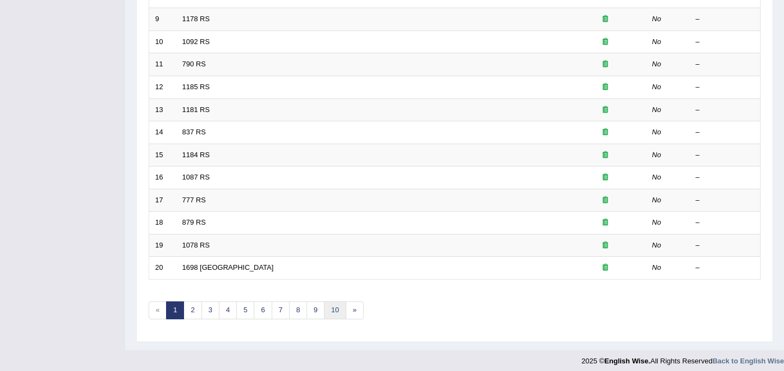
click at [341, 313] on link "10" at bounding box center [335, 311] width 22 height 18
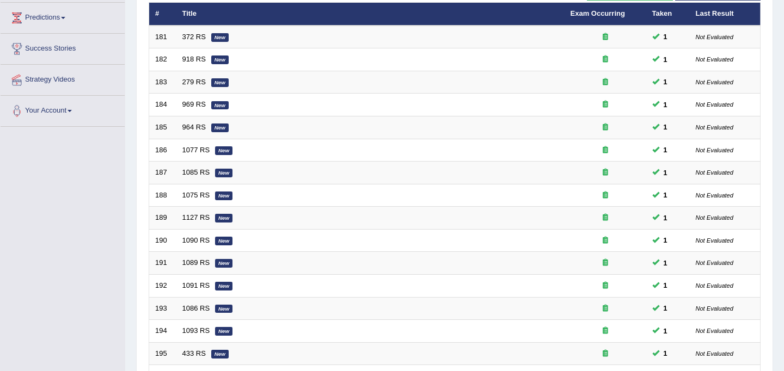
scroll to position [349, 0]
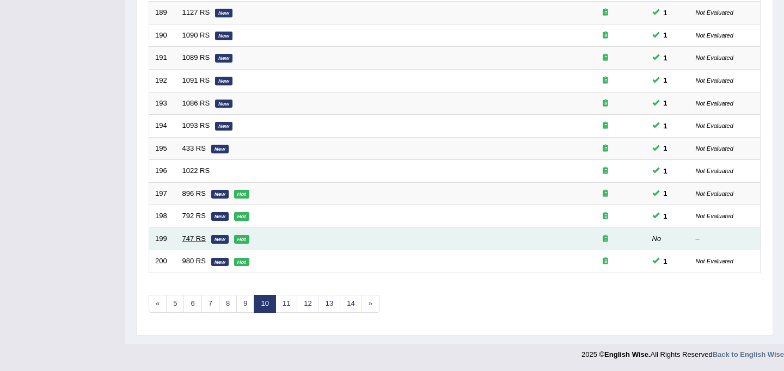
click at [202, 236] on link "747 RS" at bounding box center [193, 239] width 23 height 8
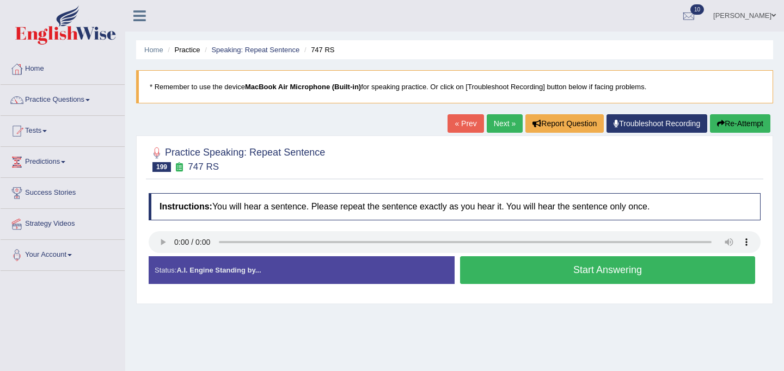
click at [523, 280] on button "Start Answering" at bounding box center [607, 270] width 295 height 28
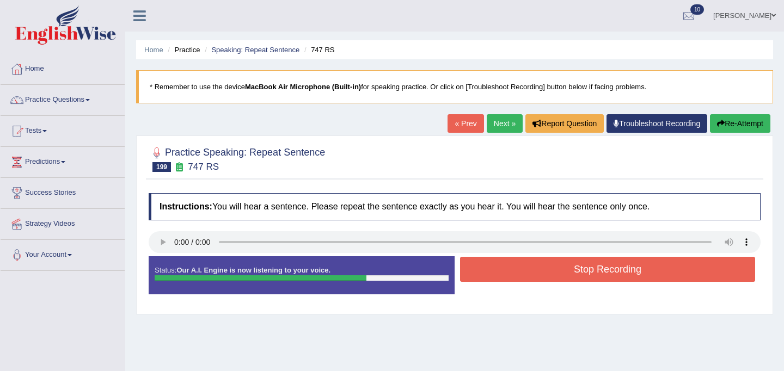
click at [524, 280] on button "Stop Recording" at bounding box center [607, 269] width 295 height 25
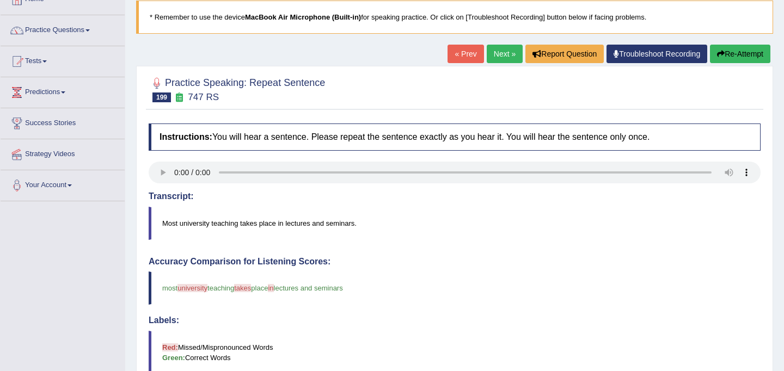
scroll to position [24, 0]
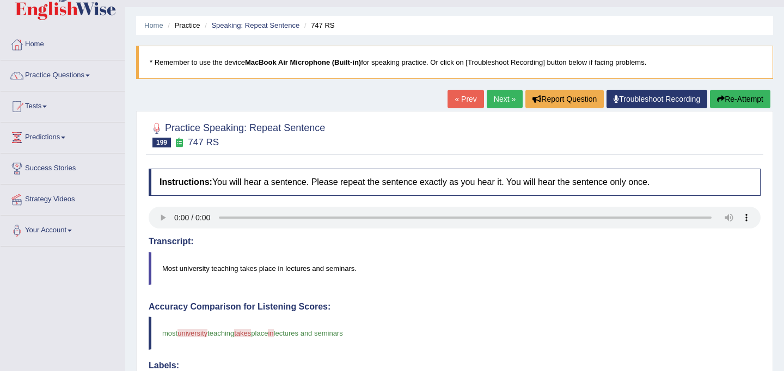
click at [740, 96] on button "Re-Attempt" at bounding box center [740, 99] width 60 height 19
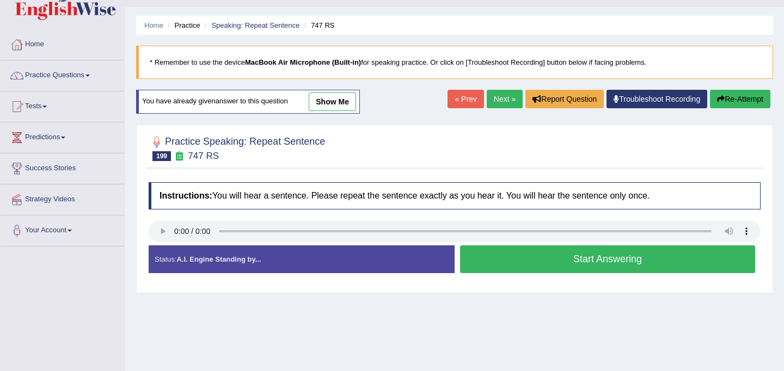
click at [620, 282] on div "Status: A.I. Engine Standing by... Start Answering Stop Recording" at bounding box center [455, 264] width 612 height 39
click at [620, 272] on button "Start Answering" at bounding box center [607, 259] width 295 height 28
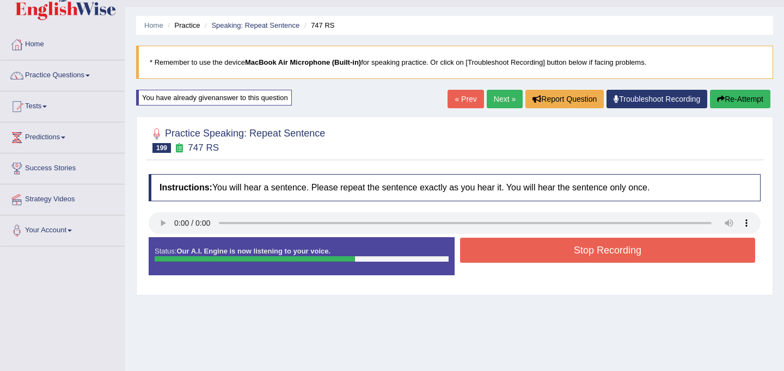
click at [617, 256] on button "Stop Recording" at bounding box center [607, 250] width 295 height 25
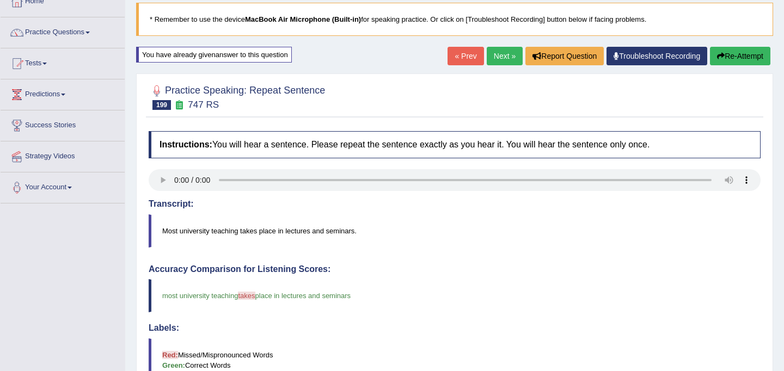
scroll to position [55, 0]
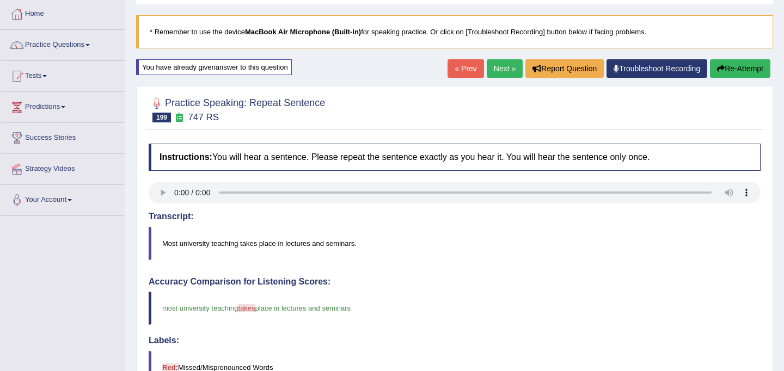
click at [732, 63] on button "Re-Attempt" at bounding box center [740, 68] width 60 height 19
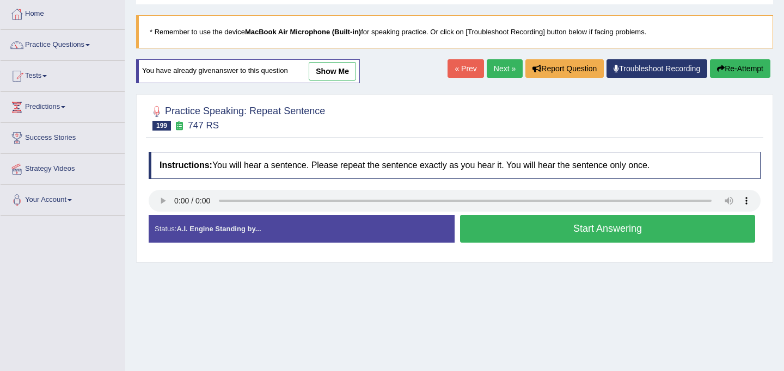
scroll to position [55, 0]
click at [604, 230] on button "Start Answering" at bounding box center [607, 229] width 295 height 28
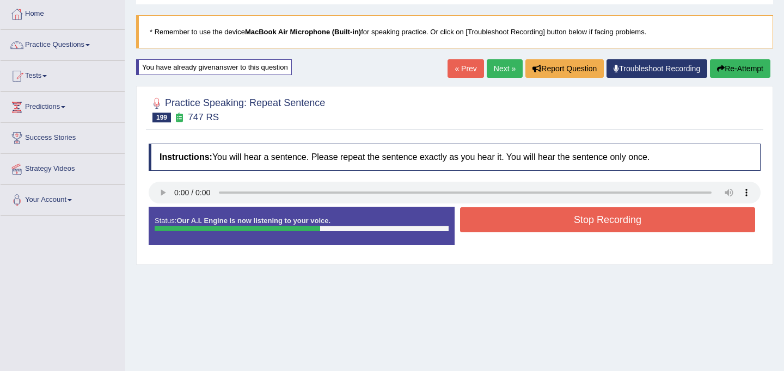
click at [604, 225] on button "Stop Recording" at bounding box center [607, 219] width 295 height 25
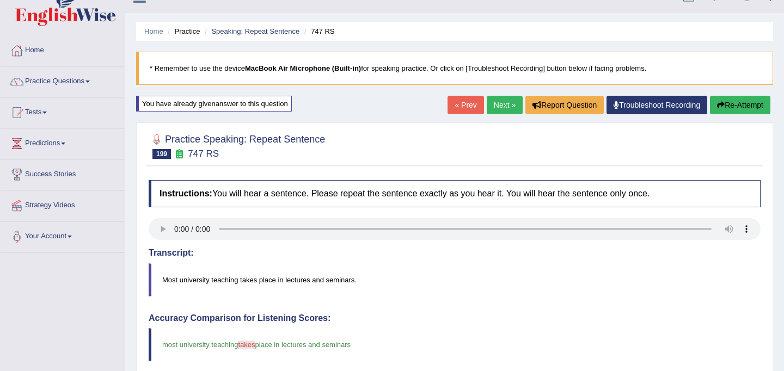
scroll to position [0, 0]
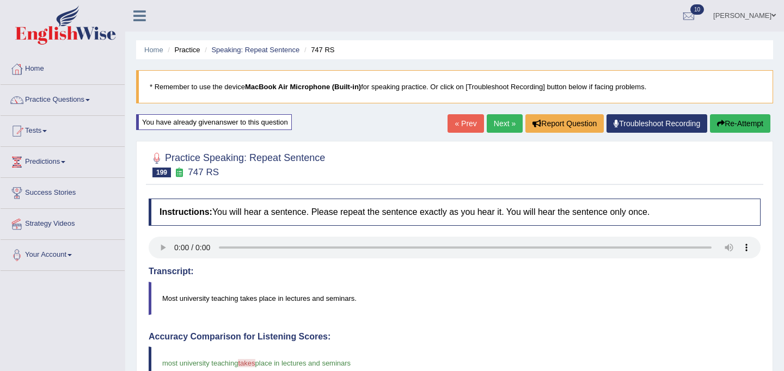
click at [728, 115] on button "Re-Attempt" at bounding box center [740, 123] width 60 height 19
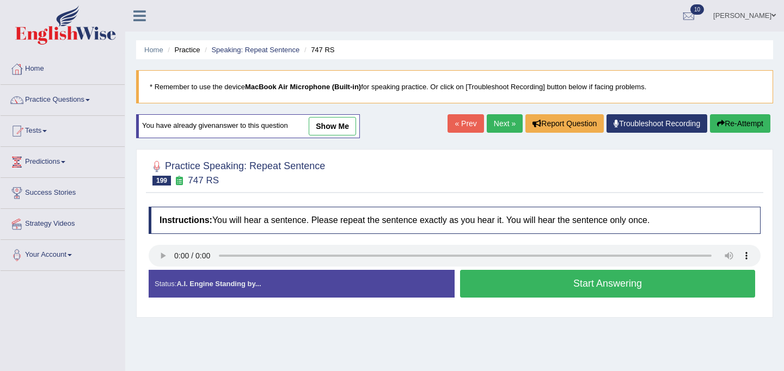
click at [587, 288] on button "Start Answering" at bounding box center [607, 284] width 295 height 28
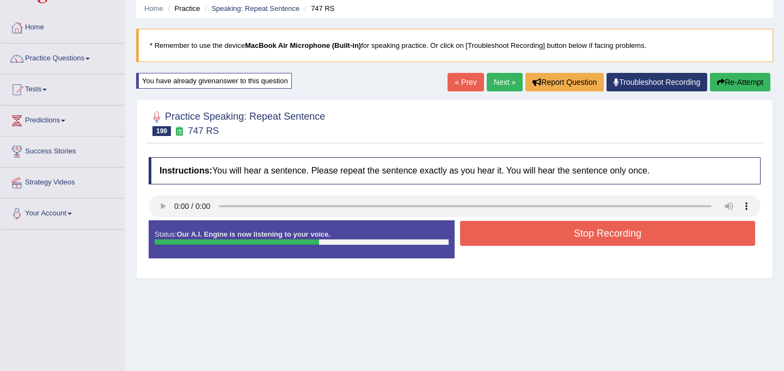
scroll to position [51, 0]
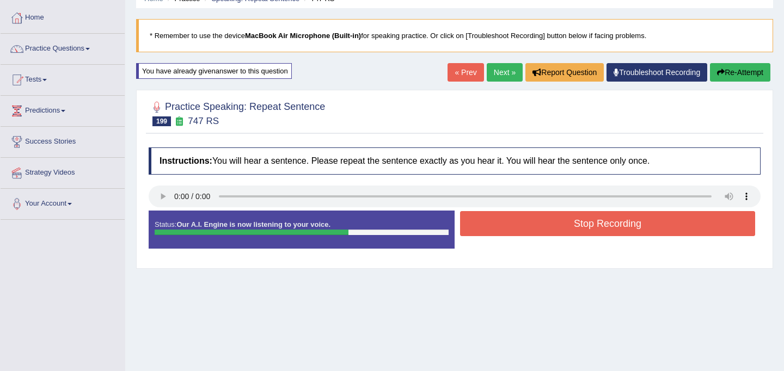
click at [593, 229] on button "Stop Recording" at bounding box center [607, 223] width 295 height 25
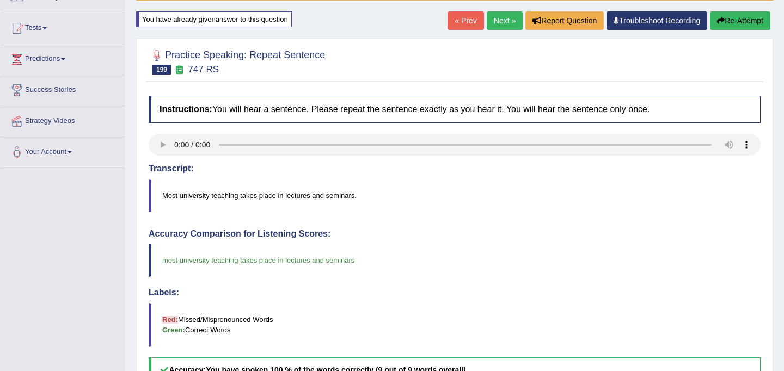
scroll to position [89, 0]
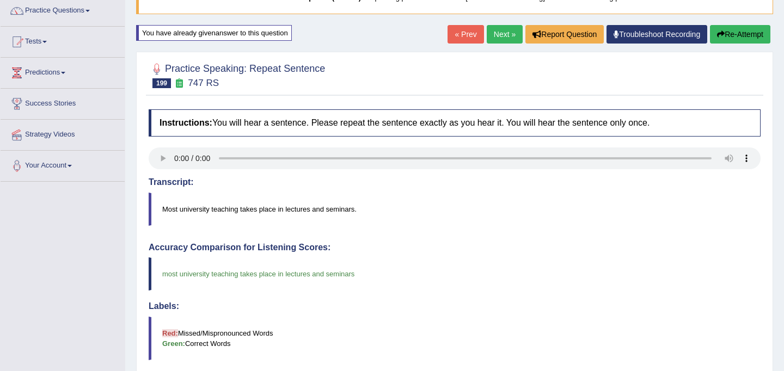
click at [488, 36] on link "Next »" at bounding box center [505, 34] width 36 height 19
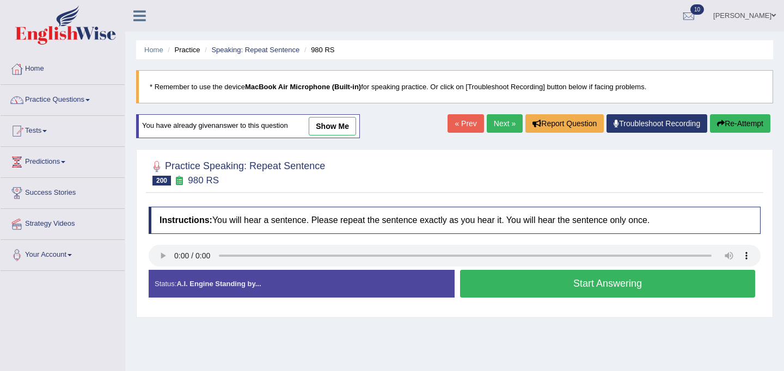
click at [63, 95] on link "Practice Questions" at bounding box center [63, 98] width 124 height 27
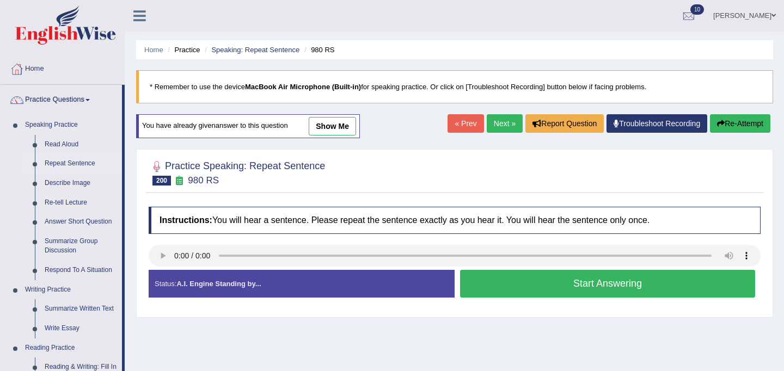
click at [93, 168] on link "Repeat Sentence" at bounding box center [81, 164] width 82 height 20
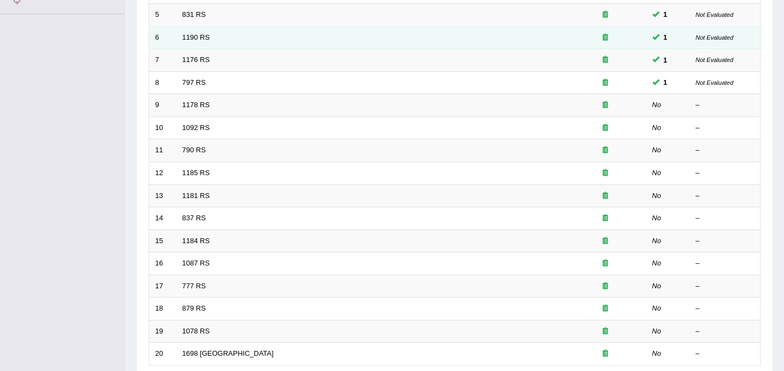
scroll to position [349, 0]
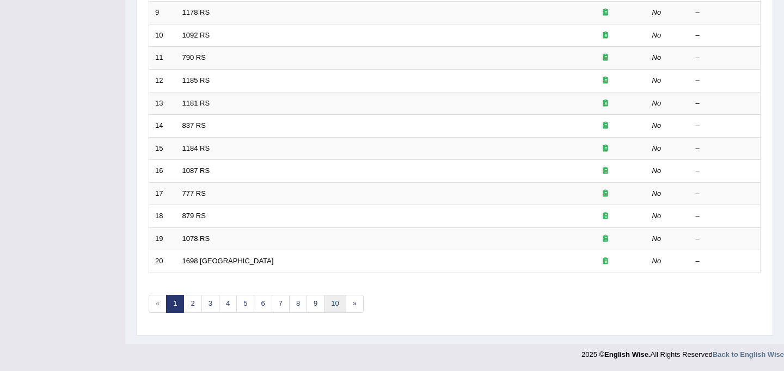
click at [330, 305] on link "10" at bounding box center [335, 304] width 22 height 18
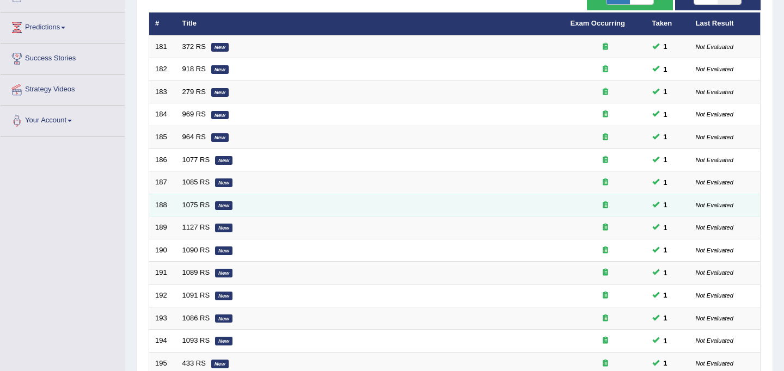
scroll to position [349, 0]
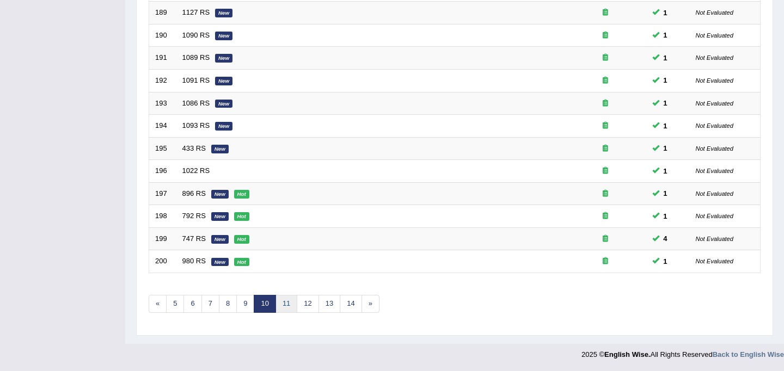
click at [283, 309] on link "11" at bounding box center [286, 304] width 22 height 18
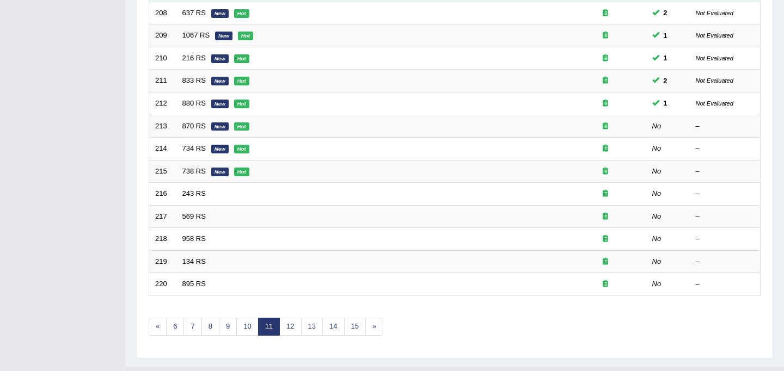
scroll to position [349, 0]
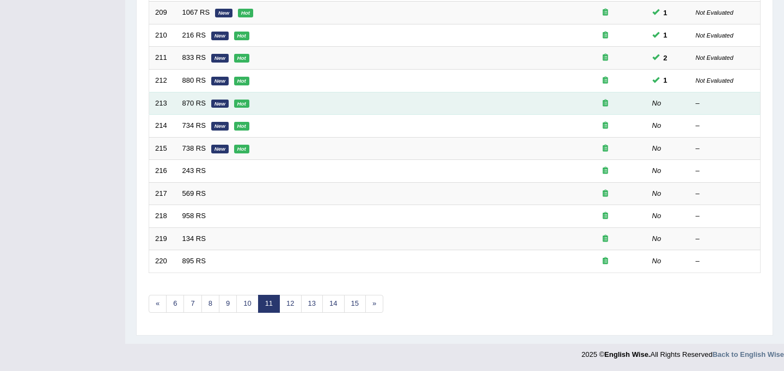
click at [219, 106] on em "New" at bounding box center [219, 104] width 17 height 9
click at [193, 105] on link "870 RS" at bounding box center [193, 103] width 23 height 8
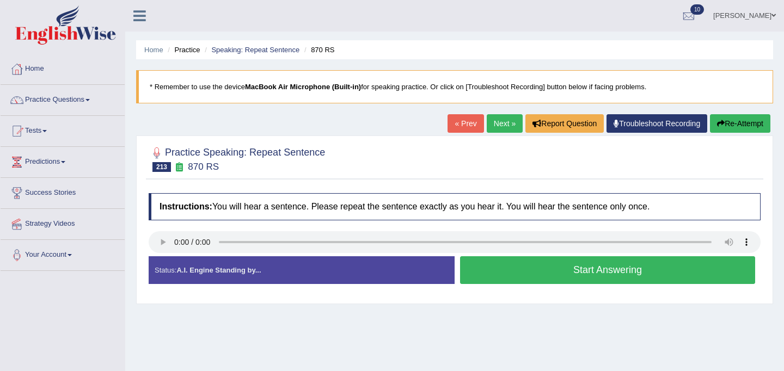
click at [493, 270] on button "Start Answering" at bounding box center [607, 270] width 295 height 28
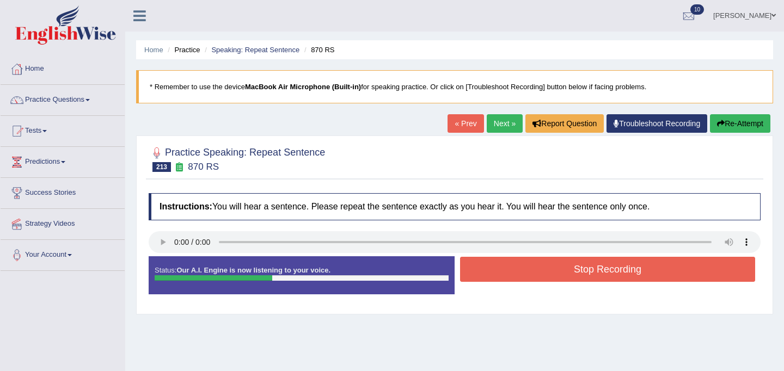
click at [533, 278] on button "Stop Recording" at bounding box center [607, 269] width 295 height 25
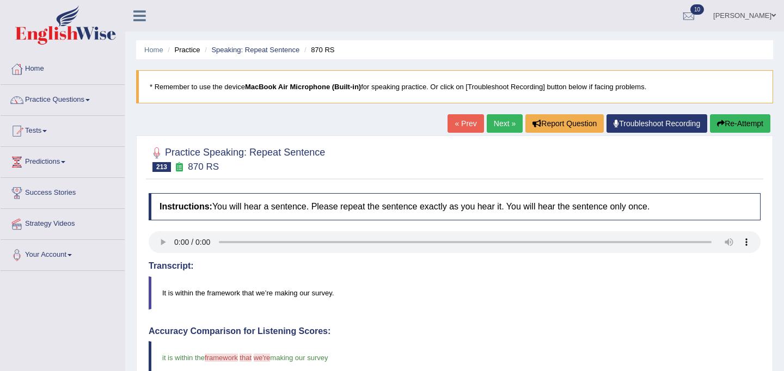
click at [499, 126] on link "Next »" at bounding box center [505, 123] width 36 height 19
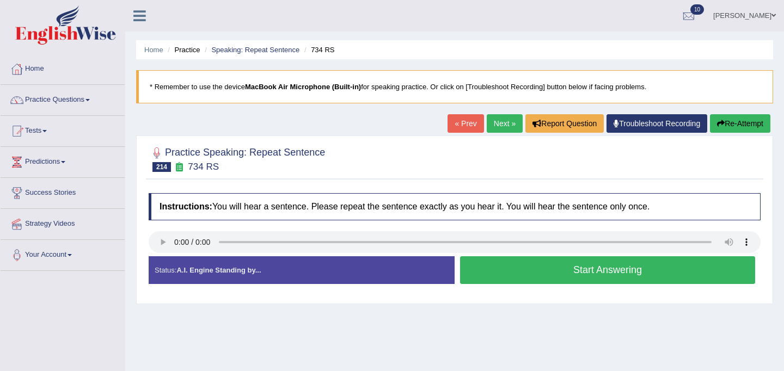
click at [562, 265] on button "Start Answering" at bounding box center [607, 270] width 295 height 28
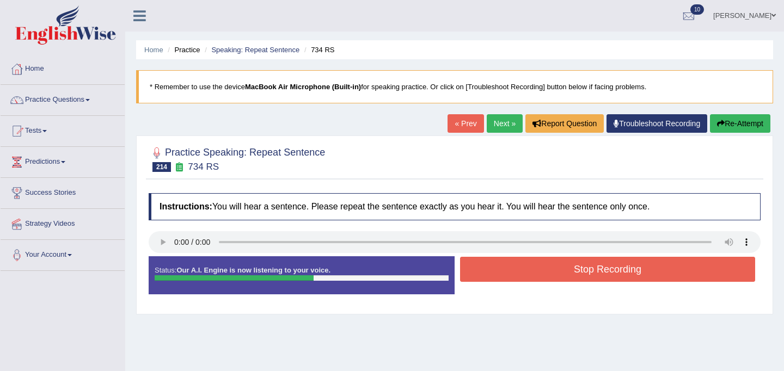
click at [608, 268] on button "Stop Recording" at bounding box center [607, 269] width 295 height 25
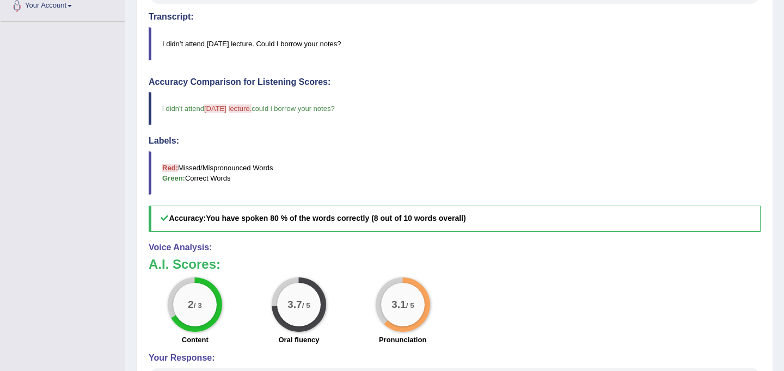
scroll to position [190, 0]
